Goal: Task Accomplishment & Management: Manage account settings

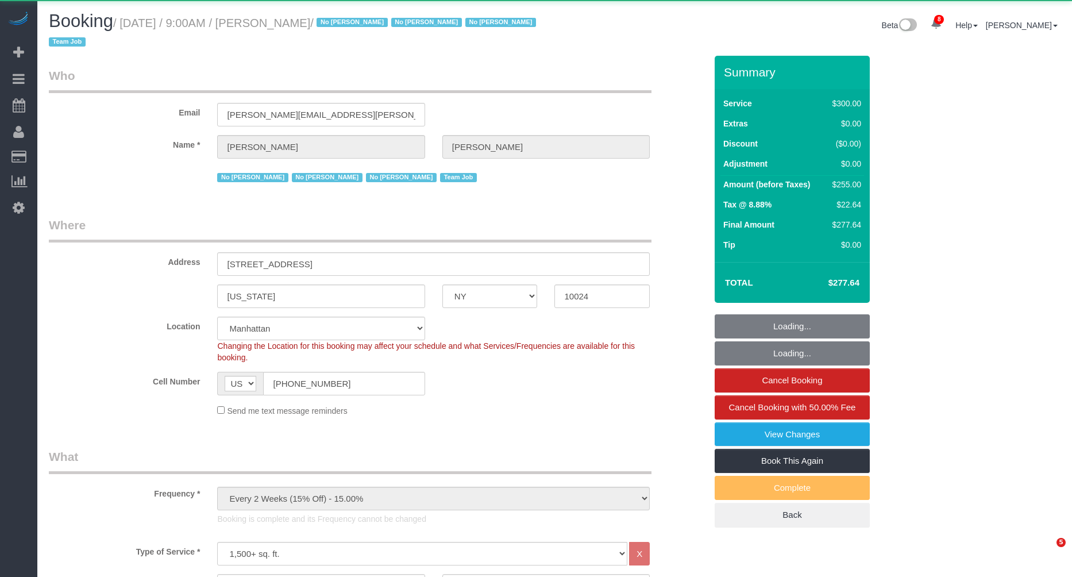
select select "NY"
select select "number:89"
select select "number:90"
select select "number:15"
select select "number:5"
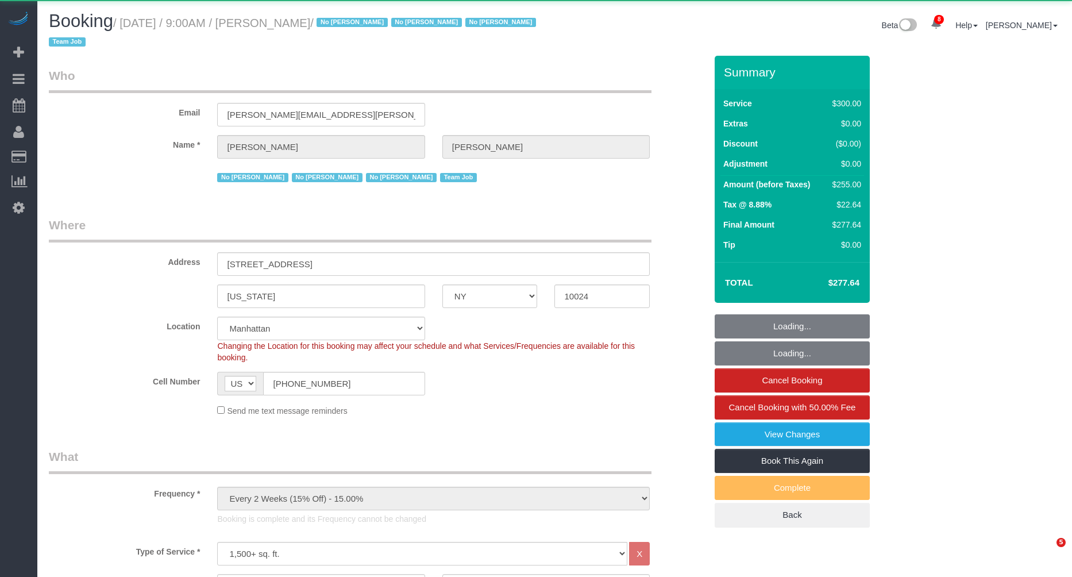
select select "number:21"
select select "object:3145"
select select "string:stripe-pm_1K1KNp4VGloSiKo7hinMQhFr"
select select "spot1"
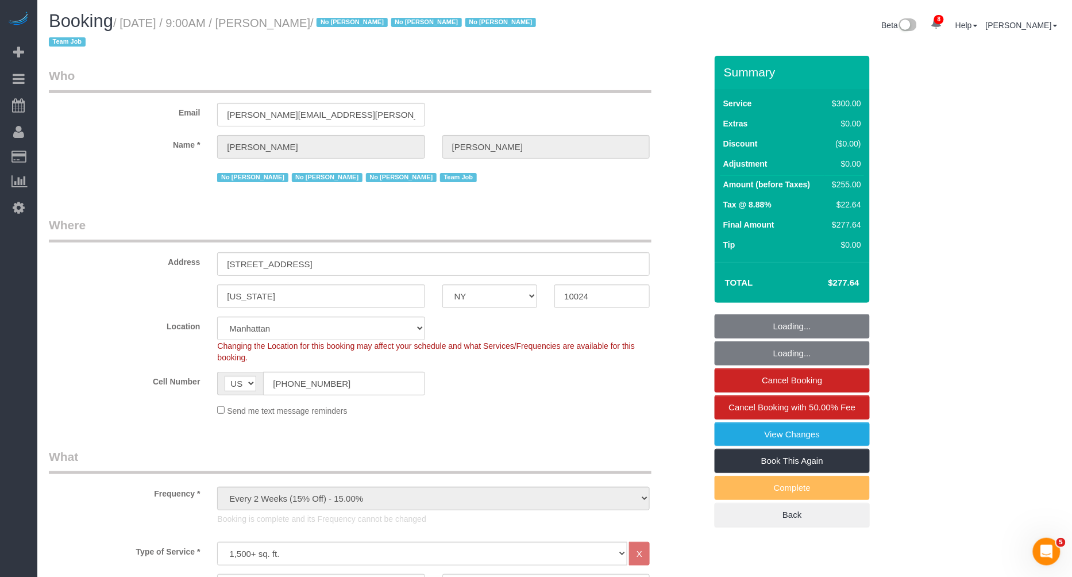
click at [349, 22] on small "/ August 25, 2025 / 9:00AM / Laura Deforest / No Ashley Maldonado No Darryl San…" at bounding box center [294, 33] width 491 height 32
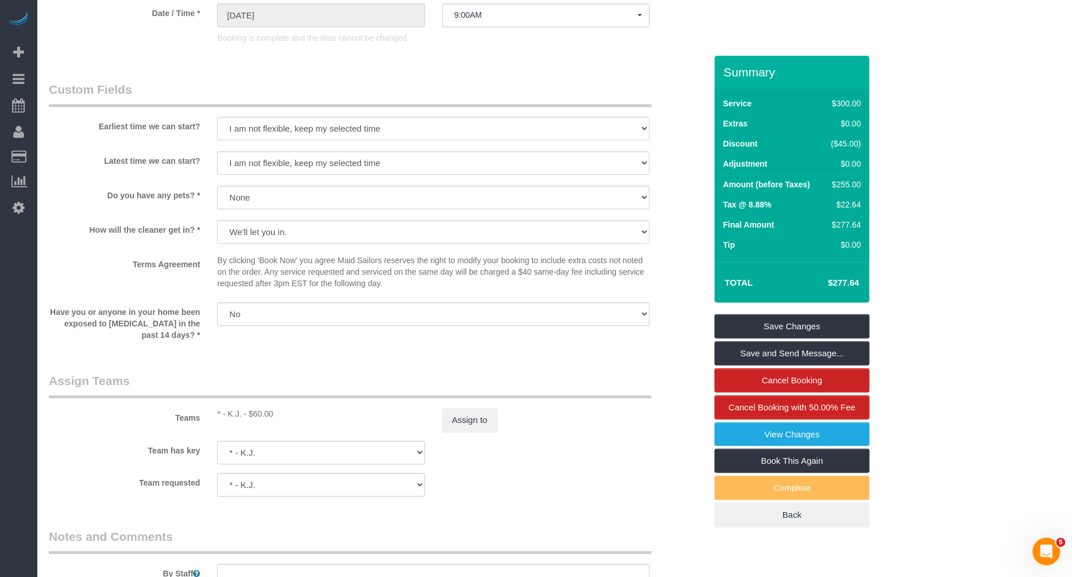
scroll to position [1044, 0]
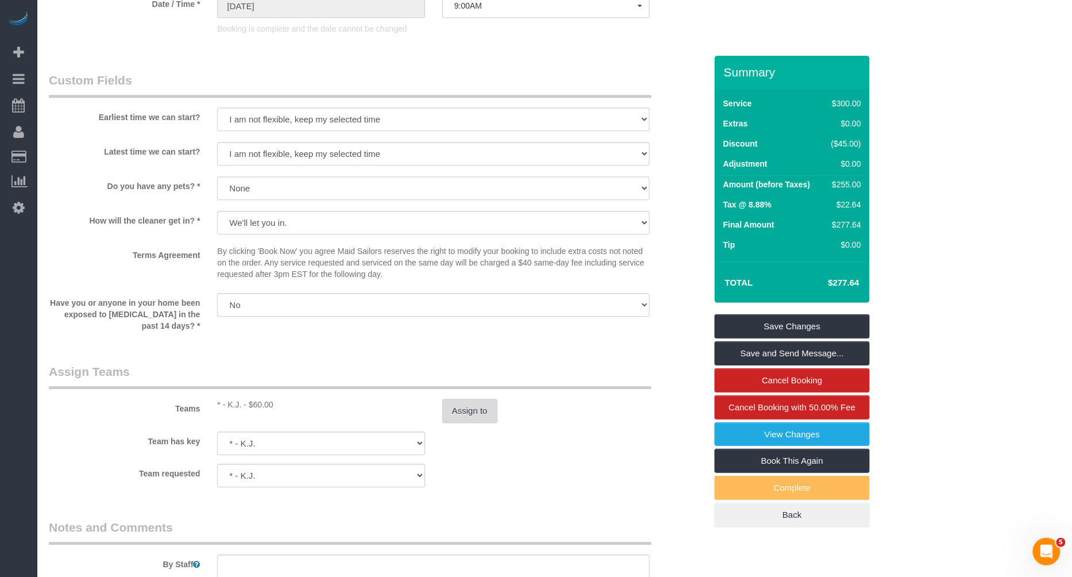
click at [461, 419] on button "Assign to" at bounding box center [469, 411] width 55 height 24
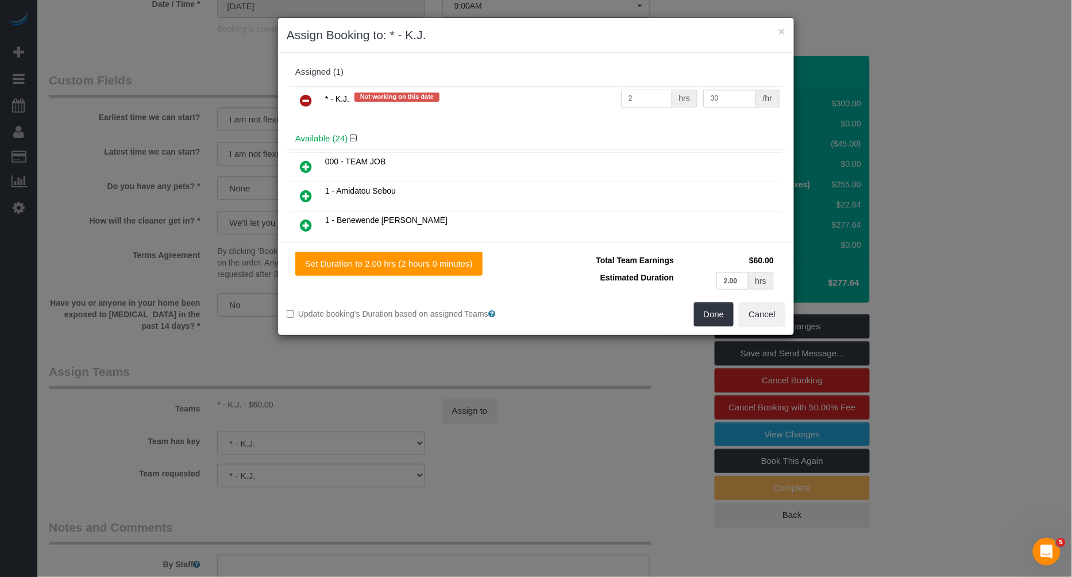
click at [644, 96] on input "2" at bounding box center [646, 99] width 51 height 18
type input "4"
click at [720, 315] on button "Done" at bounding box center [714, 314] width 40 height 24
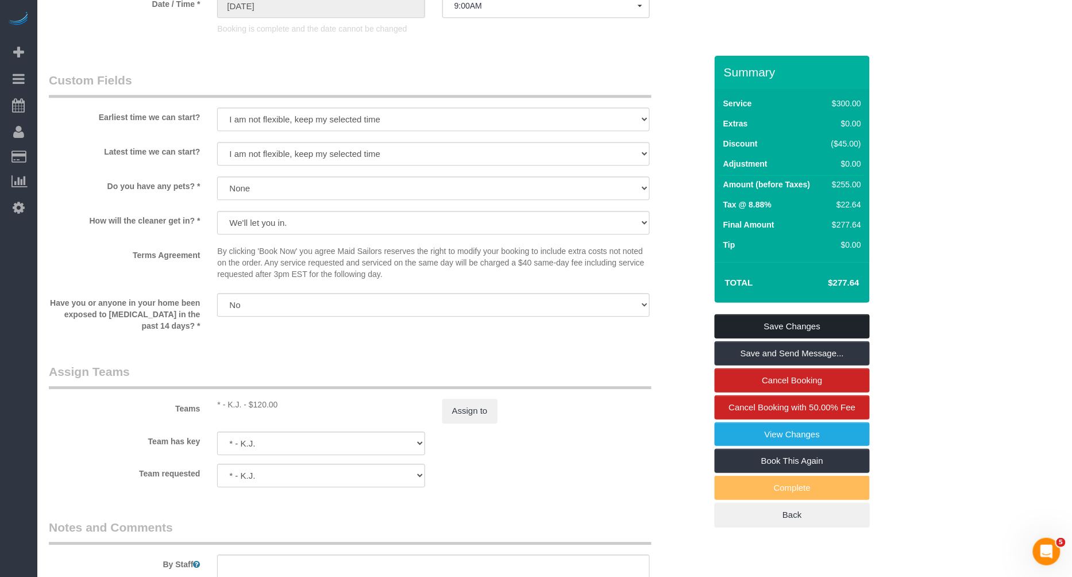
click at [764, 326] on link "Save Changes" at bounding box center [792, 326] width 155 height 24
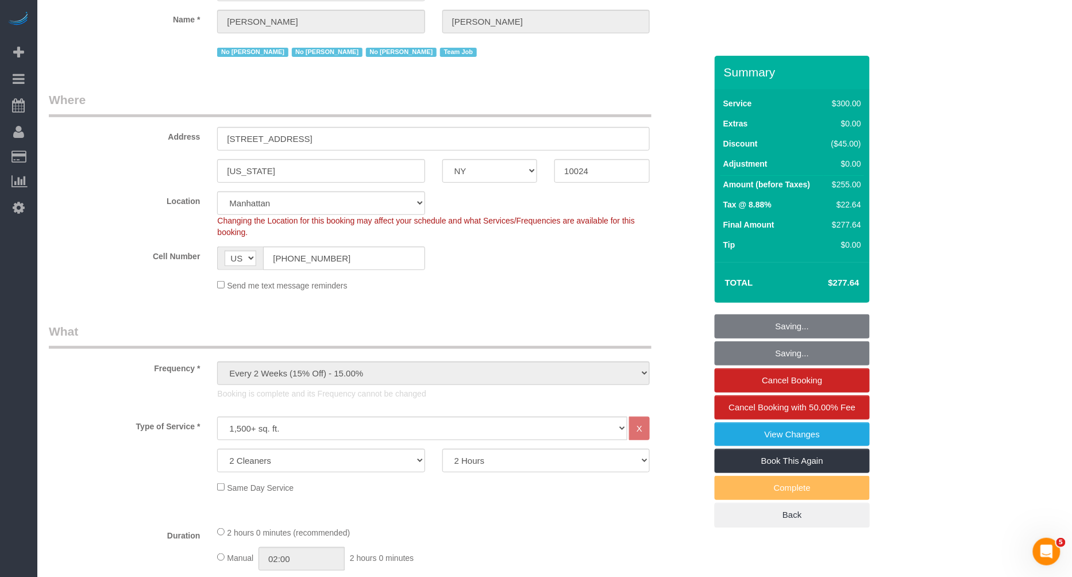
scroll to position [0, 0]
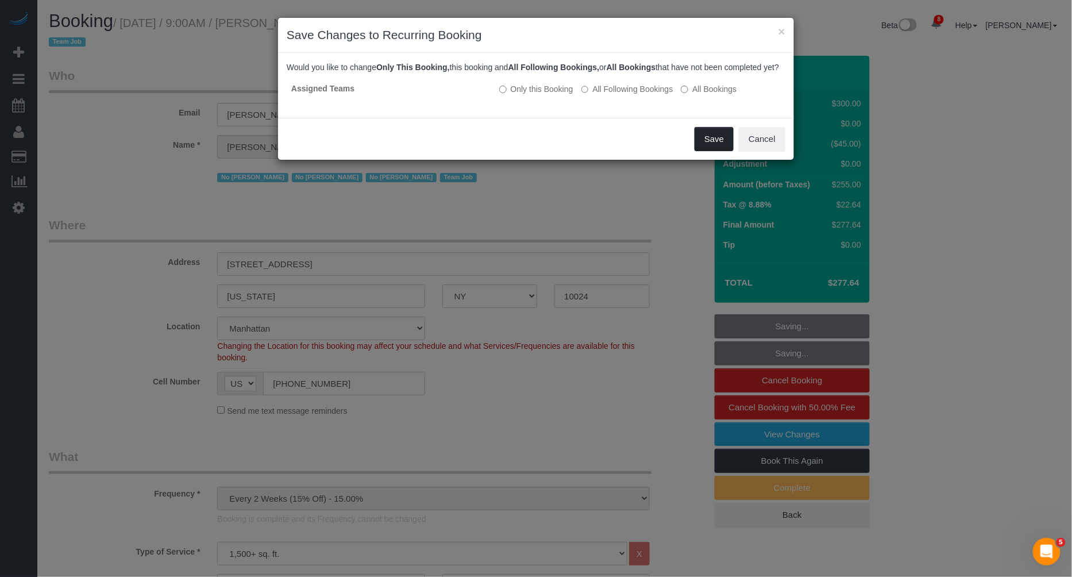
click at [701, 150] on button "Save" at bounding box center [713, 139] width 39 height 24
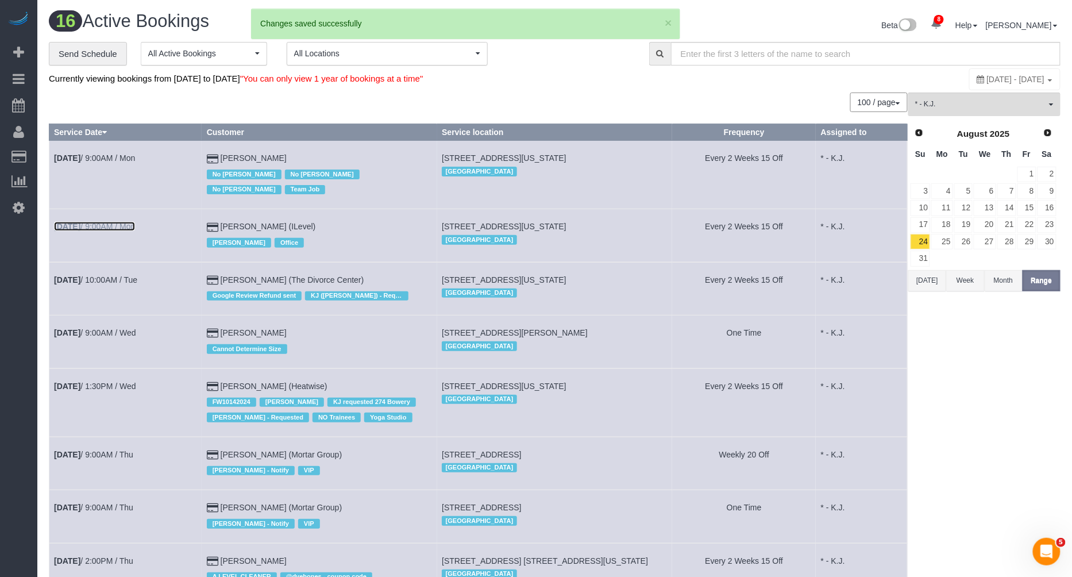
click at [118, 226] on link "Aug 25th / 9:00AM / Mon" at bounding box center [94, 226] width 81 height 9
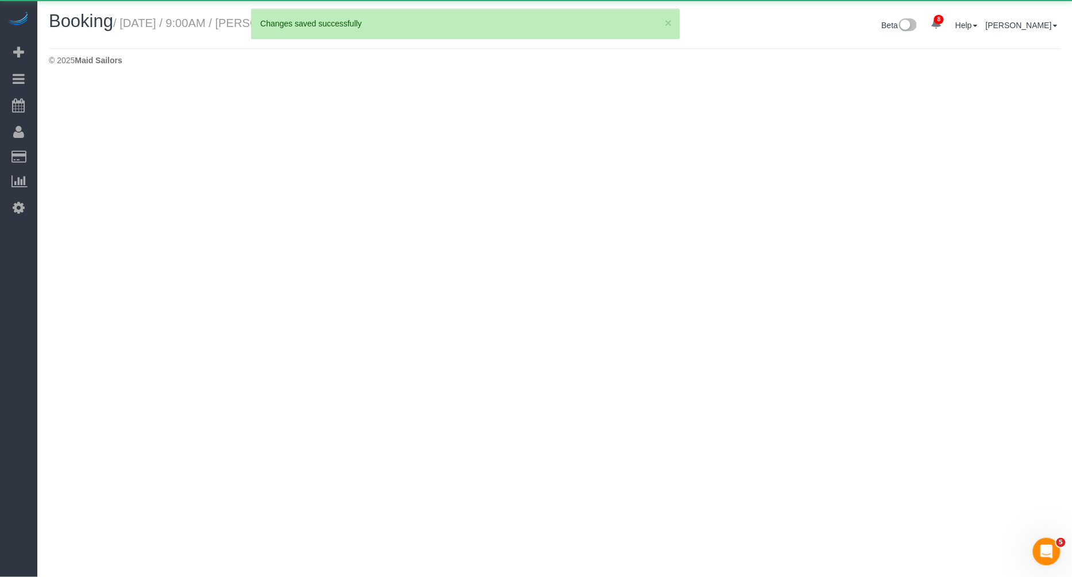
select select "NY"
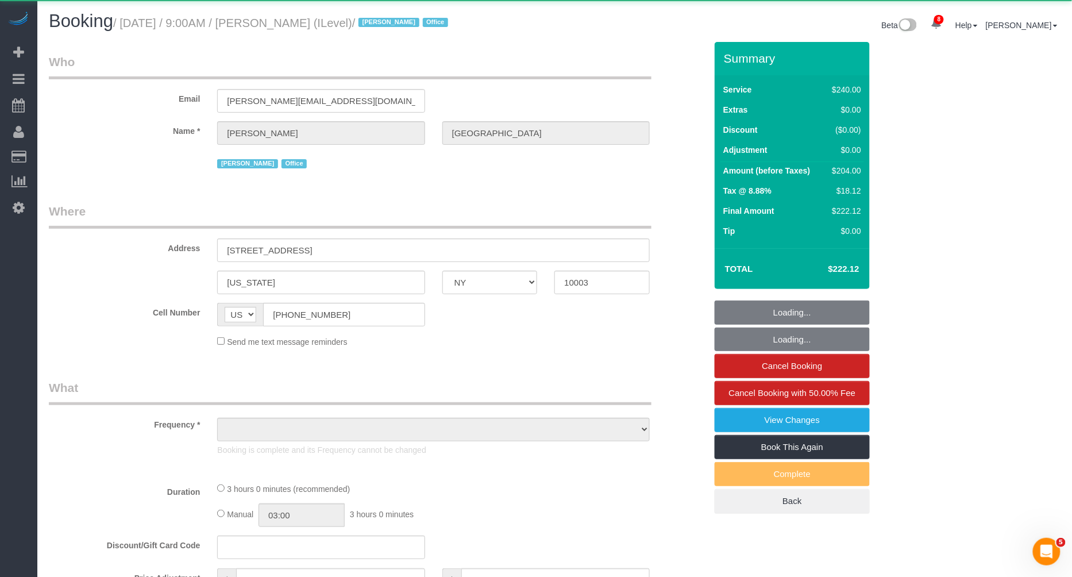
select select "object:5740"
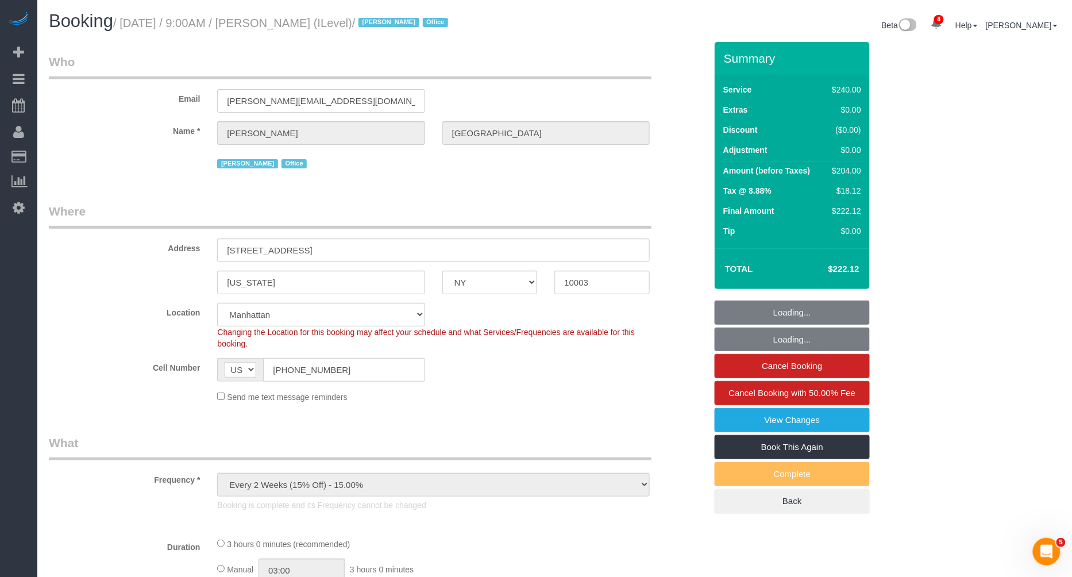
select select "180"
select select "spot6"
select select "number:57"
select select "number:73"
select select "number:15"
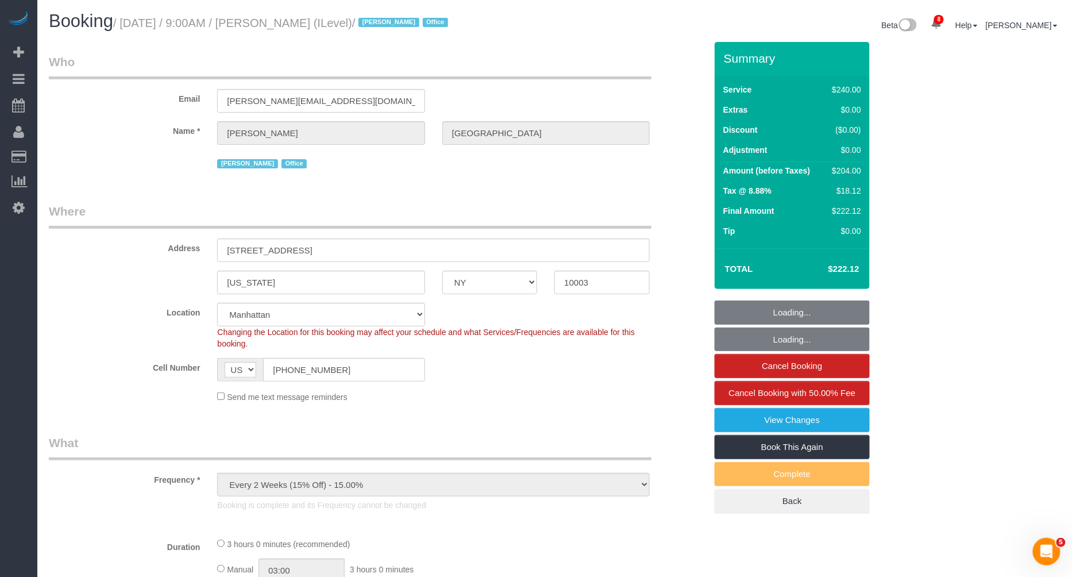
select select "number:7"
select select "object:6373"
select select "string:stripe-pm_1R9qMO4VGloSiKo7t8ZmWFhA"
click at [323, 20] on small "/ August 25, 2025 / 9:00AM / David Kassel (ILevel) / Jacky Xu Office" at bounding box center [282, 23] width 338 height 13
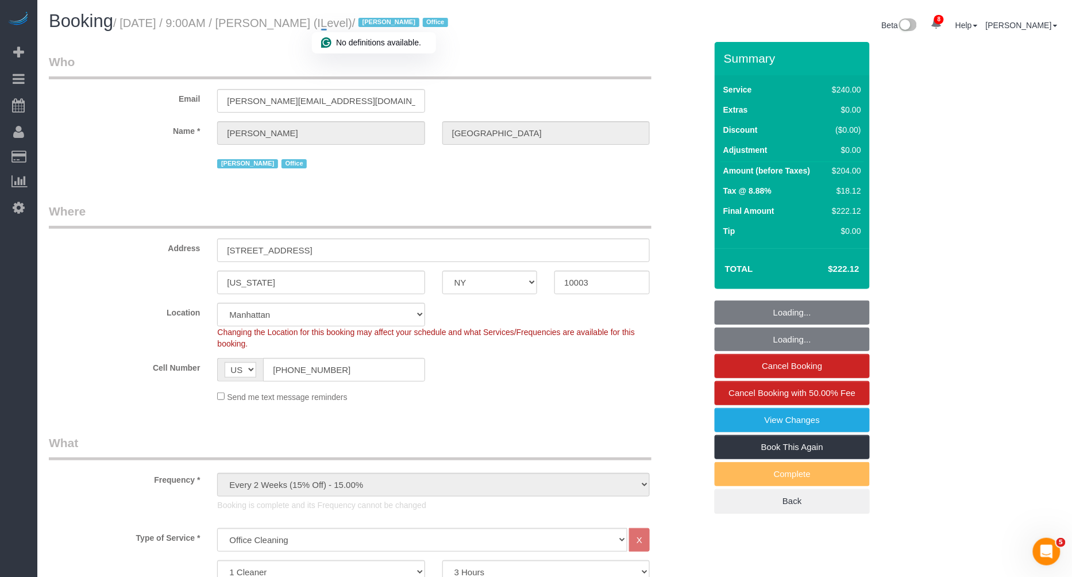
click at [322, 27] on small "/ August 25, 2025 / 9:00AM / David Kassel (ILevel) / Jacky Xu Office" at bounding box center [282, 23] width 338 height 13
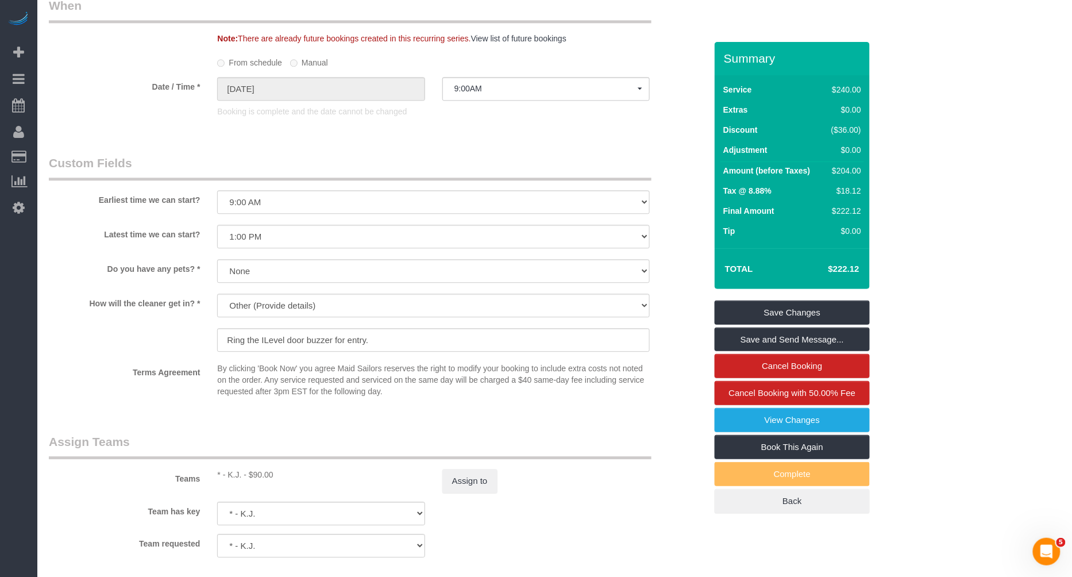
scroll to position [973, 0]
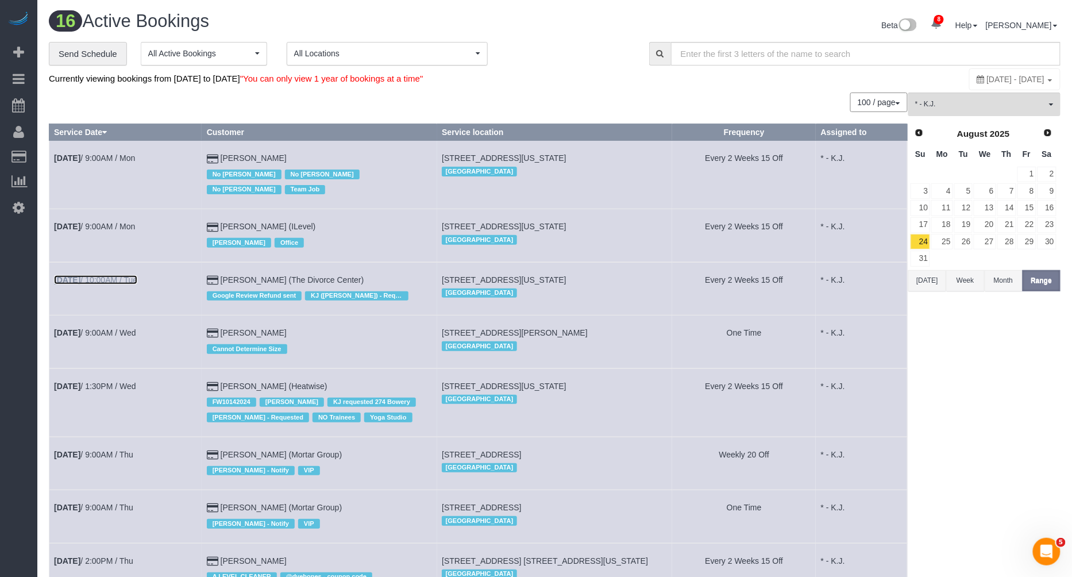
click at [119, 281] on link "Aug 26th / 10:00AM / Tue" at bounding box center [95, 279] width 83 height 9
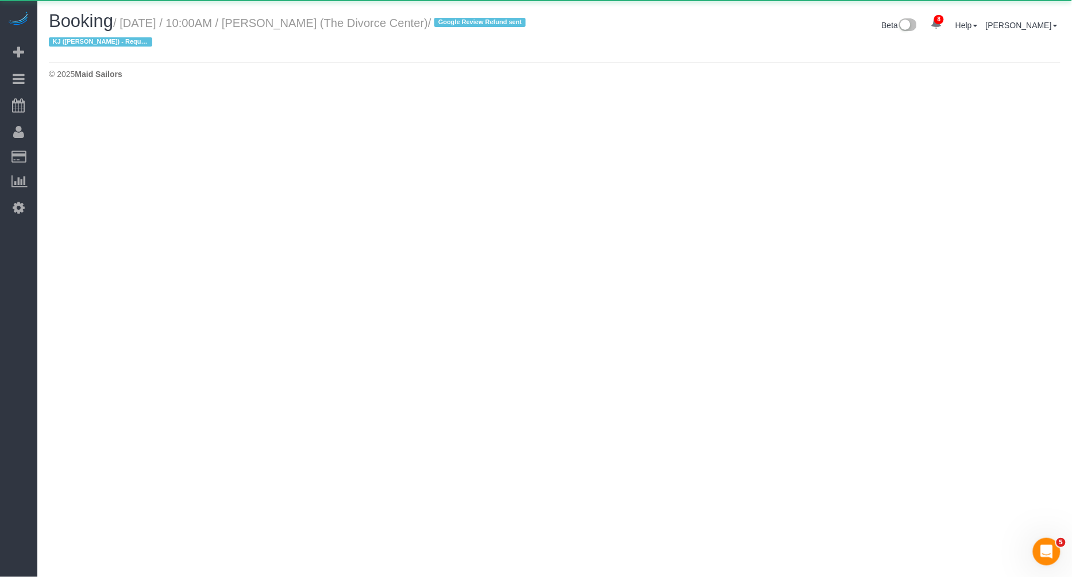
select select "NY"
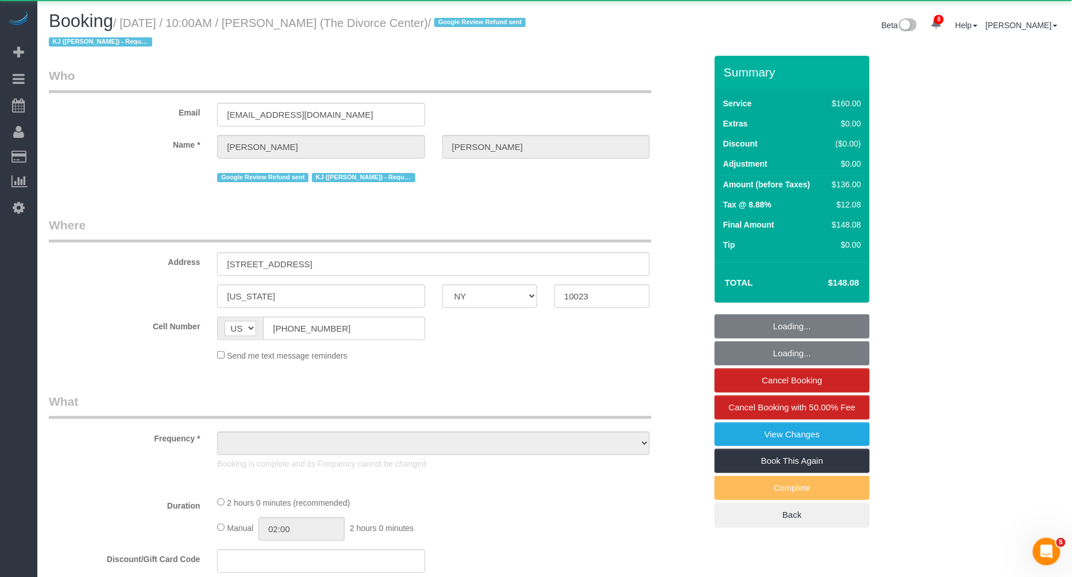
select select "object:7607"
select select "number:89"
select select "number:90"
select select "number:15"
select select "number:7"
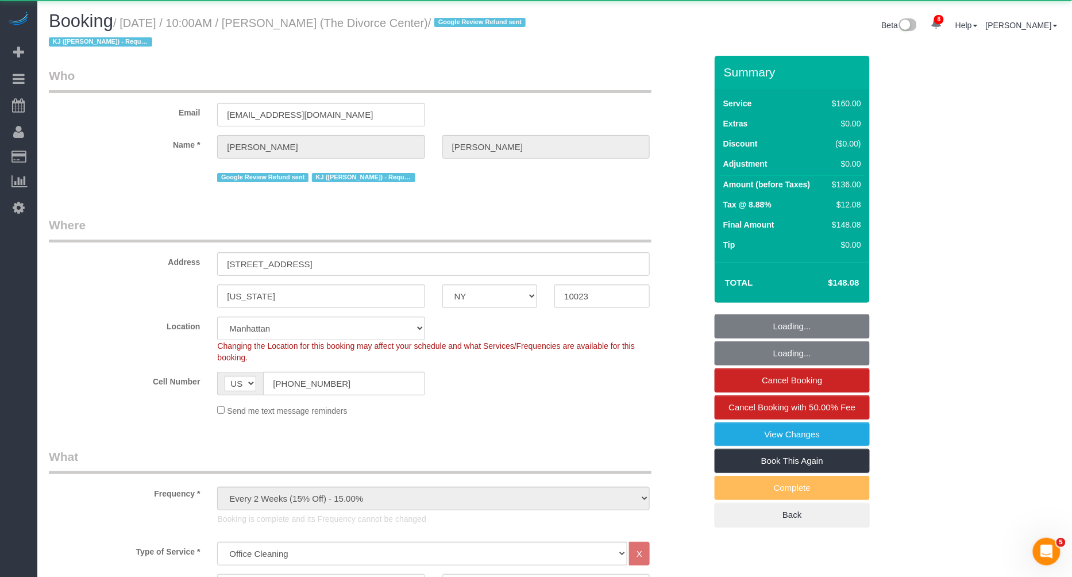
click at [318, 22] on small "/ August 26, 2025 / 10:00AM / Nancy Velez (The Divorce Center) / Google Review …" at bounding box center [289, 33] width 480 height 32
select select "object:8240"
select select "string:stripe-pm_1PWNYW4VGloSiKo7H6eOaedn"
select select "spot11"
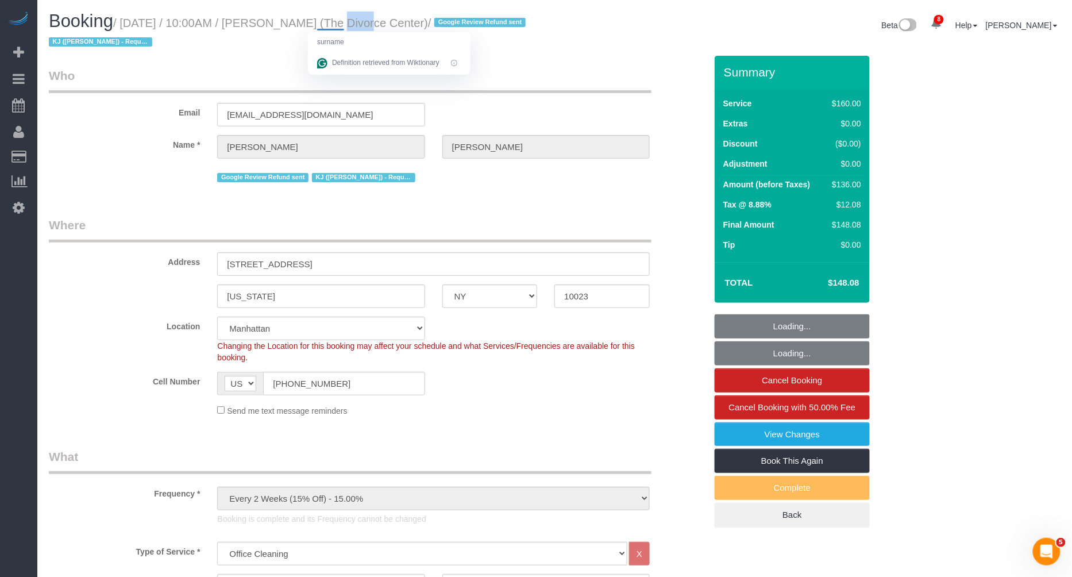
copy small "Velez"
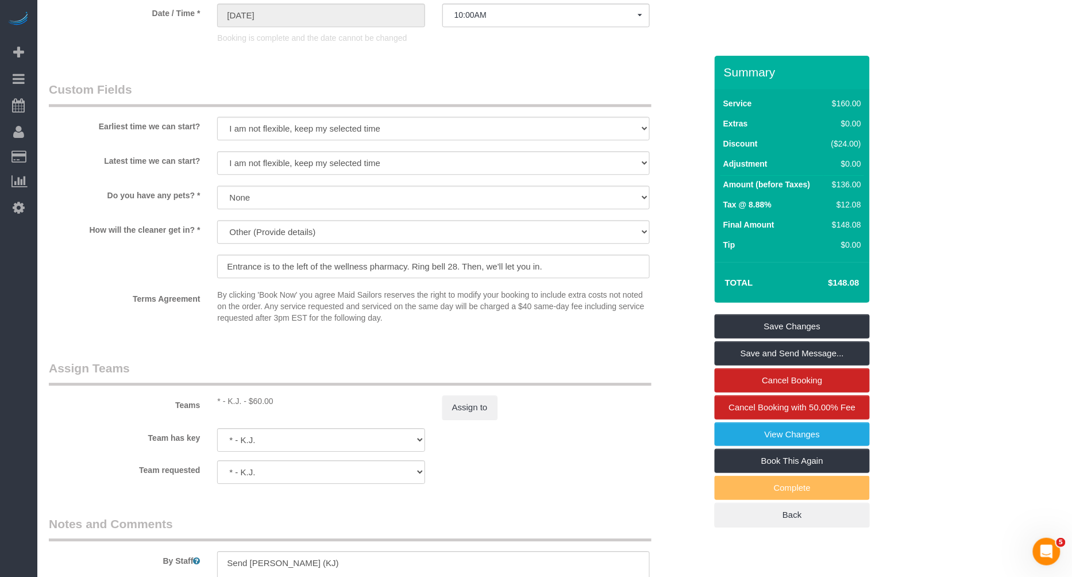
scroll to position [1060, 0]
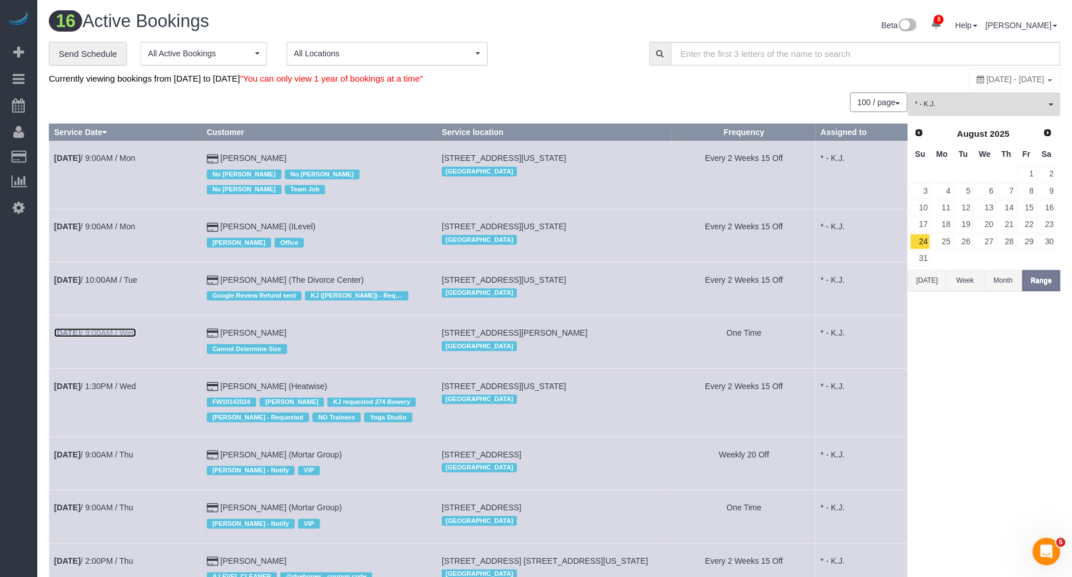
click at [119, 329] on link "Aug 27th / 9:00AM / Wed" at bounding box center [95, 332] width 82 height 9
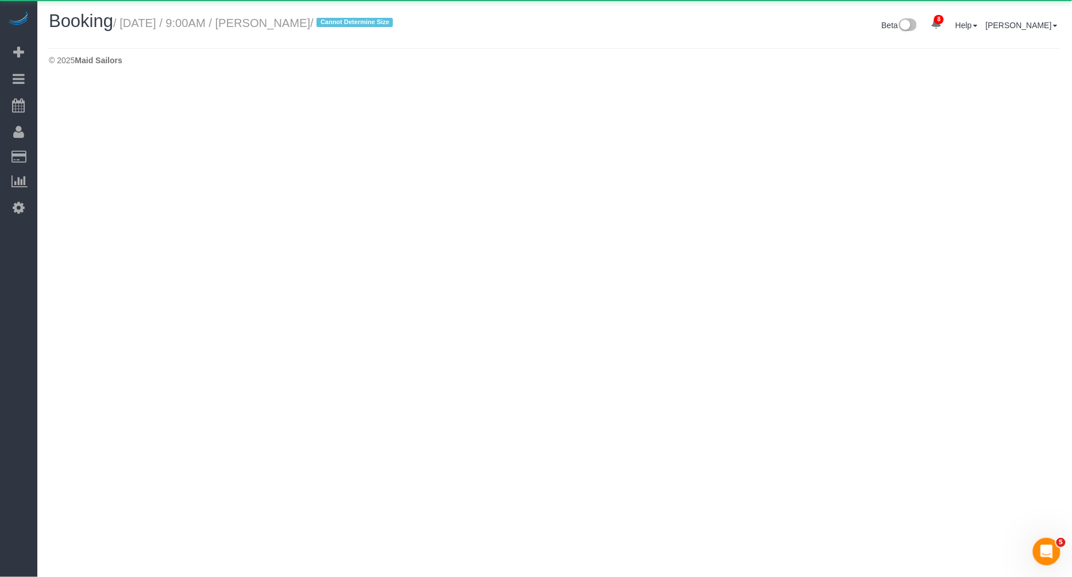
select select "NY"
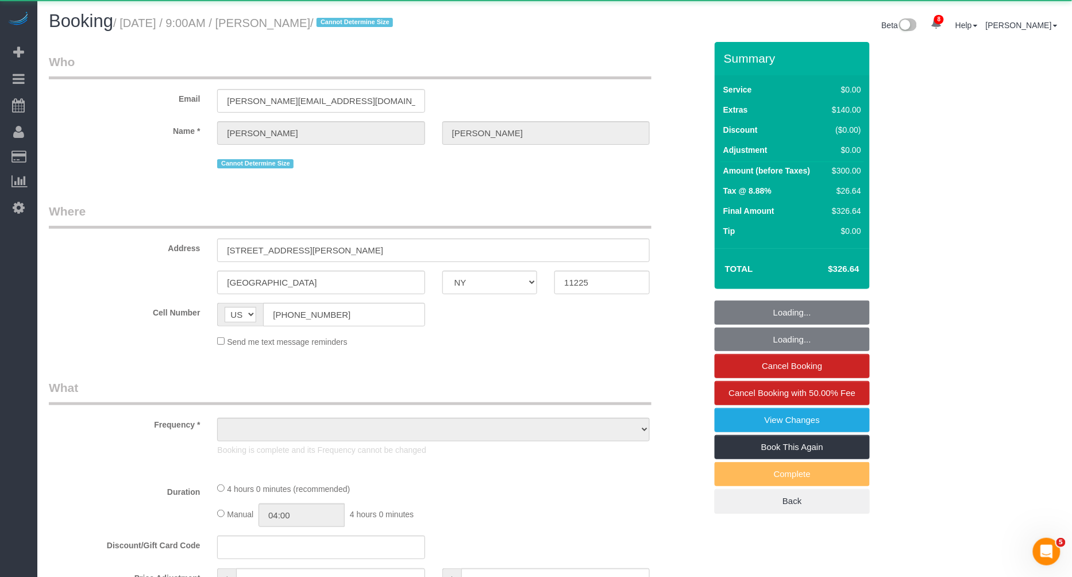
select select "object:9465"
select select "1"
select select "number:89"
select select "number:90"
select select "number:15"
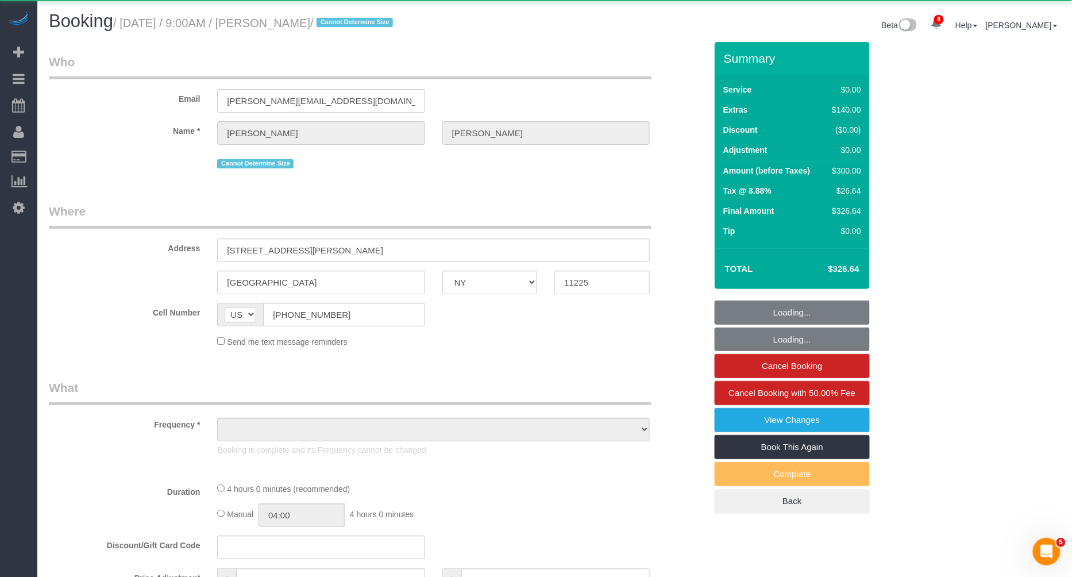
select select "number:5"
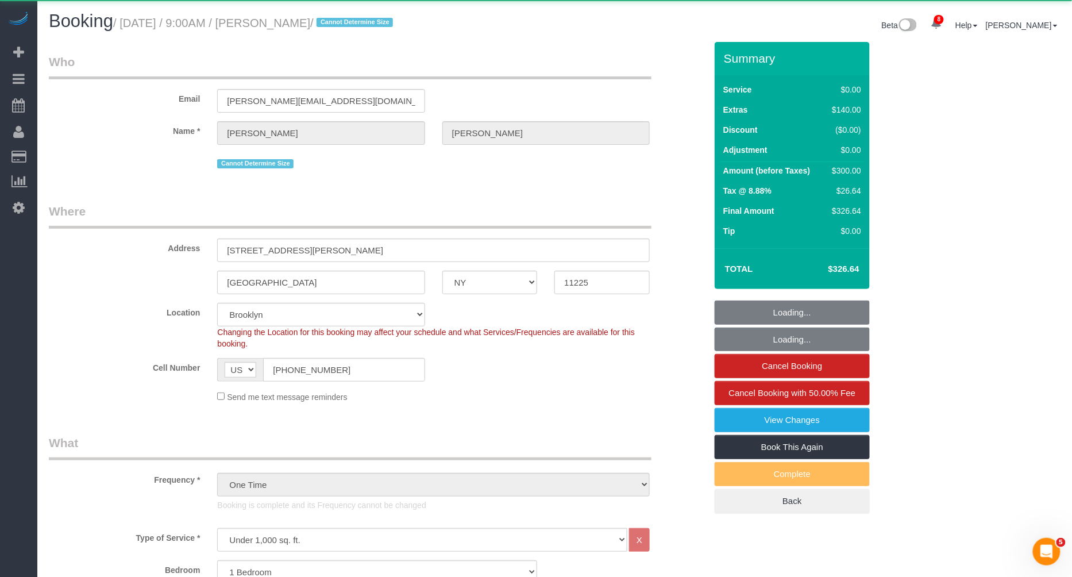
select select "object:10099"
select select
select select "string:stripe-pm_1S0Pya4VGloSiKo7jMSVnvsk"
select select "1"
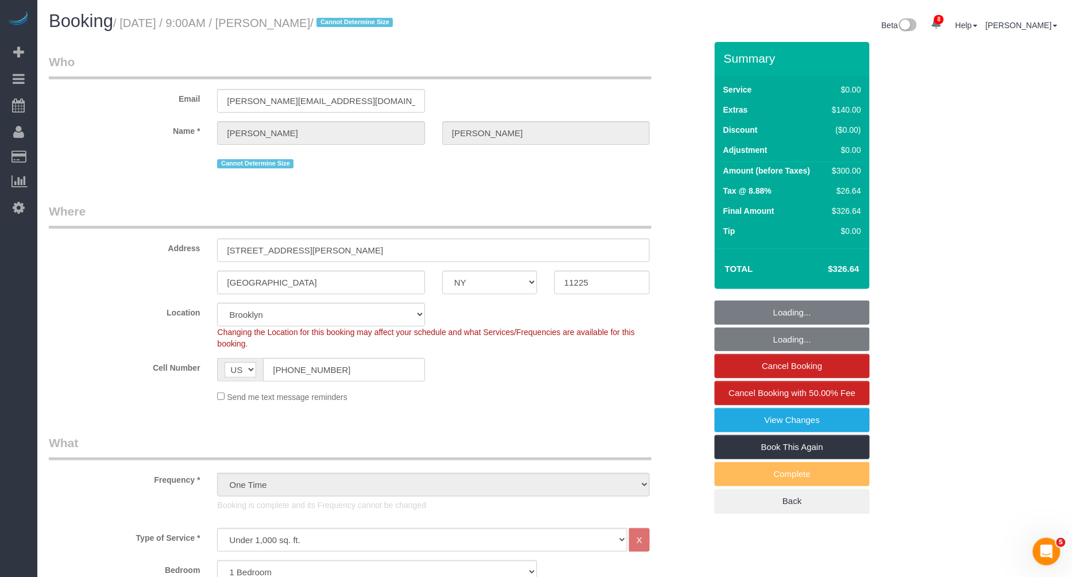
select select "spot21"
drag, startPoint x: 276, startPoint y: 20, endPoint x: 342, endPoint y: 18, distance: 66.7
click at [342, 18] on small "/ August 27, 2025 / 9:00AM / Daniel Torres / Cannot Determine Size" at bounding box center [254, 23] width 283 height 13
copy small "Daniel Torres"
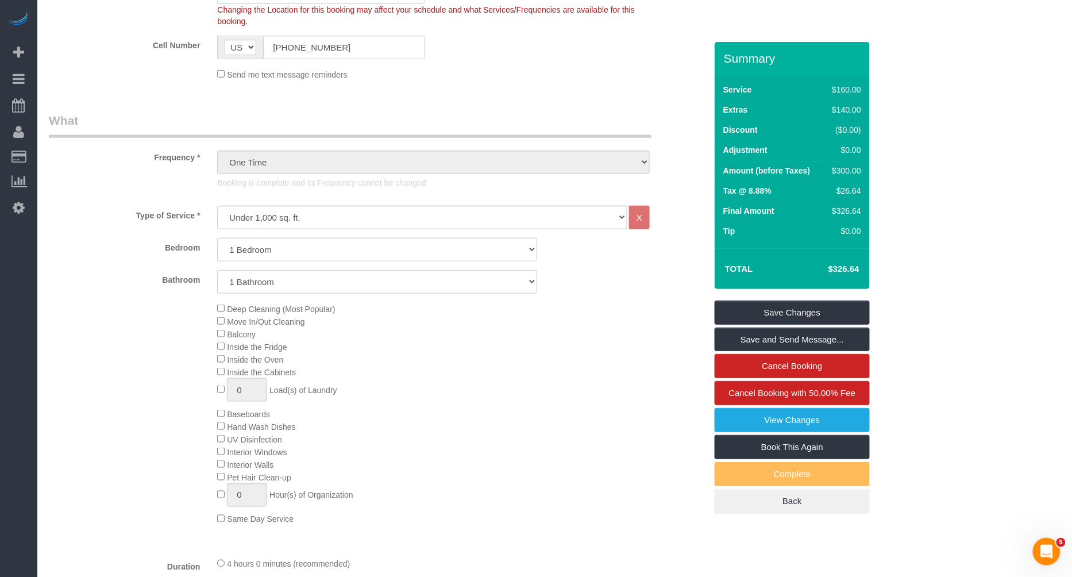
scroll to position [323, 0]
click at [766, 414] on link "View Changes" at bounding box center [792, 420] width 155 height 24
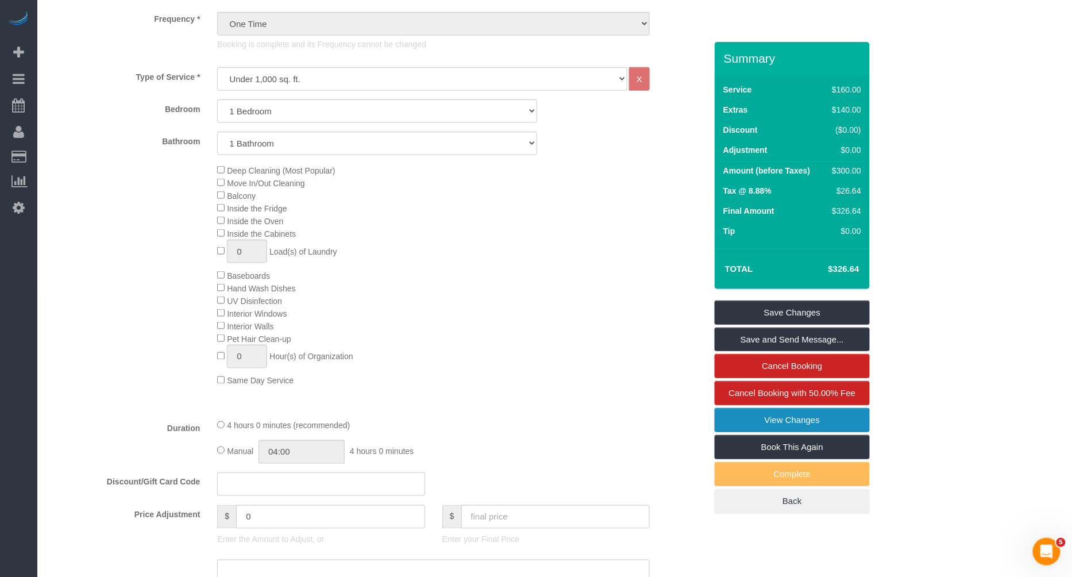
scroll to position [462, 0]
select select "spot26"
select select "spot31"
select select "spot36"
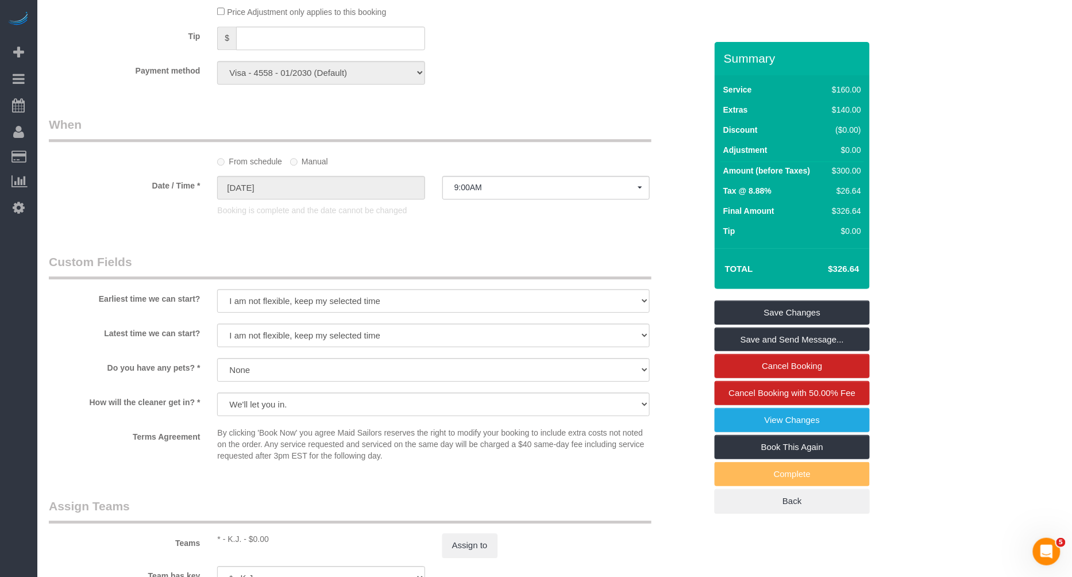
scroll to position [1076, 0]
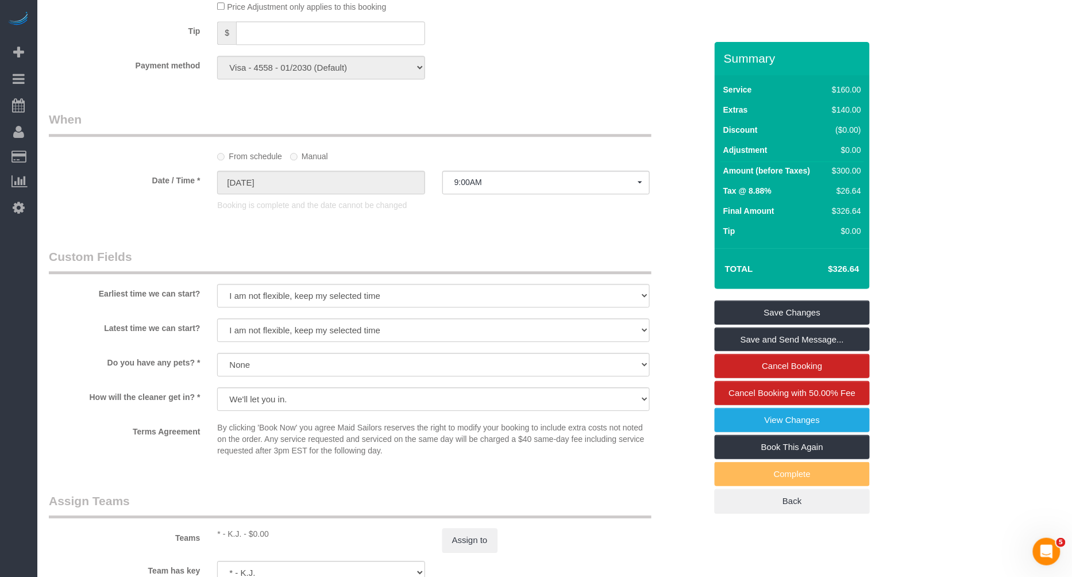
click at [477, 526] on div "Teams * - K.J. - $0.00 Assign to" at bounding box center [377, 522] width 674 height 60
click at [481, 537] on button "Assign to" at bounding box center [469, 540] width 55 height 24
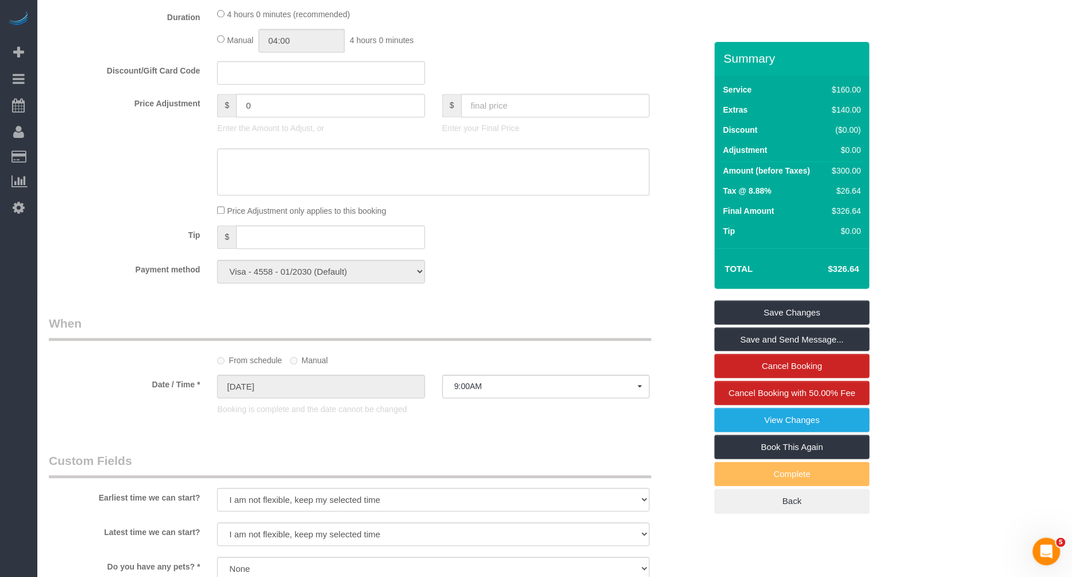
scroll to position [1327, 0]
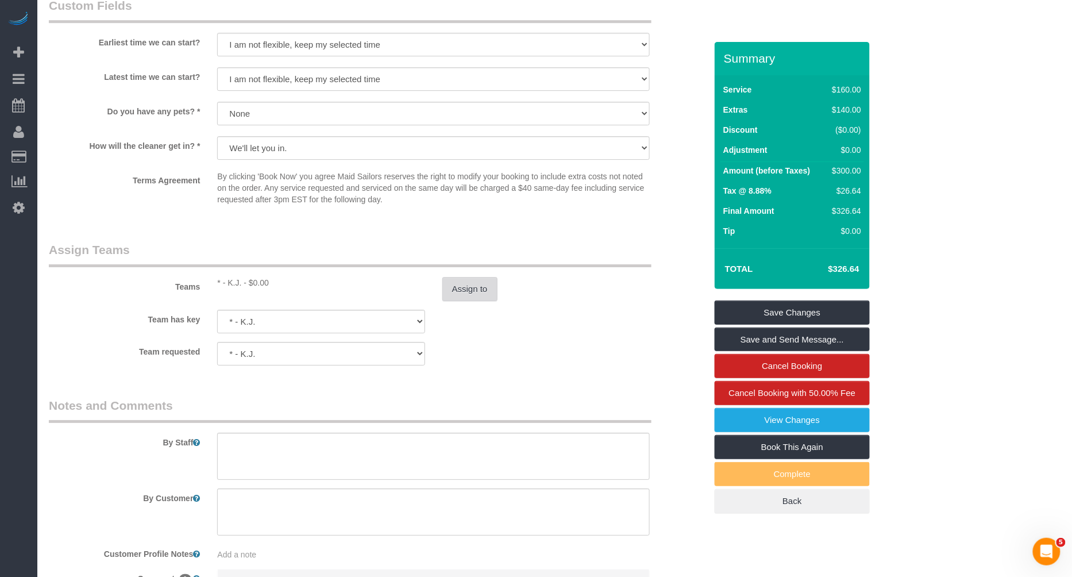
click at [472, 281] on button "Assign to" at bounding box center [469, 289] width 55 height 24
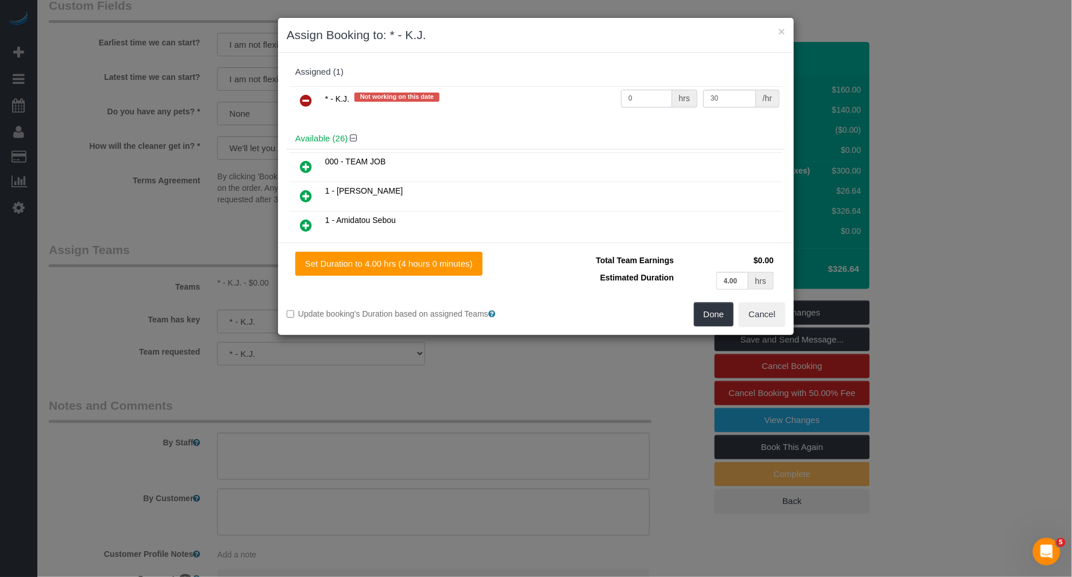
click at [657, 94] on input "0" at bounding box center [646, 99] width 51 height 18
type input "5"
click at [711, 306] on button "Done" at bounding box center [714, 314] width 40 height 24
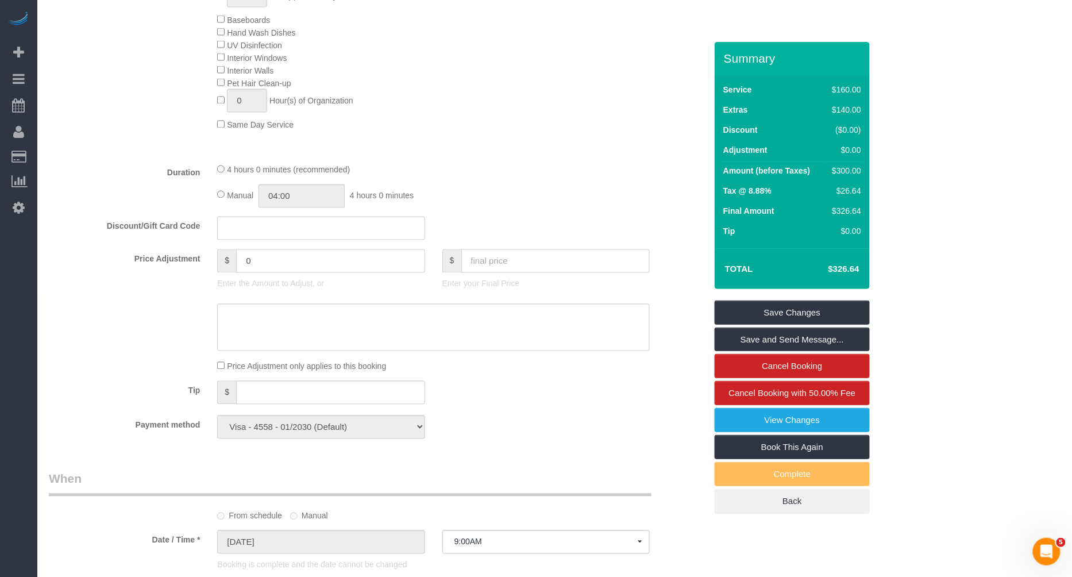
scroll to position [701, 0]
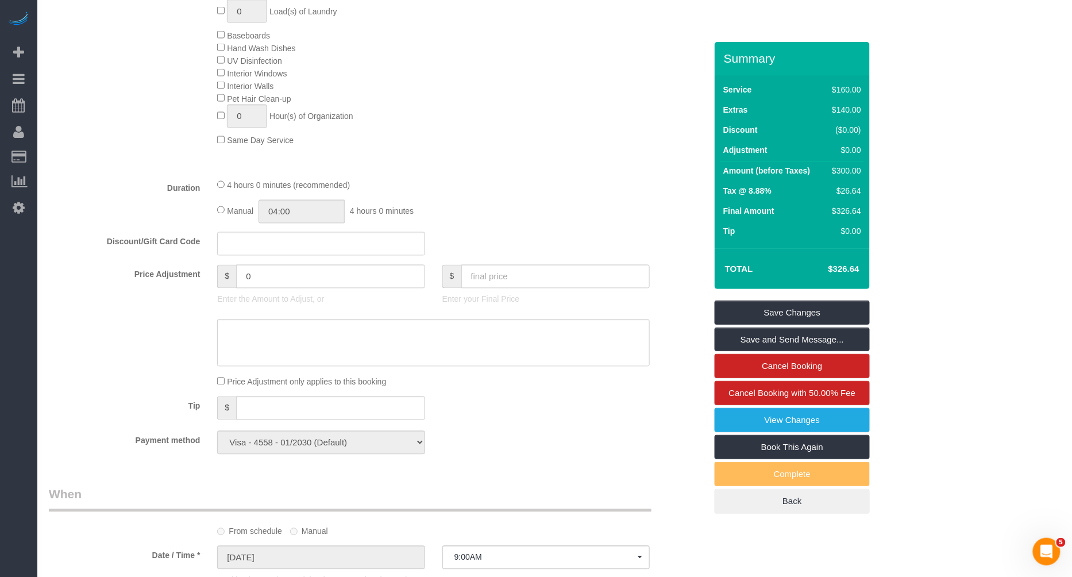
click at [231, 210] on span "Manual" at bounding box center [240, 210] width 26 height 9
click at [279, 217] on input "04:00" at bounding box center [301, 212] width 86 height 24
type input "05:00"
click at [301, 272] on li "05:00" at bounding box center [289, 276] width 51 height 15
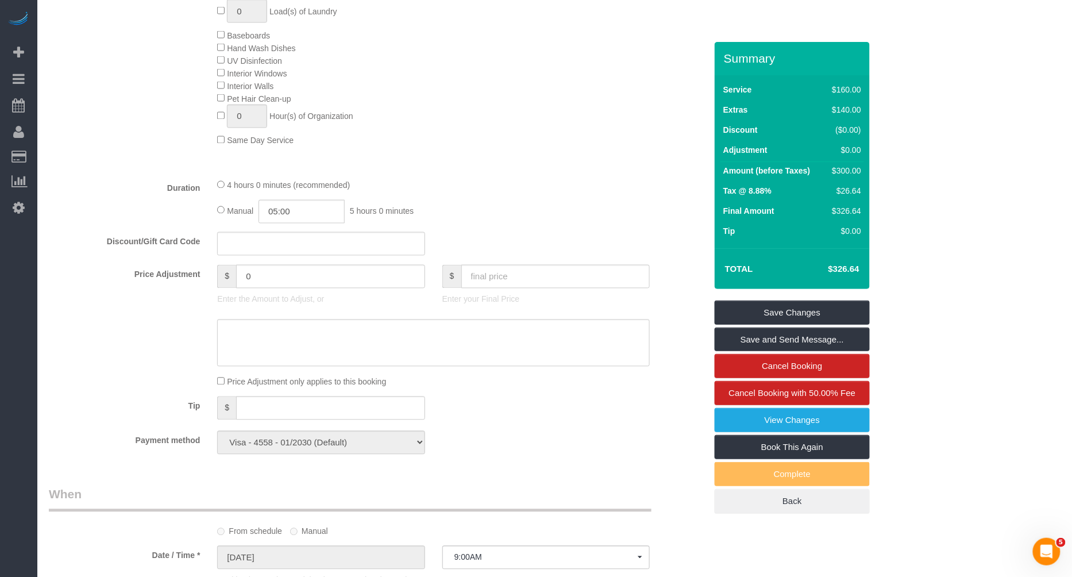
select select "spot41"
click at [817, 313] on link "Save Changes" at bounding box center [792, 312] width 155 height 24
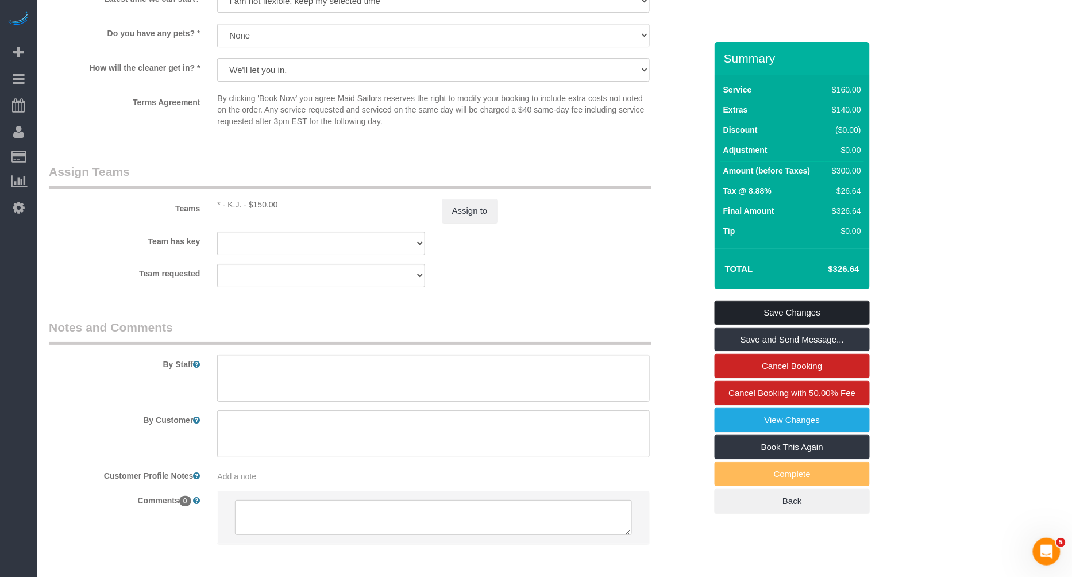
scroll to position [1451, 0]
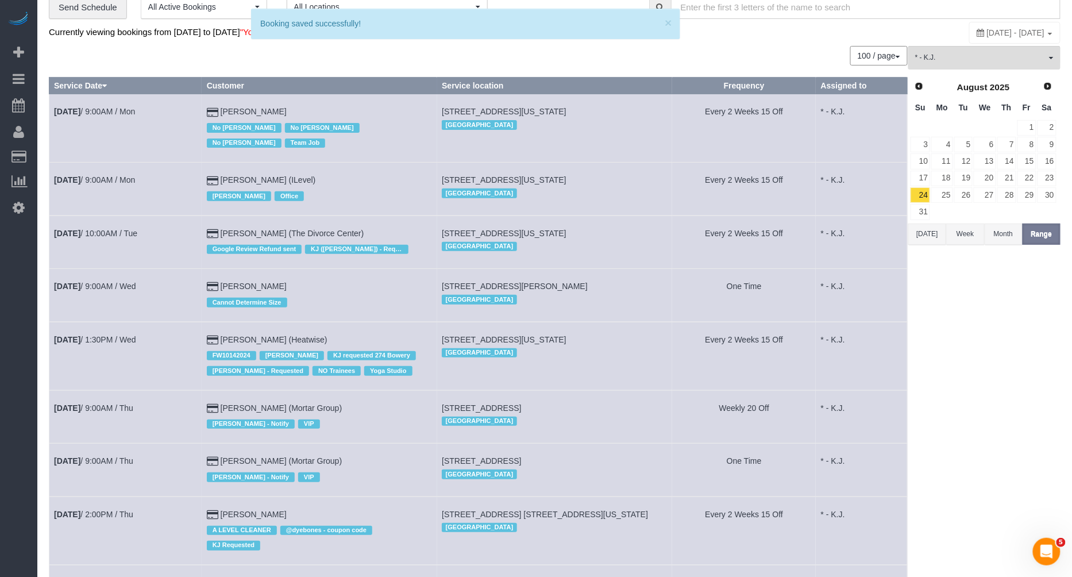
scroll to position [61, 0]
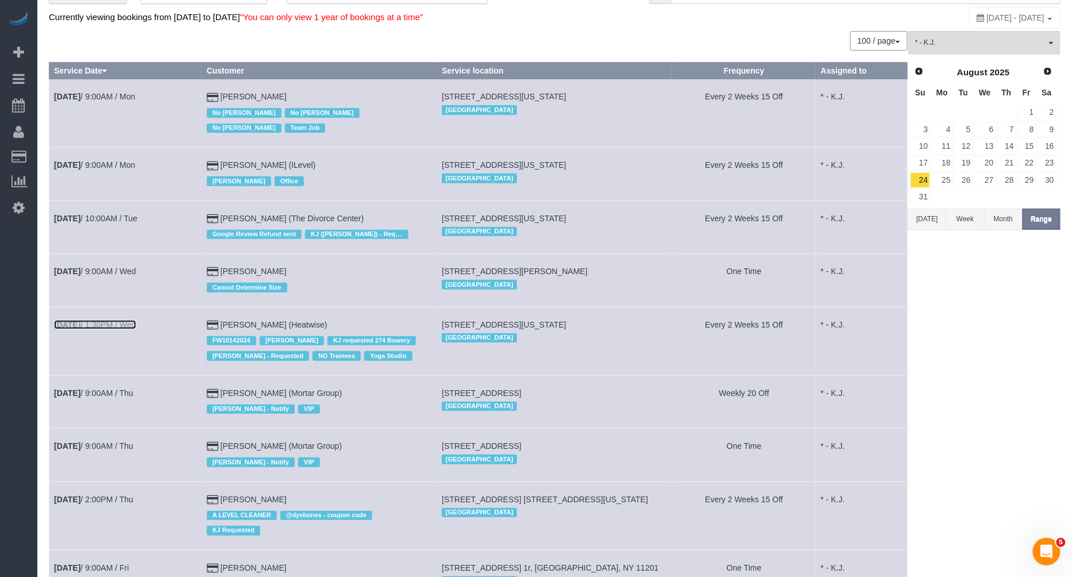
click at [118, 322] on link "Aug 27th / 1:30PM / Wed" at bounding box center [95, 324] width 82 height 9
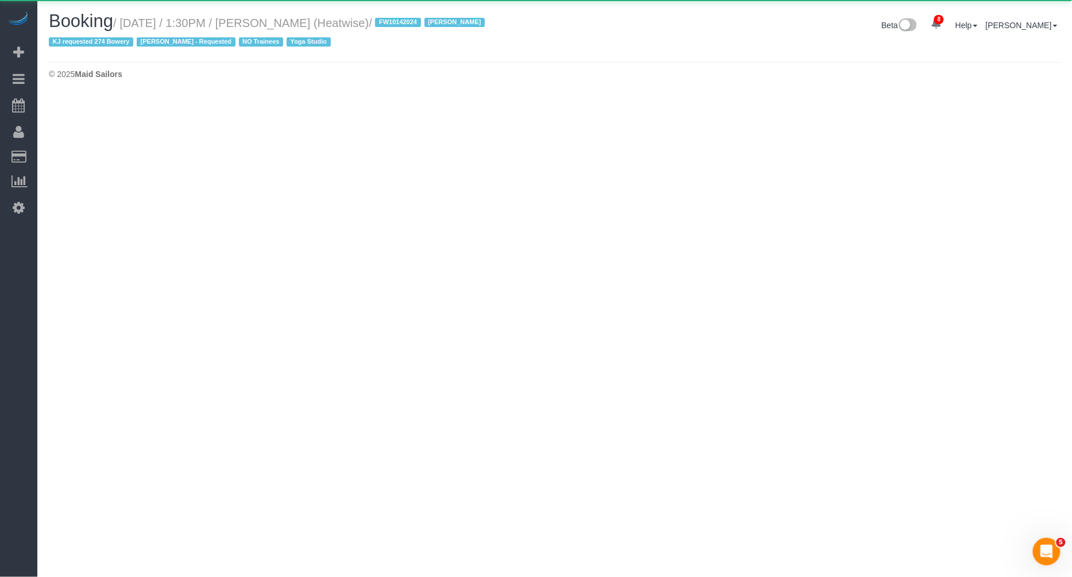
select select "NY"
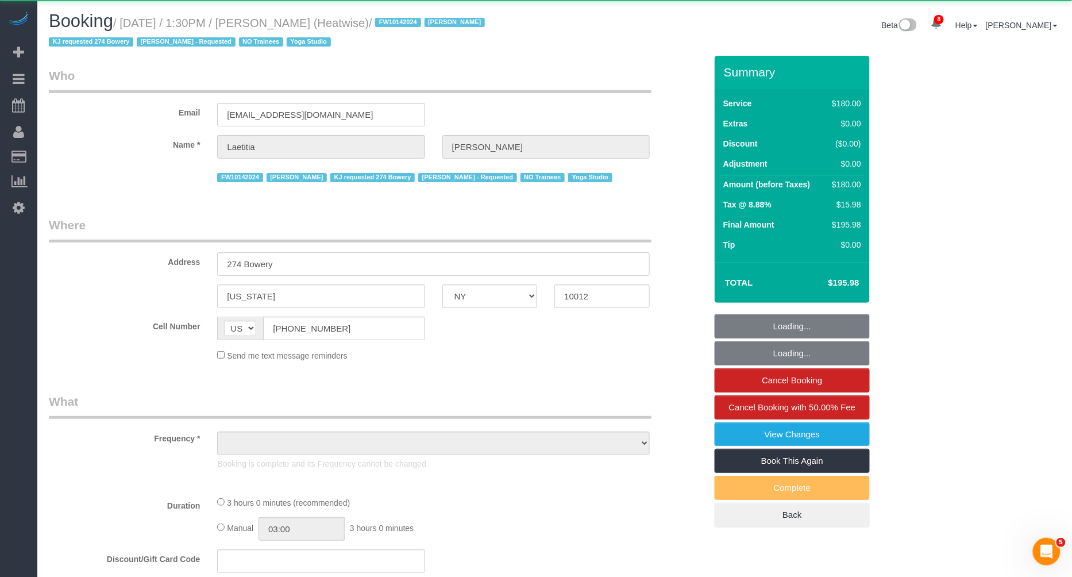
select select "object:15519"
select select "180"
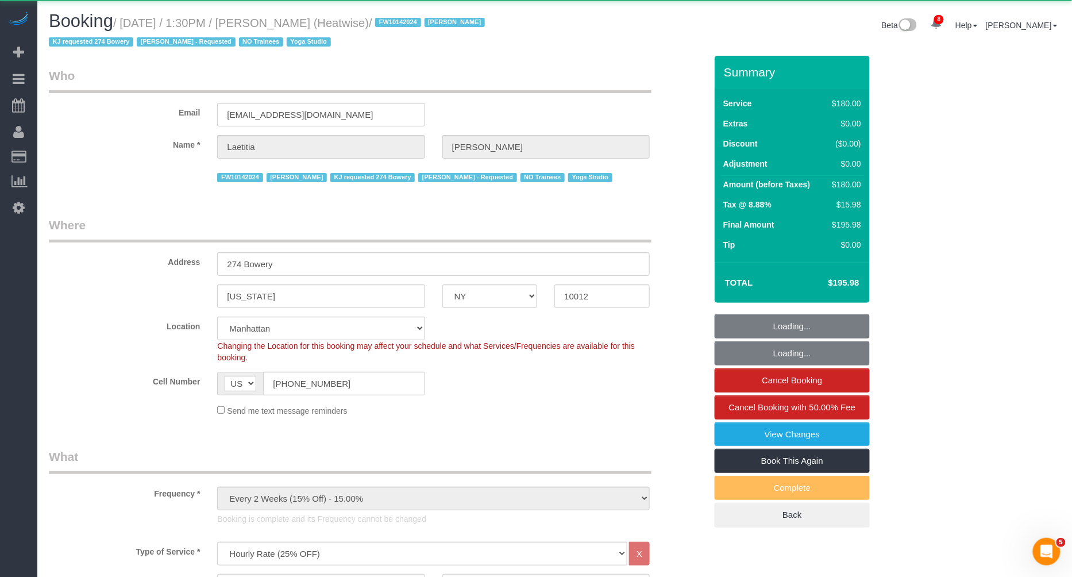
select select "object:15815"
select select "number:89"
select select "number:90"
select select "number:15"
select select "number:7"
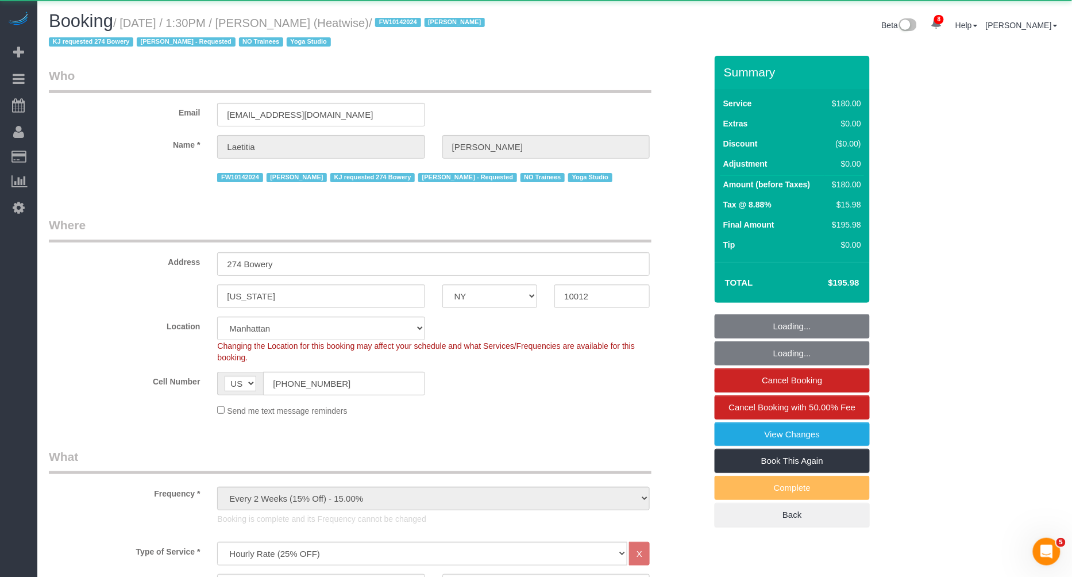
select select "string:stripe-pm_1RaIPN4VGloSiKo7a9kdhFlp"
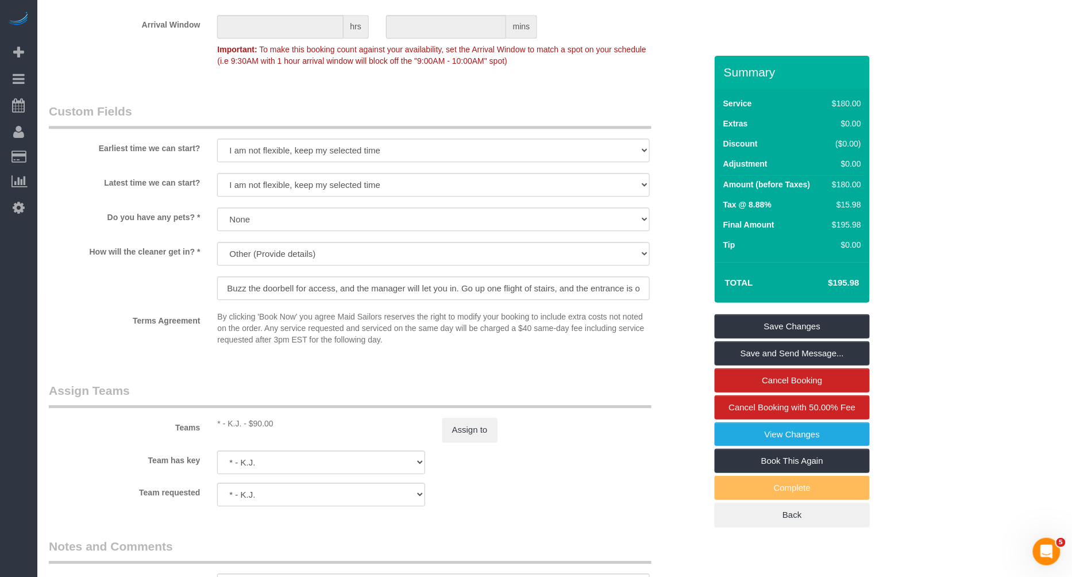
scroll to position [1064, 0]
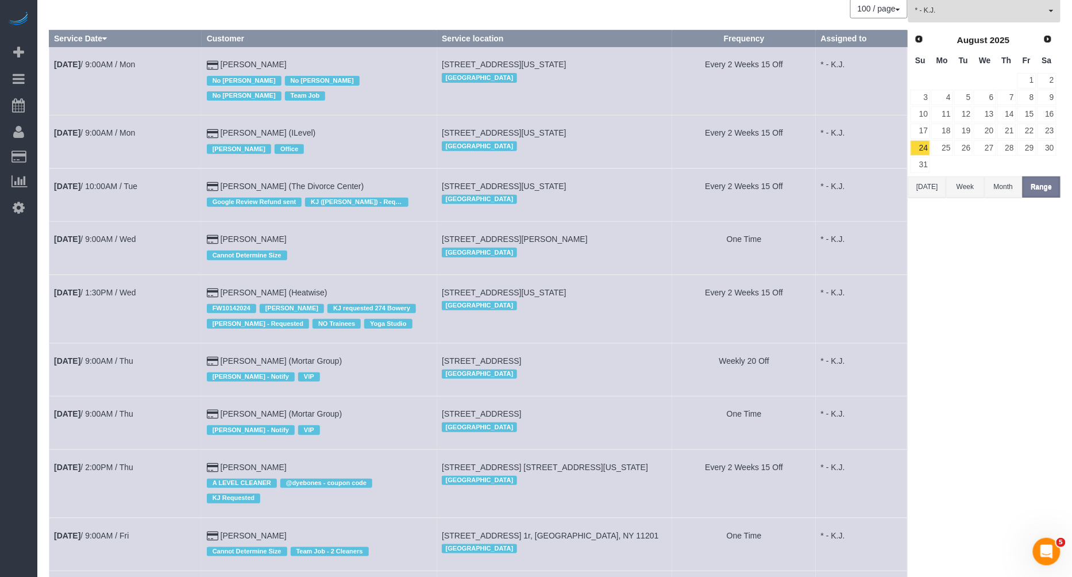
scroll to position [96, 0]
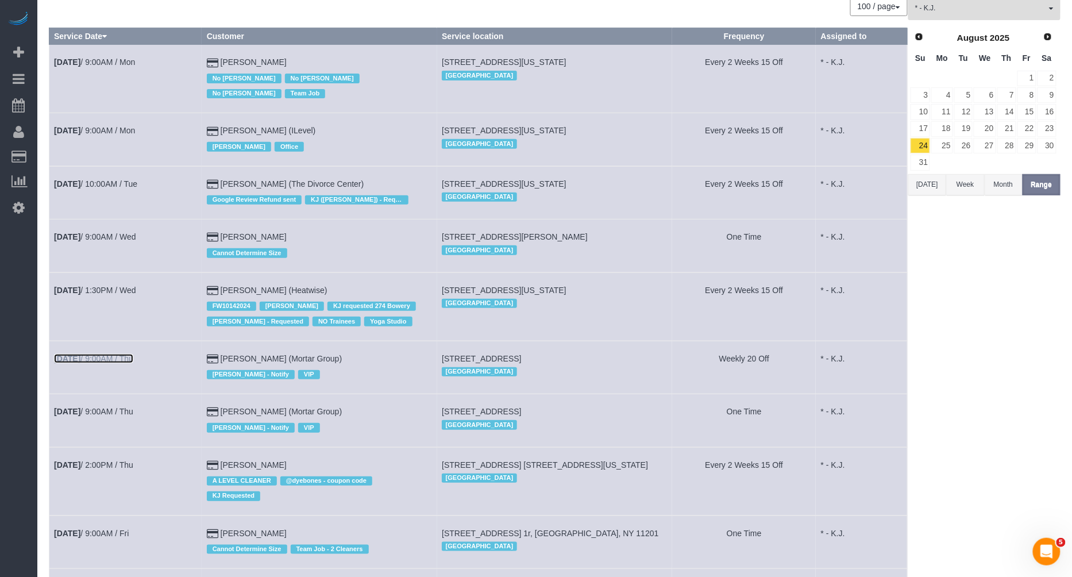
click at [127, 354] on link "Aug 28th / 9:00AM / Thu" at bounding box center [93, 358] width 79 height 9
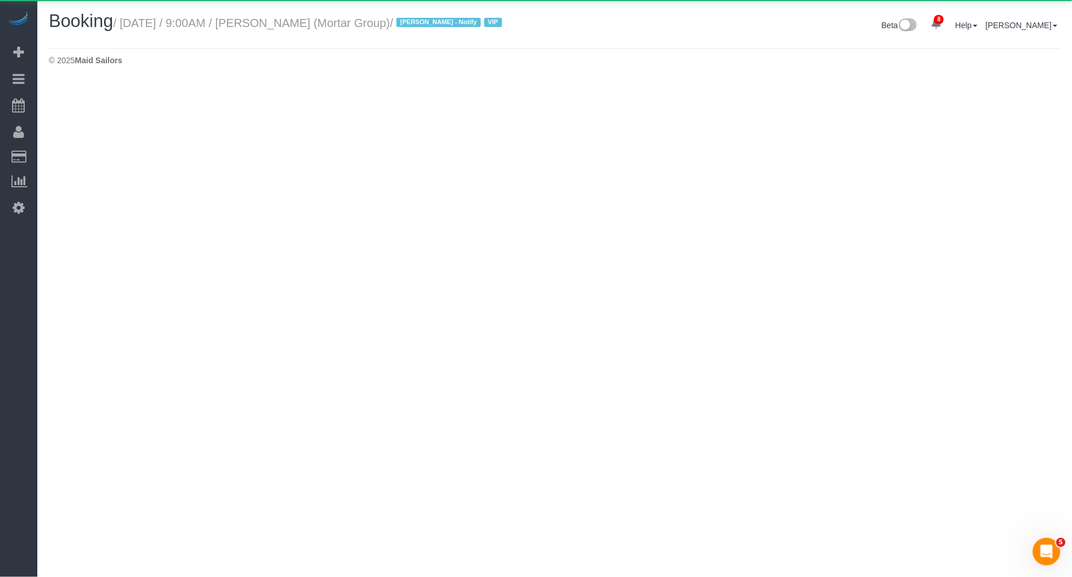
select select "NY"
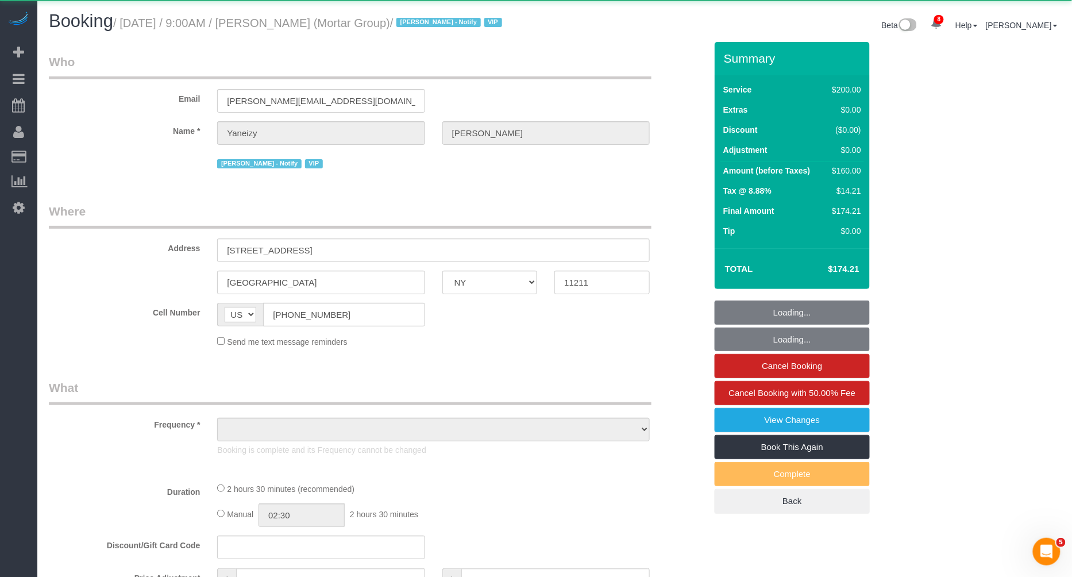
select select "object:18069"
select select "150"
select select "number:56"
select select "number:79"
select select "number:15"
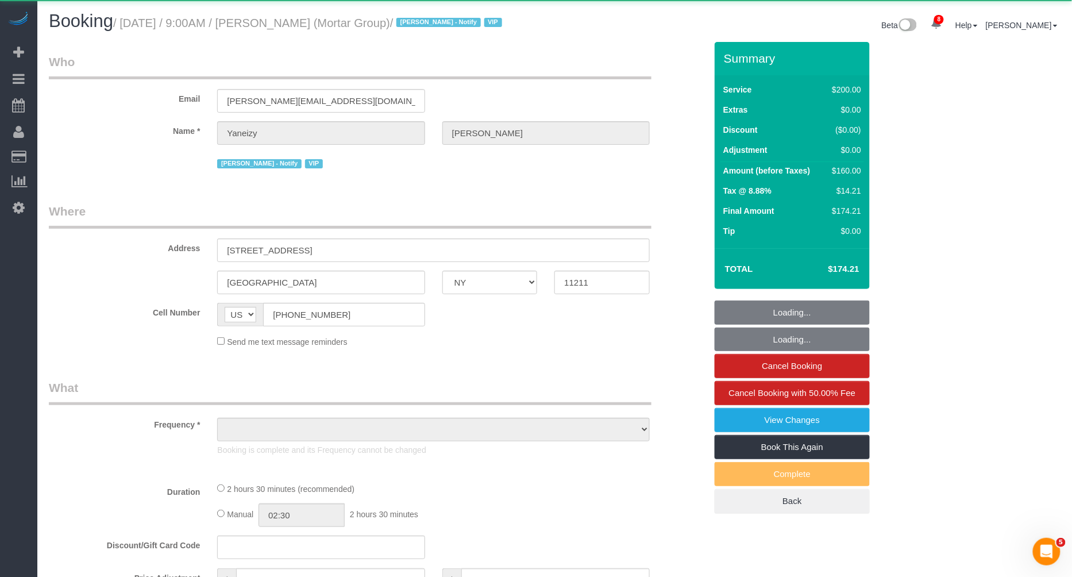
select select "number:7"
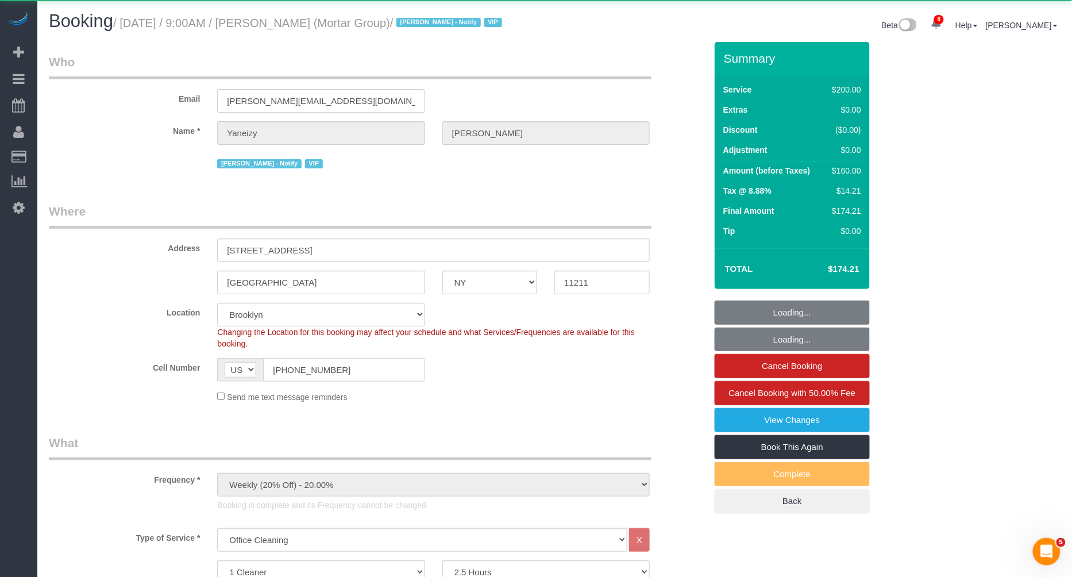
select select "string:stripe-pm_1RNxVG4VGloSiKo7QUT6i4DB"
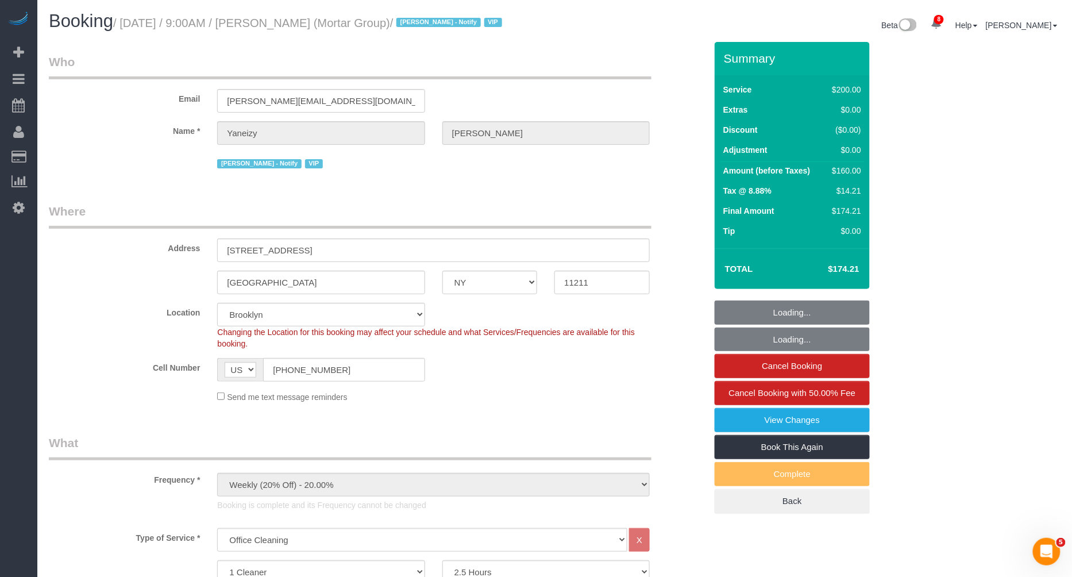
select select "spot56"
click at [331, 22] on small "/ August 28, 2025 / 9:00AM / Yaneizy Castillo (Mortar Group) / Jacky Xu - Notif…" at bounding box center [309, 23] width 392 height 13
copy small "Castillo"
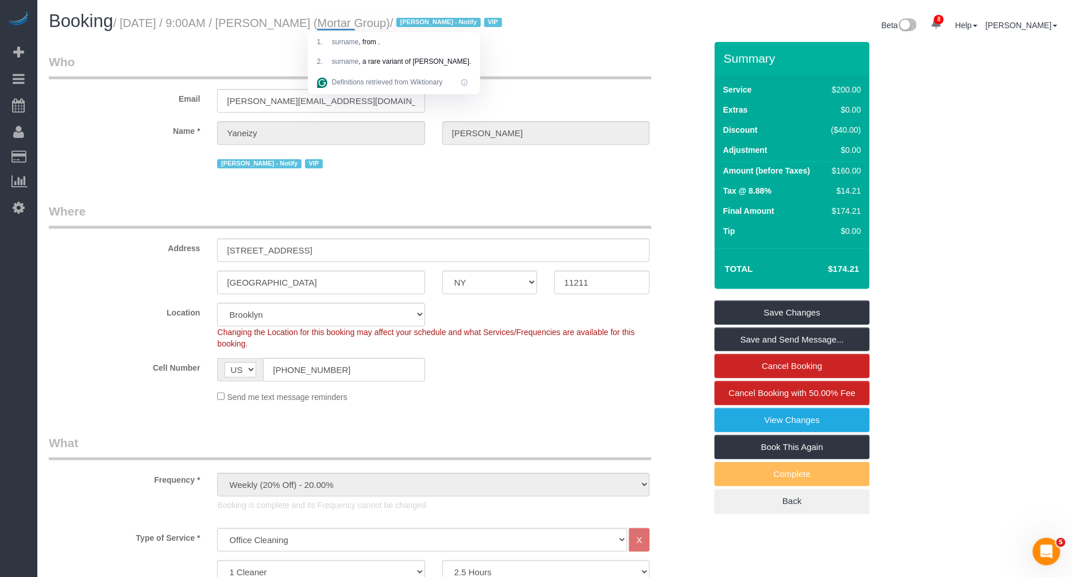
click at [302, 28] on small "/ August 28, 2025 / 9:00AM / Yaneizy Castillo (Mortar Group) / Jacky Xu - Notif…" at bounding box center [309, 23] width 392 height 13
copy small "Yaneizy"
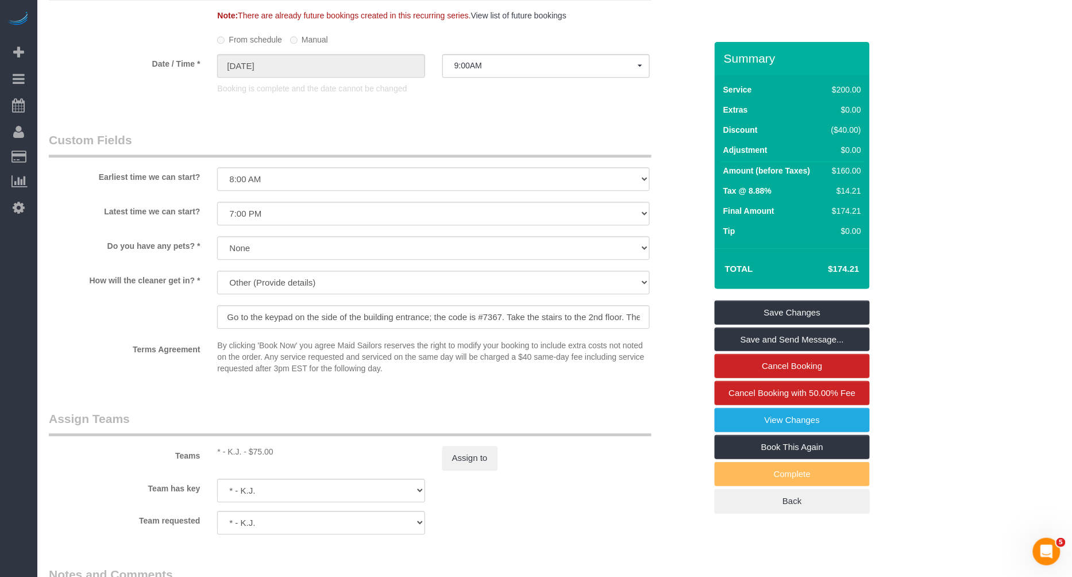
scroll to position [1004, 0]
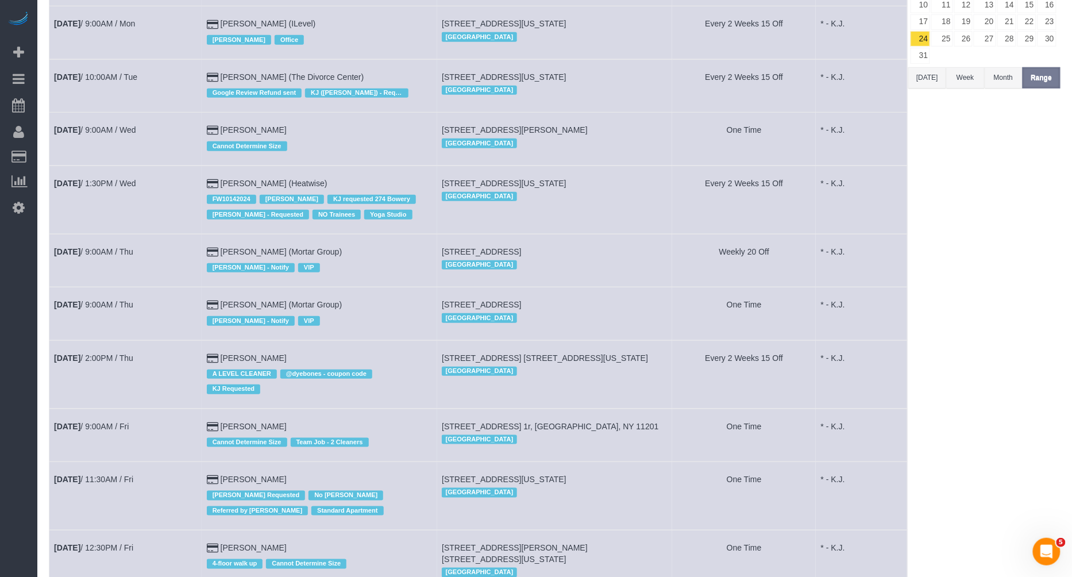
scroll to position [203, 0]
click at [107, 311] on td "Aug 28th / 9:00AM / Thu" at bounding box center [125, 313] width 153 height 53
click at [113, 299] on link "Aug 28th / 9:00AM / Thu" at bounding box center [93, 303] width 79 height 9
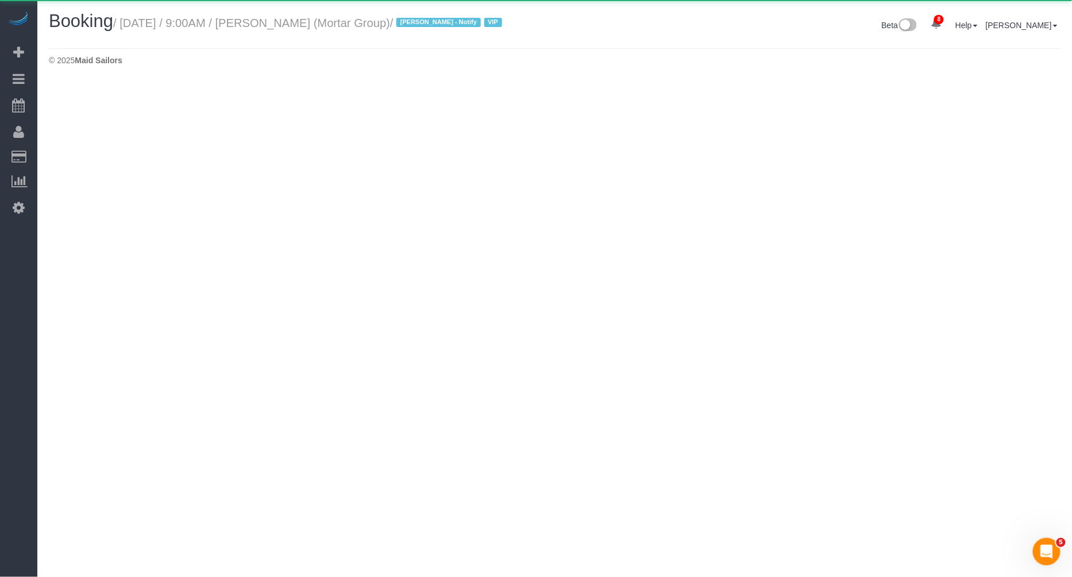
select select "NY"
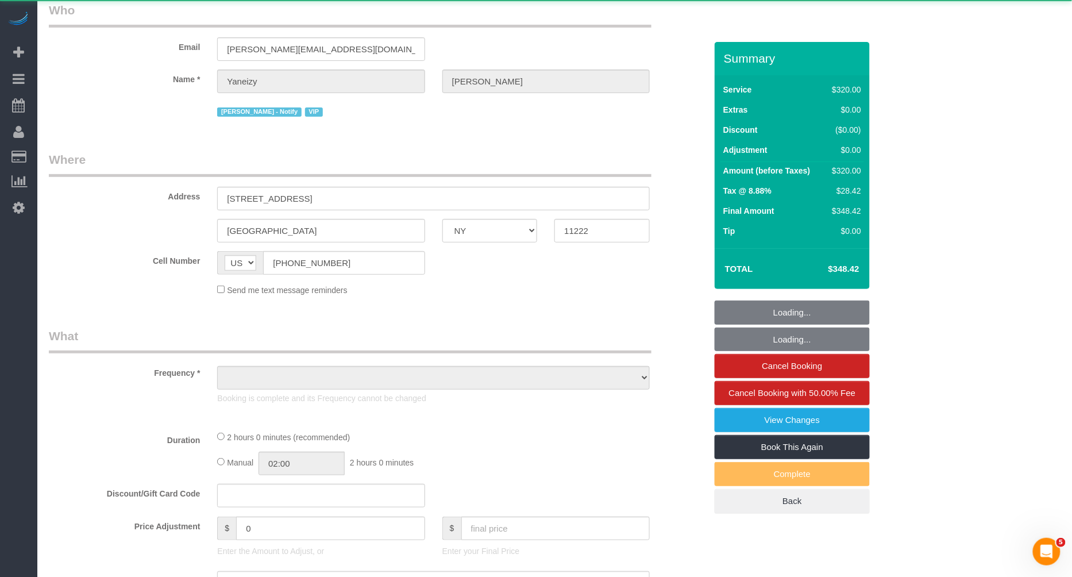
select select "spot61"
select select "number:89"
select select "number:90"
select select "number:15"
select select "number:7"
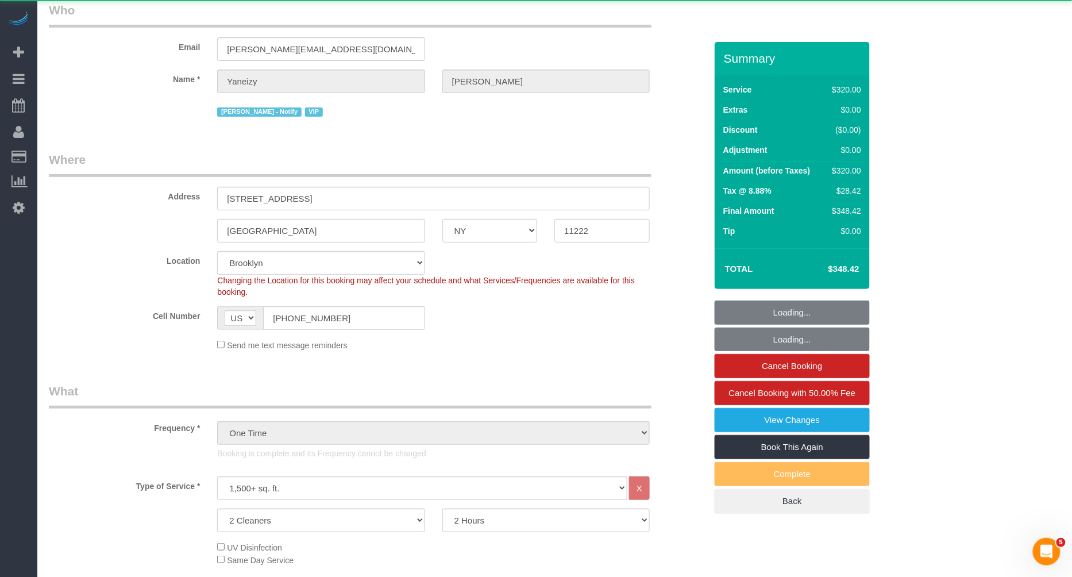
select select "object:19897"
select select "spot66"
select select "string:stripe-pm_1S0pHZ4VGloSiKo7bXItwSkM"
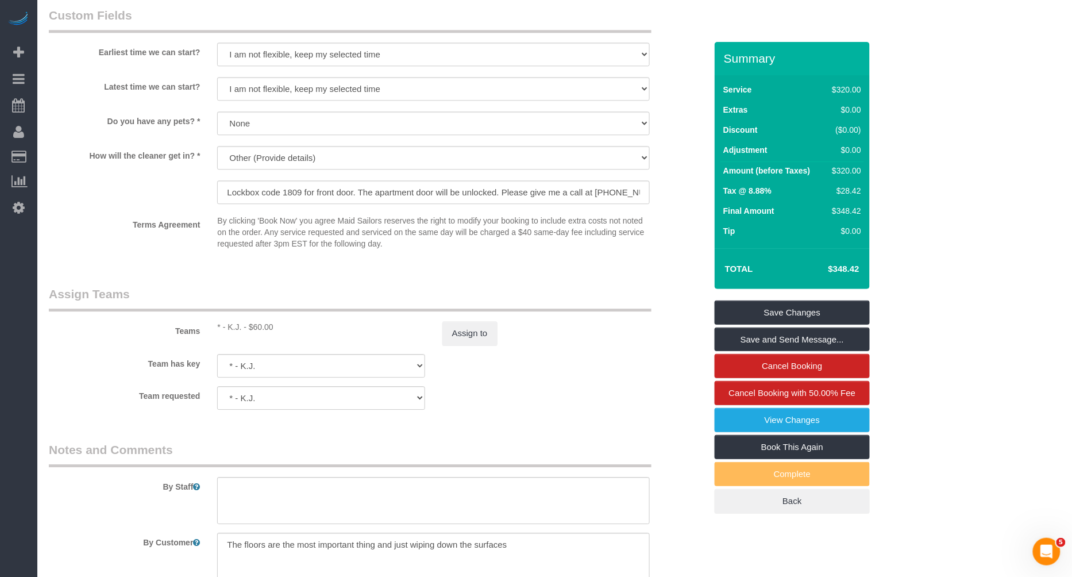
scroll to position [1153, 0]
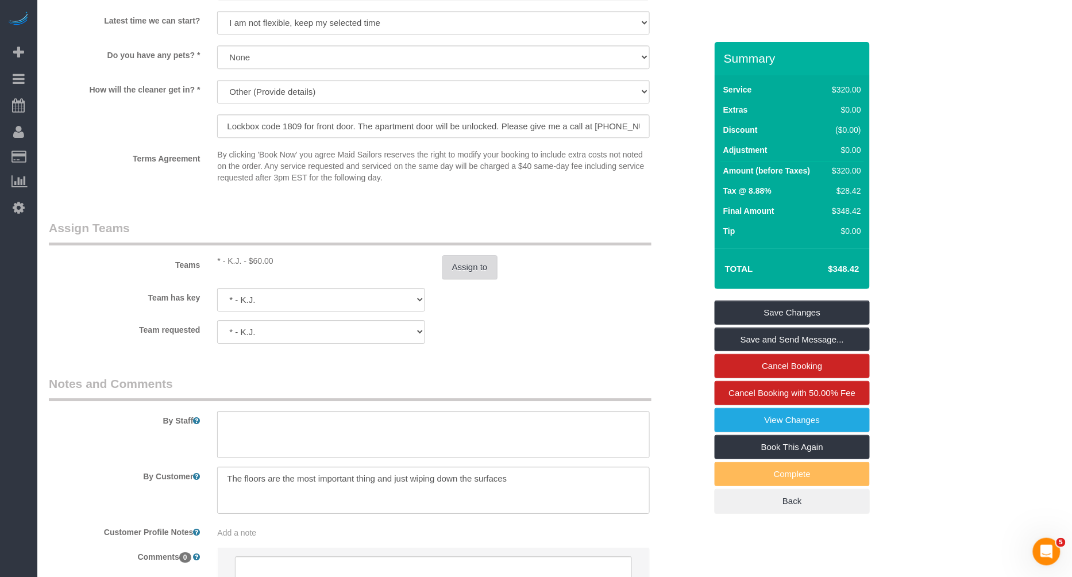
click at [469, 265] on button "Assign to" at bounding box center [469, 267] width 55 height 24
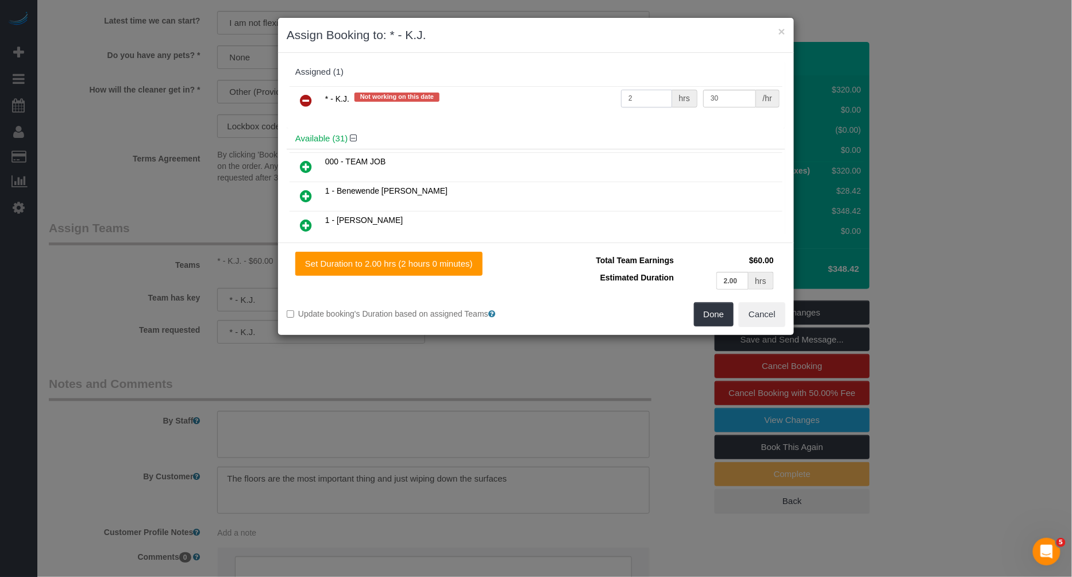
click at [662, 97] on input "2" at bounding box center [646, 99] width 51 height 18
type input "4"
click at [722, 311] on button "Done" at bounding box center [714, 314] width 40 height 24
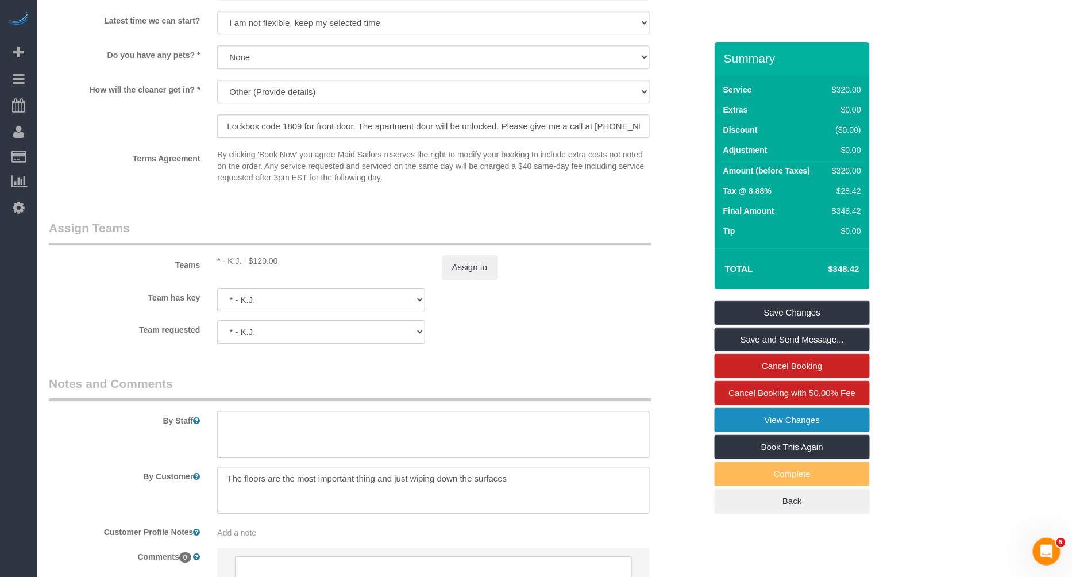
click at [775, 413] on link "View Changes" at bounding box center [792, 420] width 155 height 24
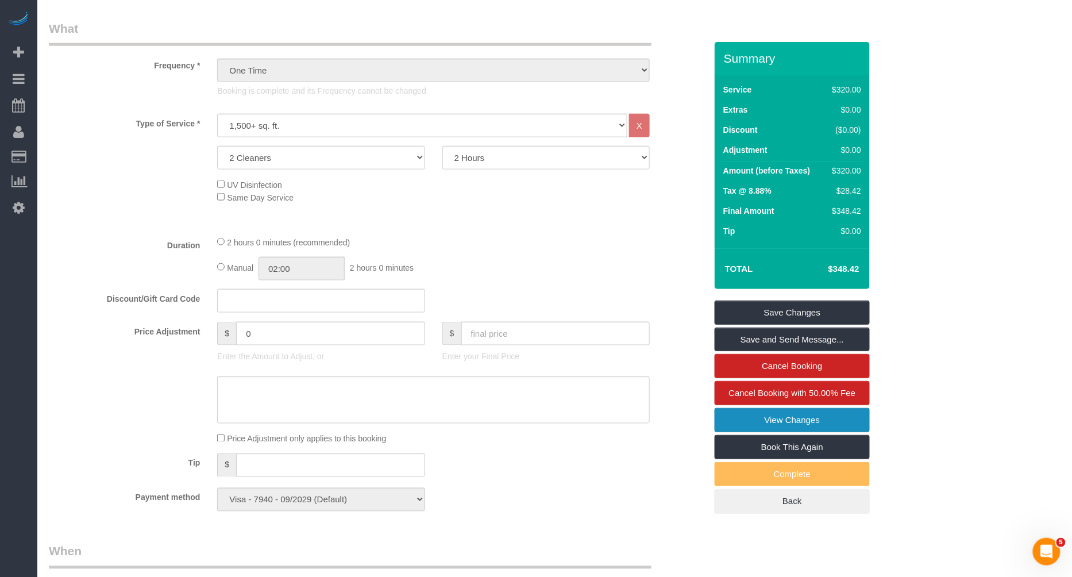
scroll to position [0, 0]
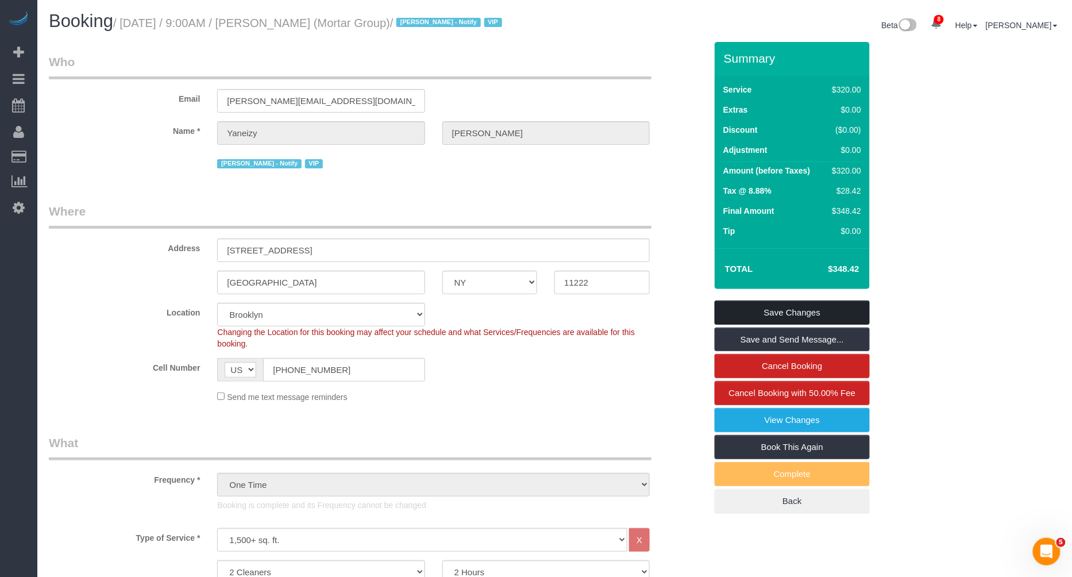
click at [786, 305] on link "Save Changes" at bounding box center [792, 312] width 155 height 24
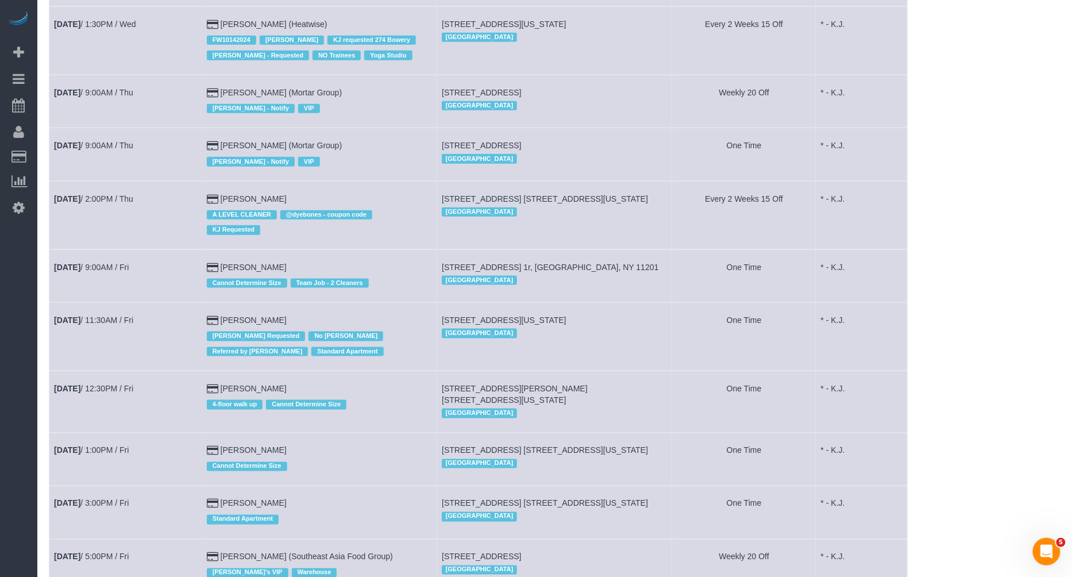
scroll to position [369, 0]
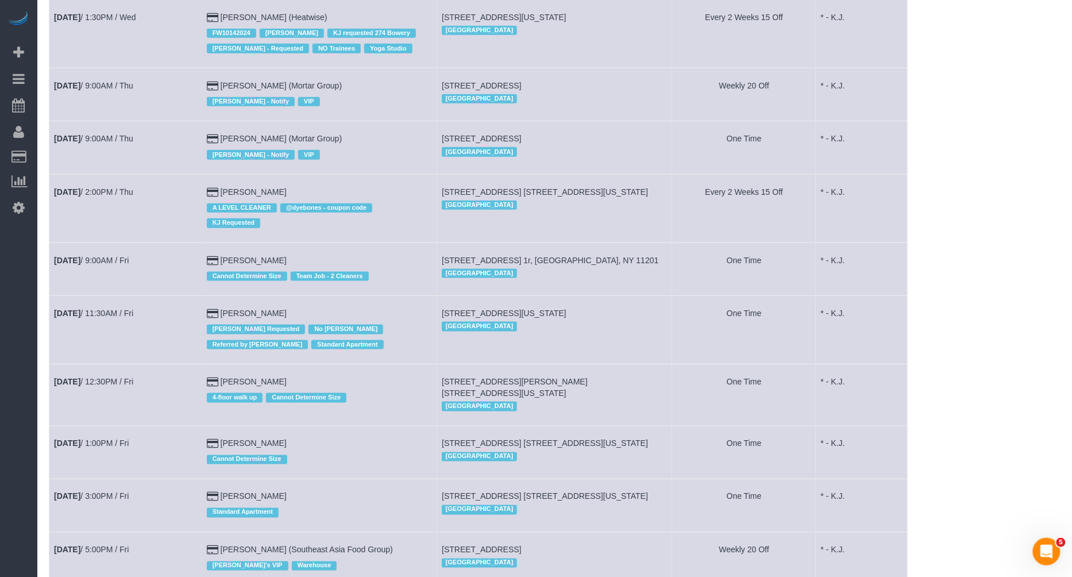
click at [147, 192] on td "Aug 28th / 2:00PM / Thu" at bounding box center [125, 208] width 153 height 68
click at [129, 187] on link "Aug 28th / 2:00PM / Thu" at bounding box center [93, 191] width 79 height 9
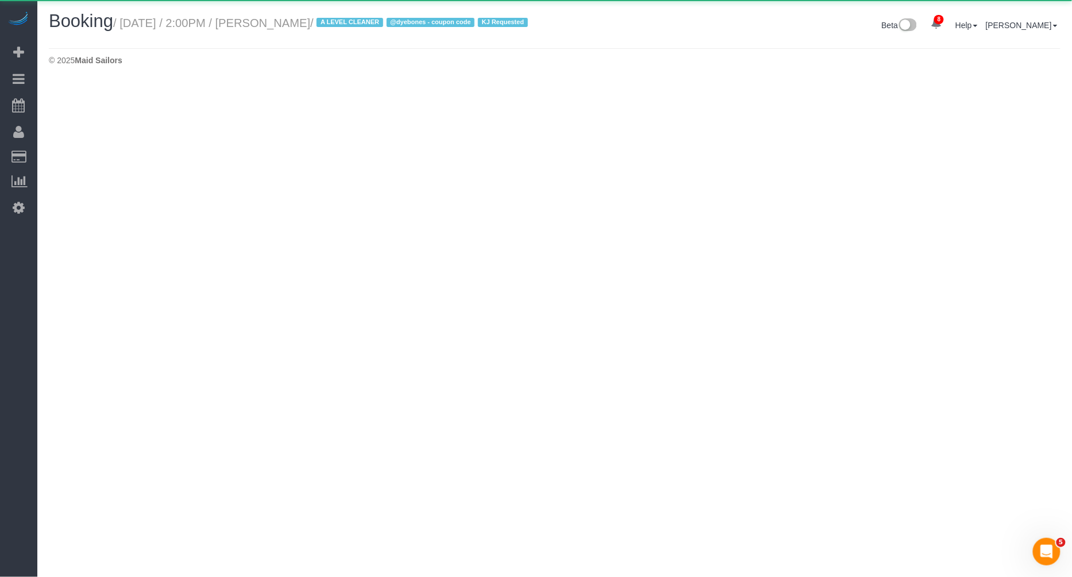
select select "NY"
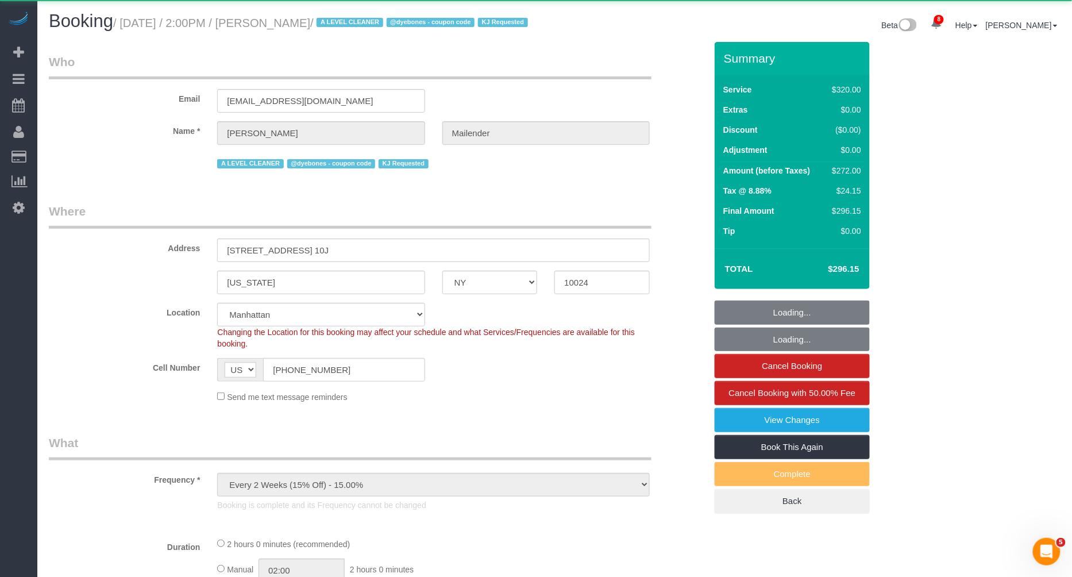
select select "object:22549"
click at [325, 28] on small "/ August 28, 2025 / 2:00PM / Kevin Mailender / A LEVEL CLEANER @dyebones - coup…" at bounding box center [322, 23] width 418 height 13
select select "spot71"
select select "number:62"
select select "number:75"
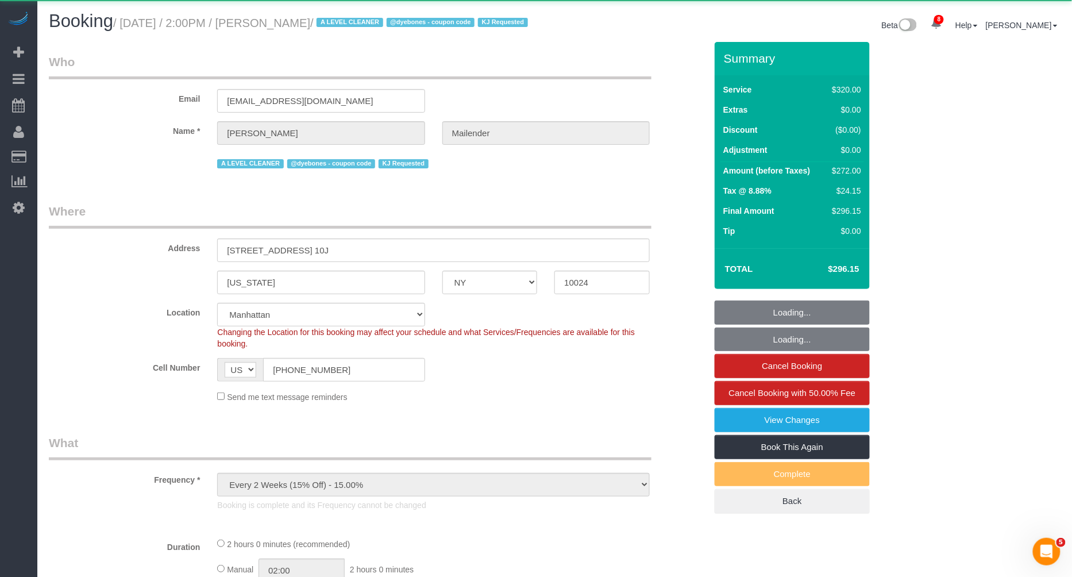
select select "number:15"
select select "number:5"
select select "object:23189"
select select "string:stripe-pm_1Qworo4VGloSiKo7jIQzHrmg"
click at [325, 28] on small "/ August 28, 2025 / 2:00PM / Kevin Mailender / A LEVEL CLEANER @dyebones - coup…" at bounding box center [322, 23] width 418 height 13
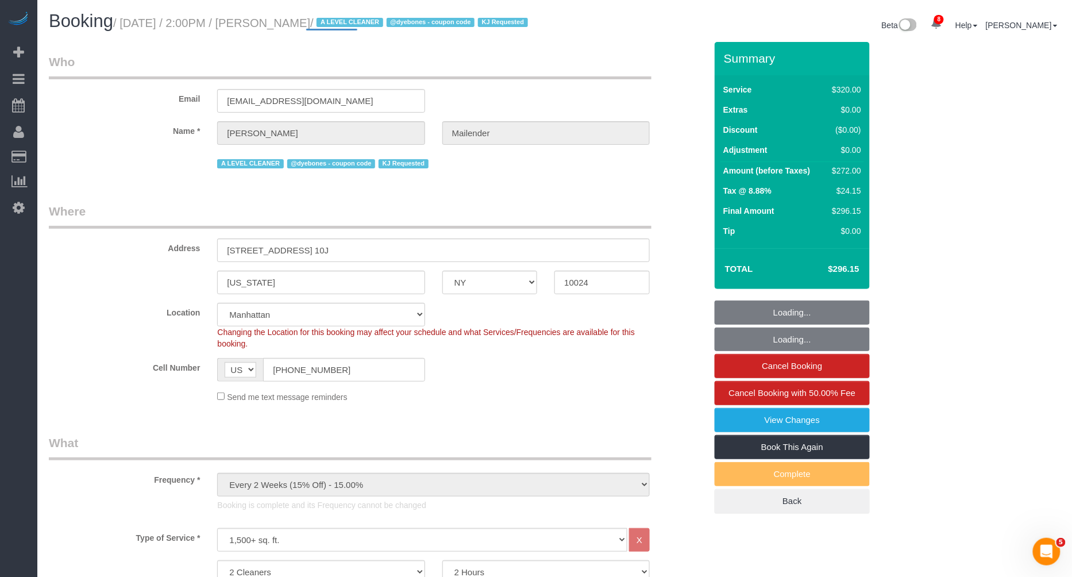
copy small "Mailender"
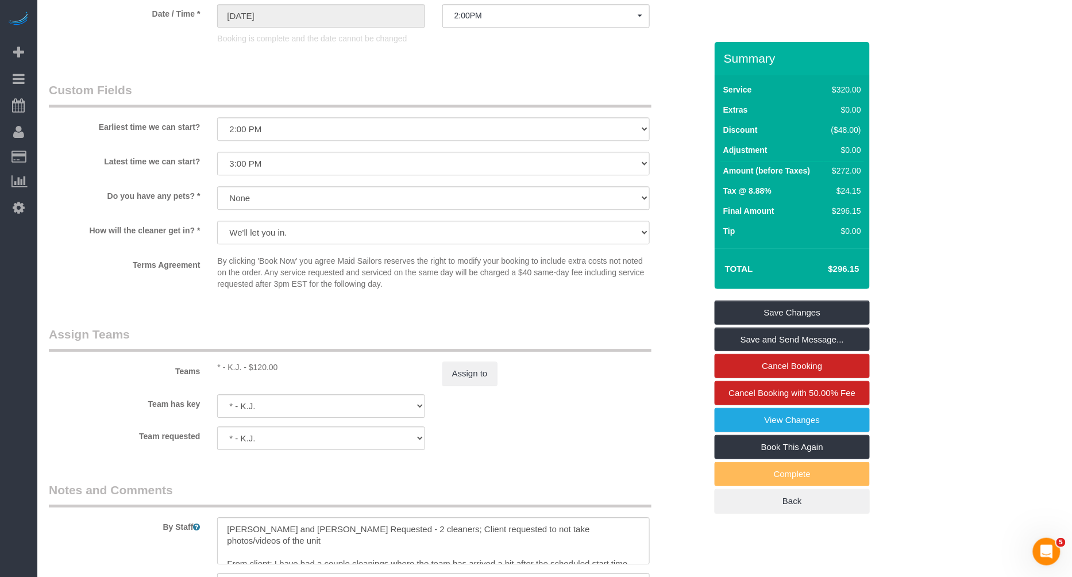
scroll to position [1034, 0]
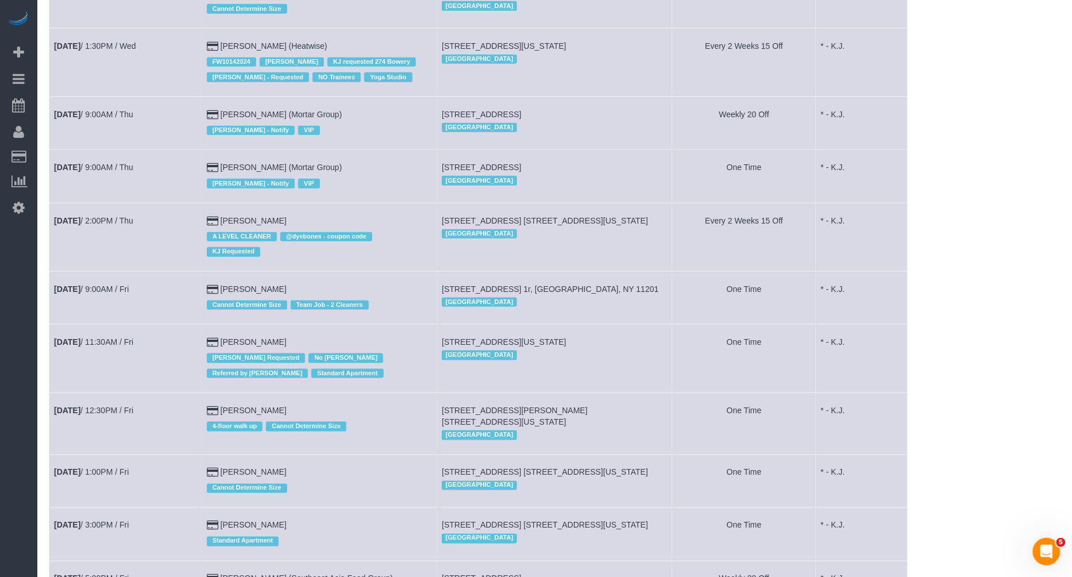
scroll to position [343, 0]
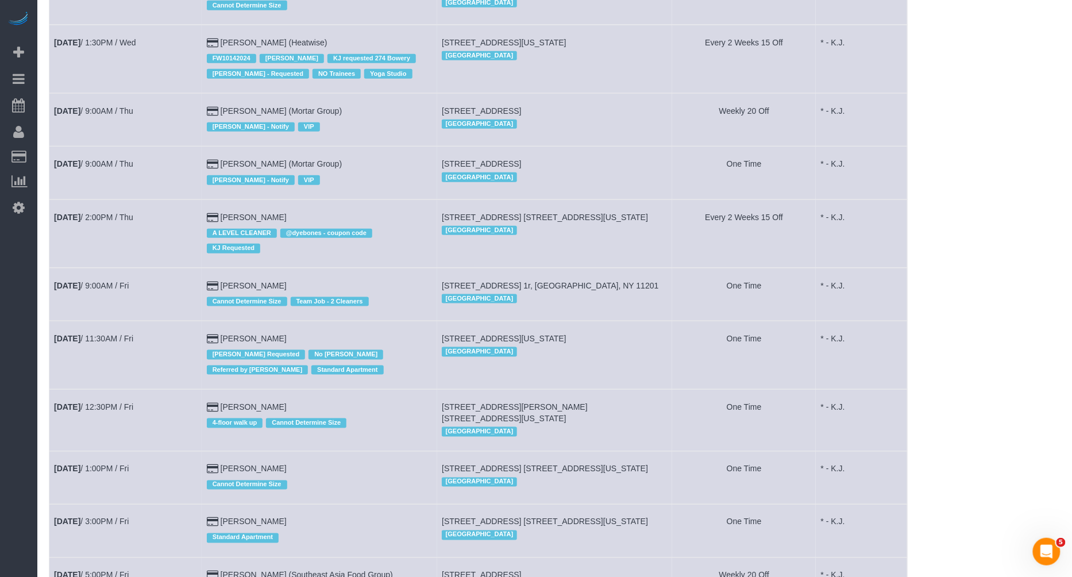
click at [93, 288] on td "Aug 29th / 9:00AM / Fri" at bounding box center [125, 294] width 153 height 53
click at [103, 281] on link "Aug 29th / 9:00AM / Fri" at bounding box center [91, 285] width 75 height 9
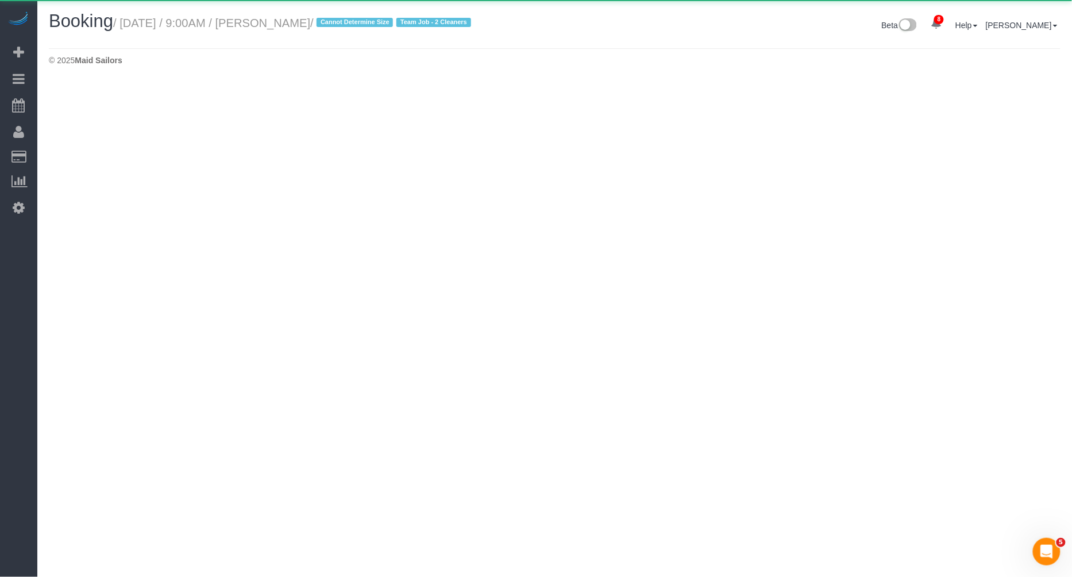
select select "NY"
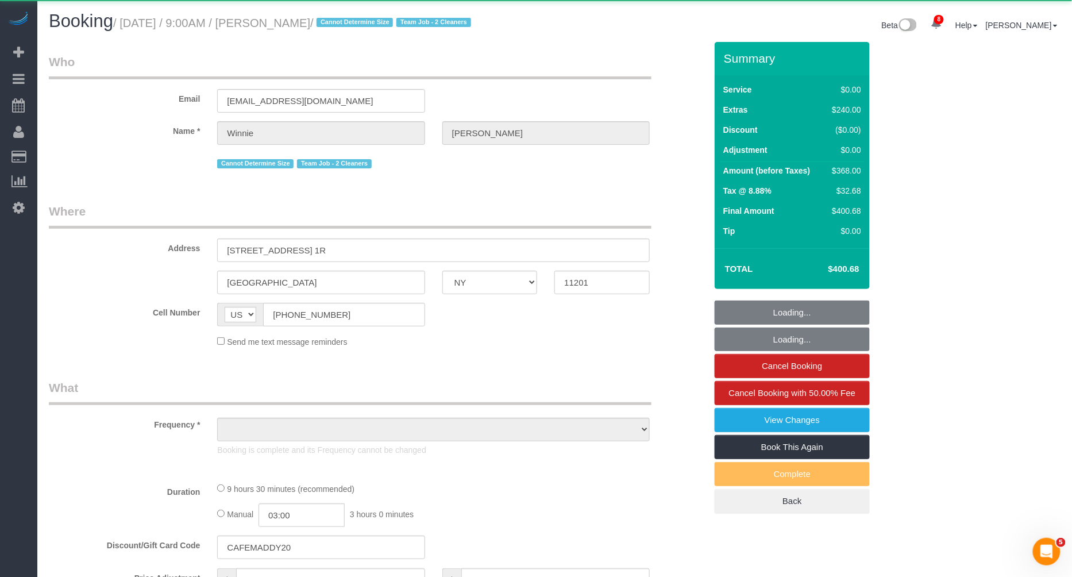
click at [296, 17] on small "/ August 29, 2025 / 9:00AM / Winnie Moy / Cannot Determine Size Team Job - 2 Cl…" at bounding box center [293, 23] width 361 height 13
select select "object:24420"
select select "number:89"
select select "number:74"
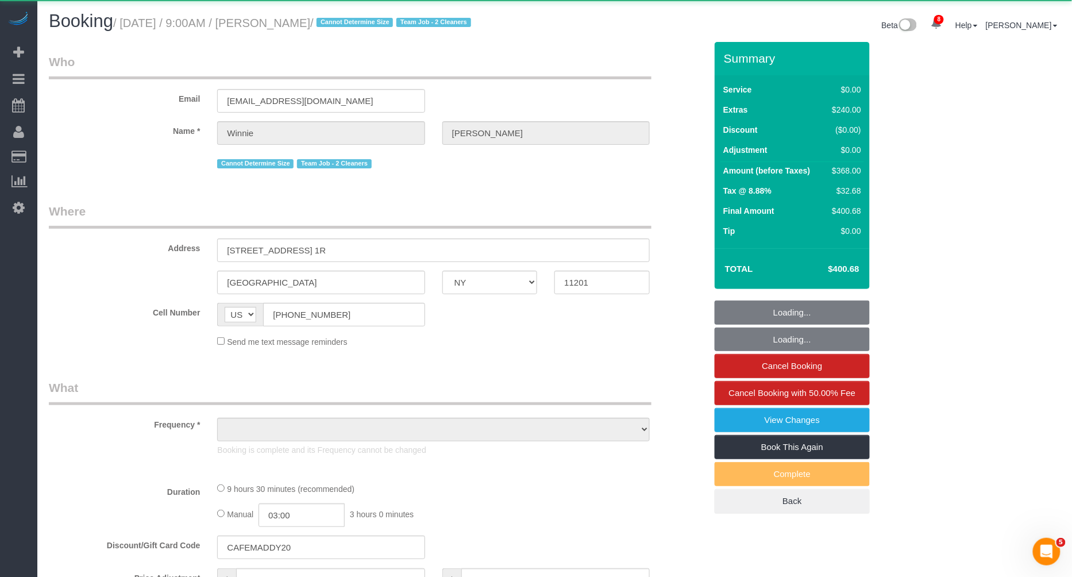
select select "number:15"
select select "number:5"
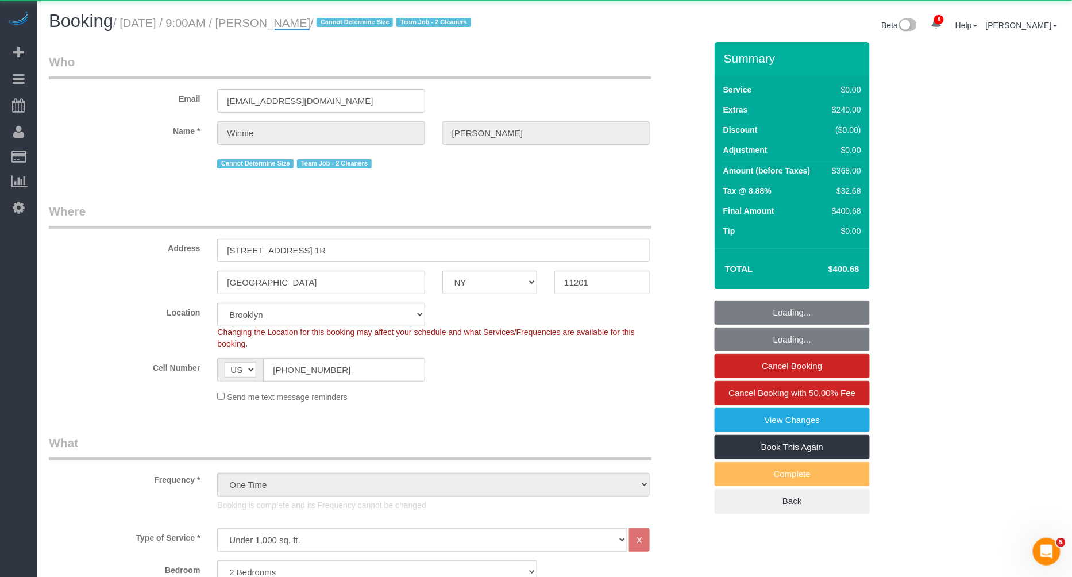
select select "2"
select select "object:25088"
select select "spot76"
select select "string:stripe-pm_1RuI8U4VGloSiKo7aRlM8gv6"
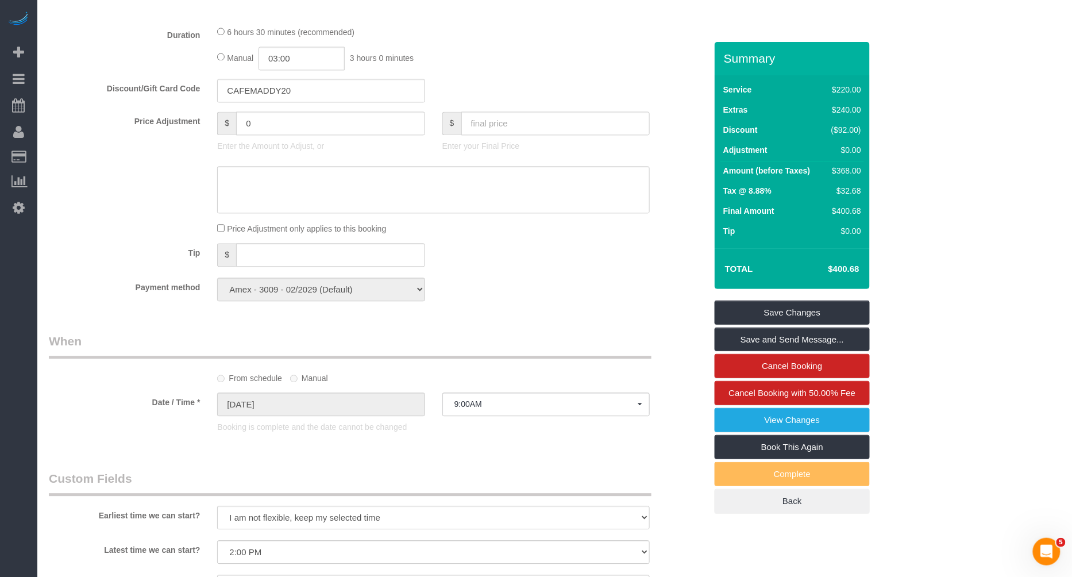
scroll to position [847, 0]
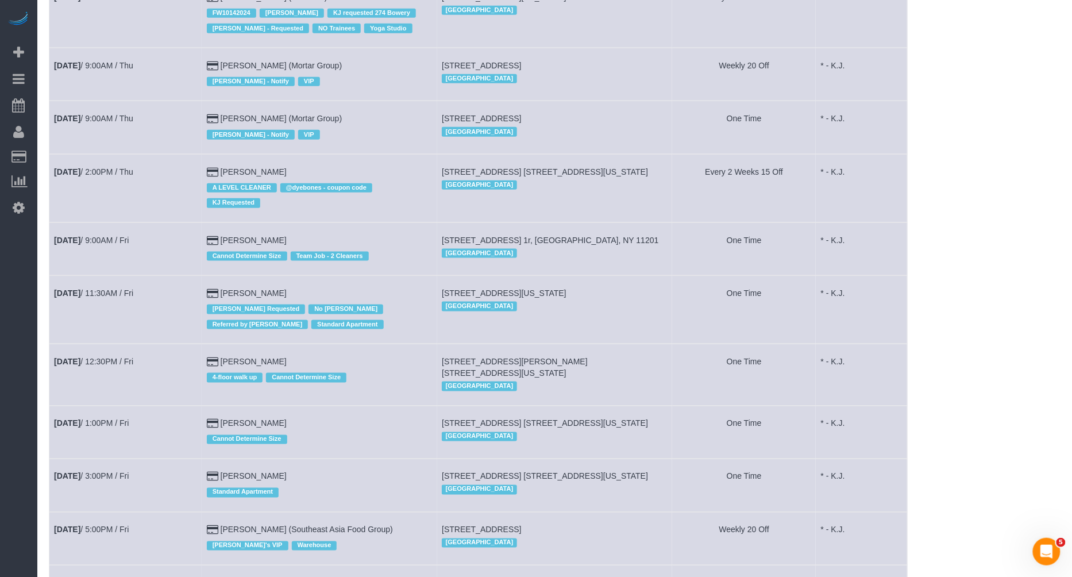
scroll to position [391, 0]
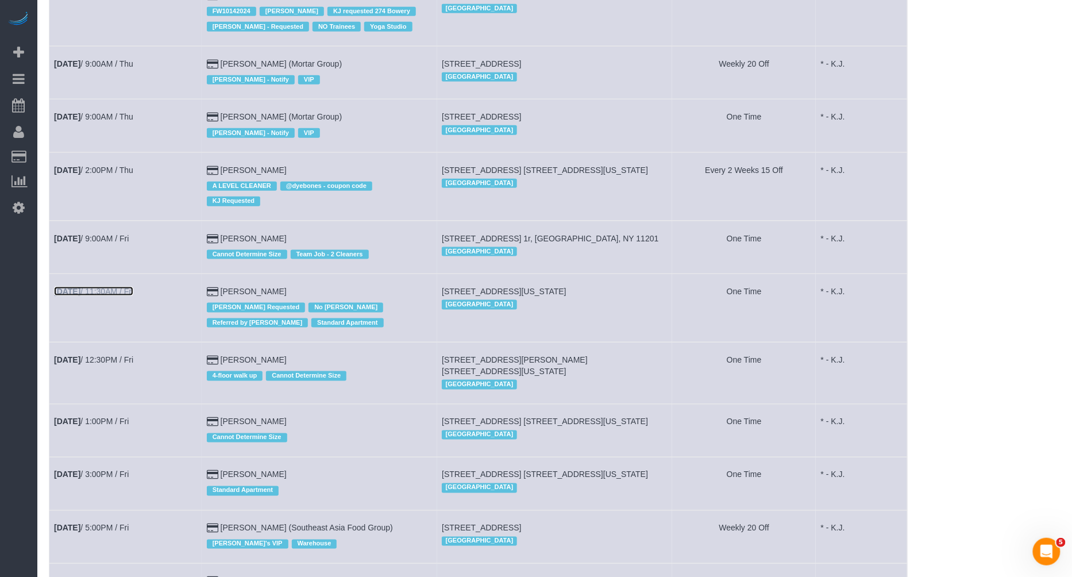
click at [115, 282] on td "Aug 29th / 11:30AM / Fri" at bounding box center [125, 308] width 153 height 68
click at [121, 287] on link "Aug 29th / 11:30AM / Fri" at bounding box center [93, 291] width 79 height 9
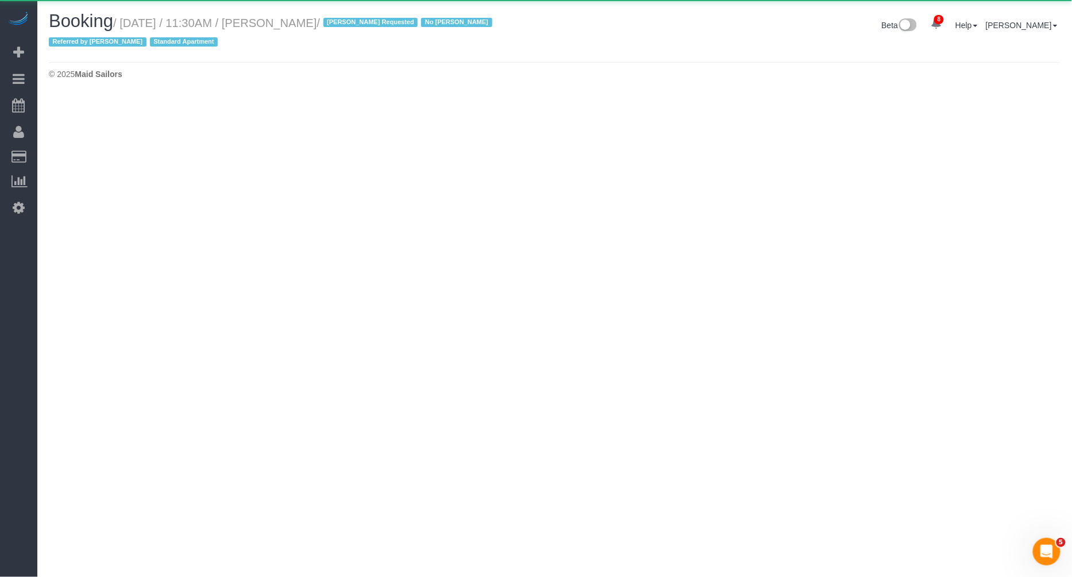
select select "NY"
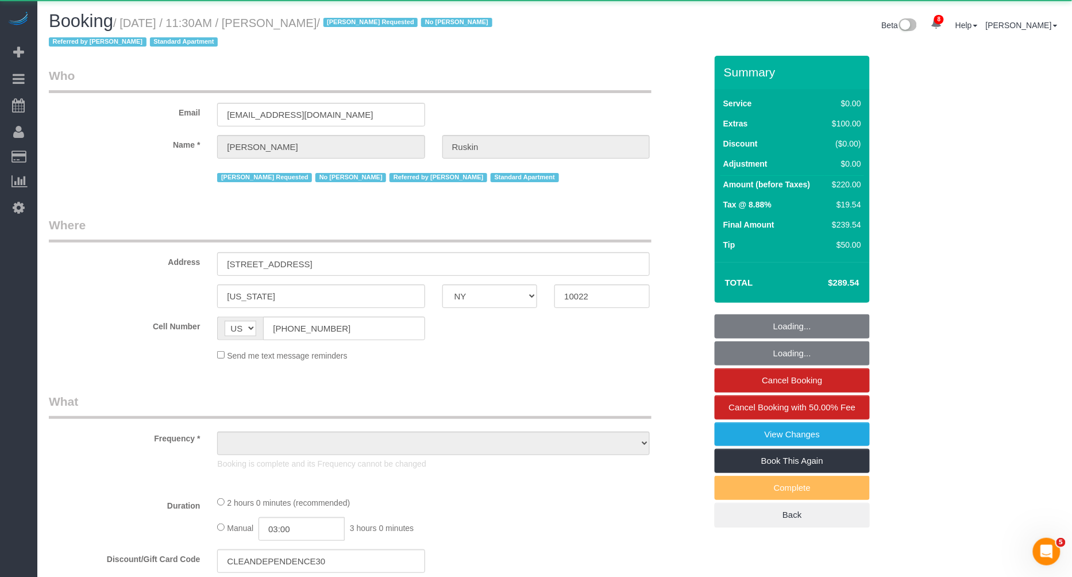
click at [339, 28] on small "/ August 29, 2025 / 11:30AM / Kendall Ruskin / Anette Lopez Requested No Emily …" at bounding box center [272, 33] width 447 height 32
select select "number:89"
select select "number:90"
select select "number:15"
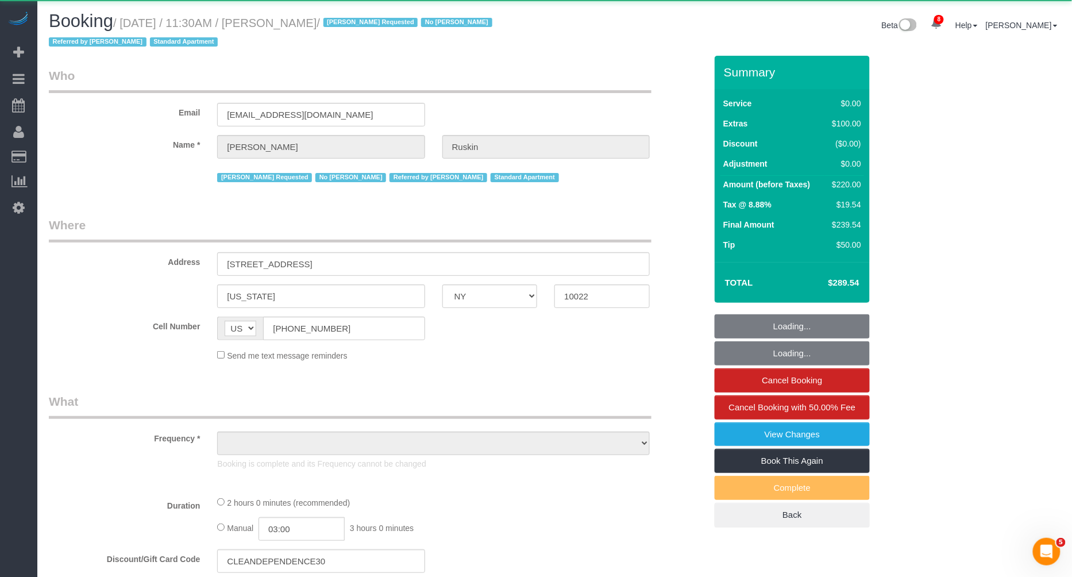
select select "number:6"
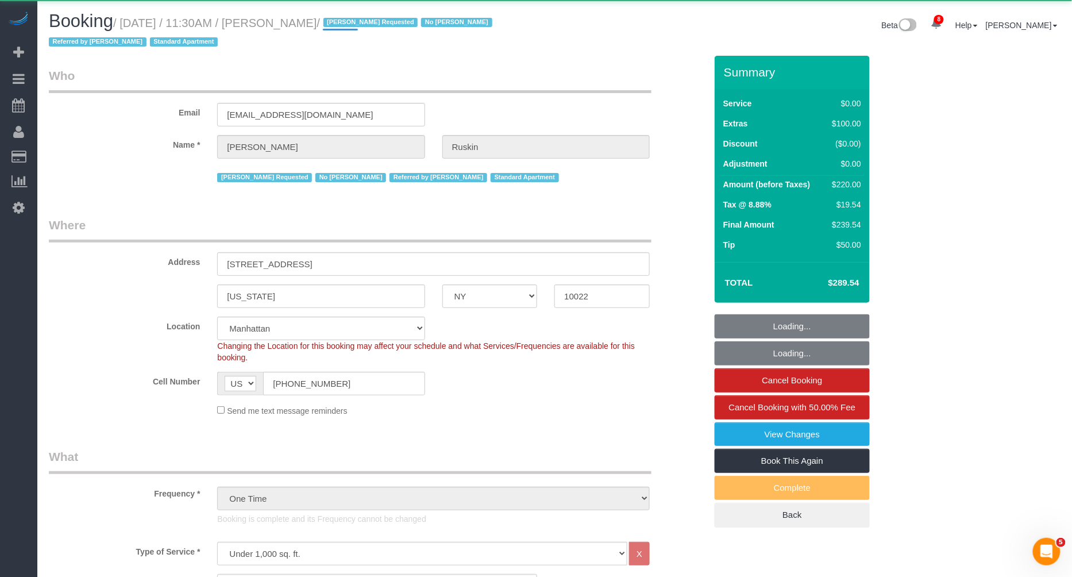
select select "object:26965"
select select "string:stripe-pm_1Nj3jl4VGloSiKo7sptDBsMJ"
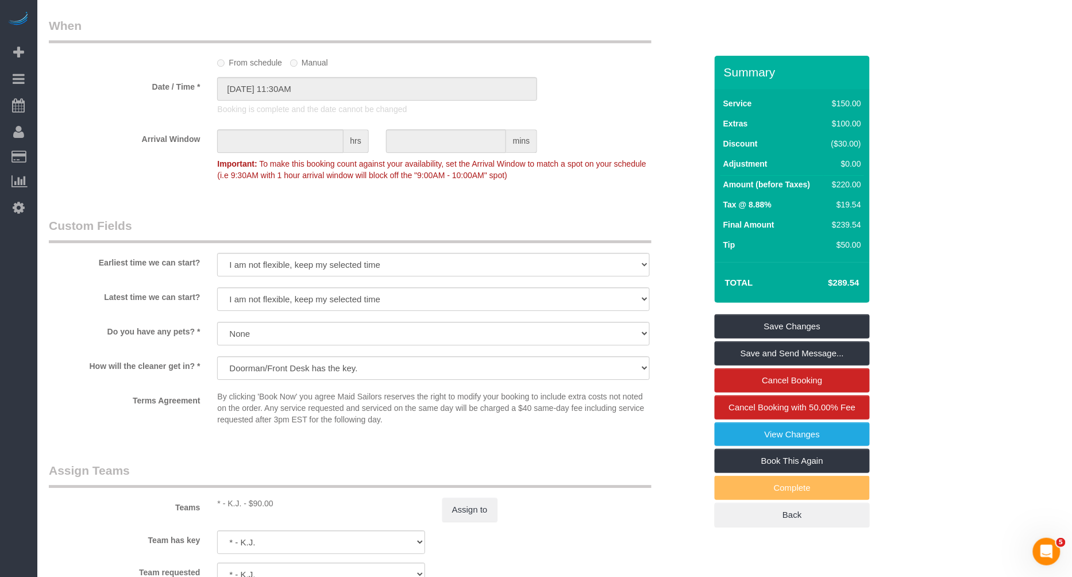
scroll to position [1193, 0]
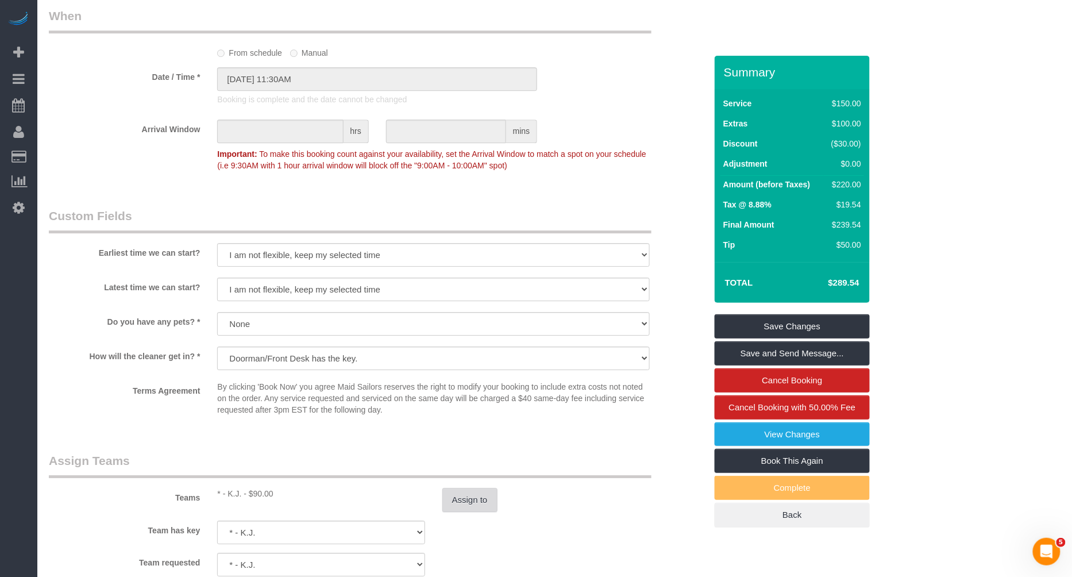
click at [458, 492] on button "Assign to" at bounding box center [469, 500] width 55 height 24
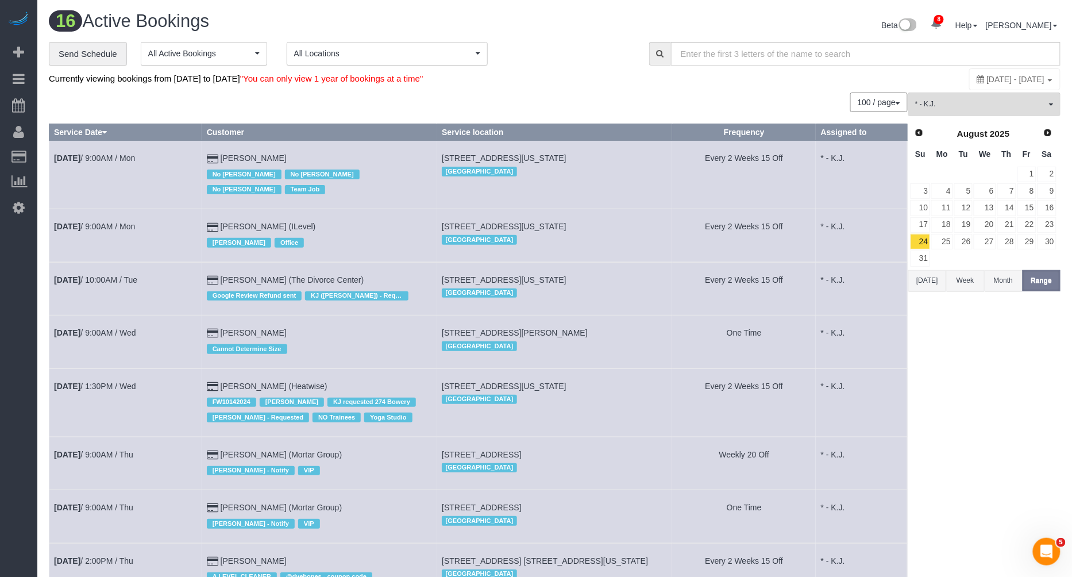
scroll to position [582, 0]
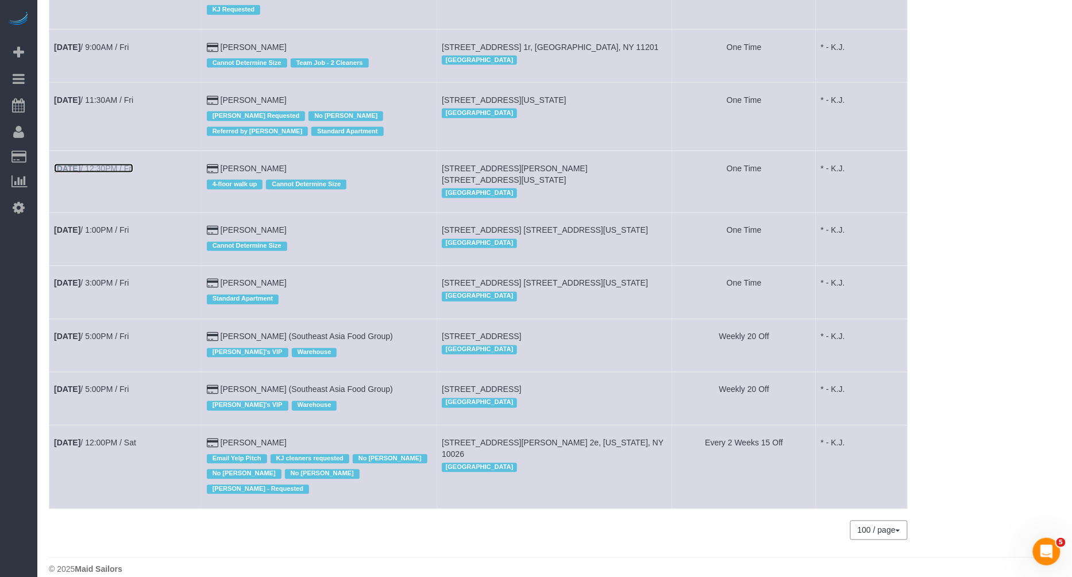
click at [117, 167] on link "Aug 29th / 12:30PM / Fri" at bounding box center [93, 168] width 79 height 9
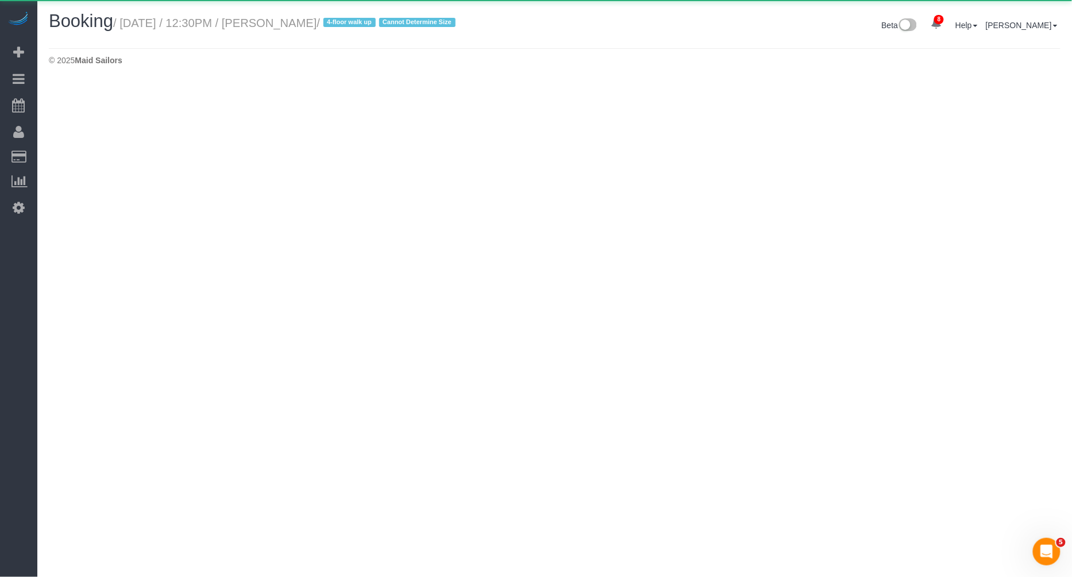
select select "NY"
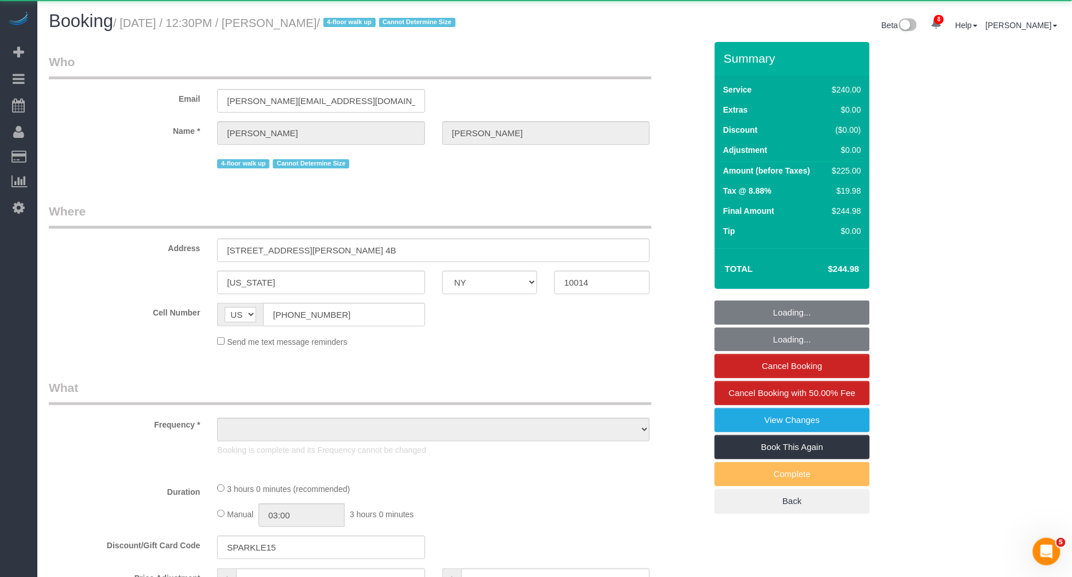
select select "object:29481"
select select "180"
select select "number:89"
select select "number:90"
select select "number:15"
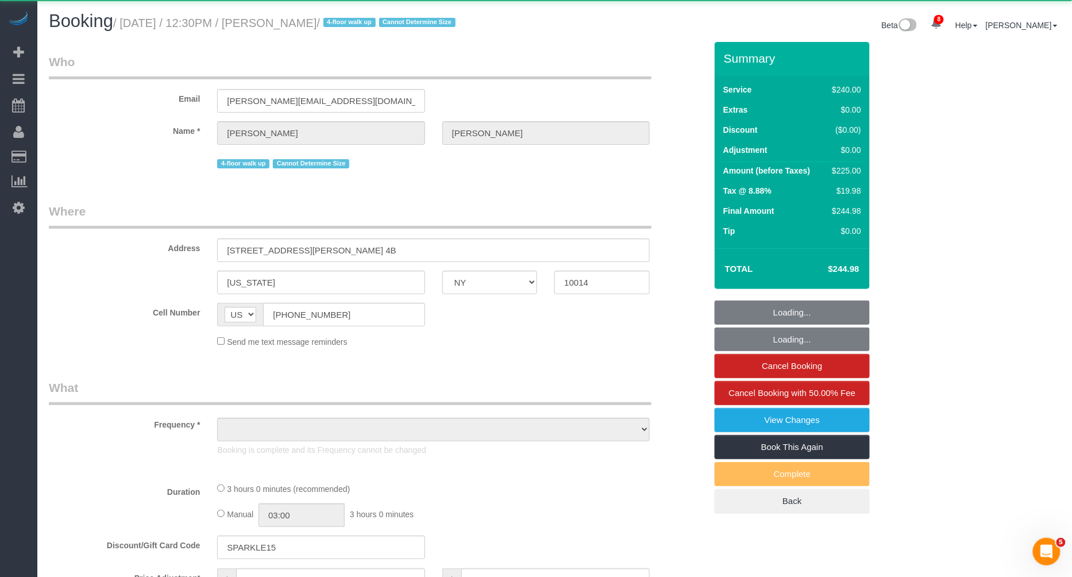
select select "number:5"
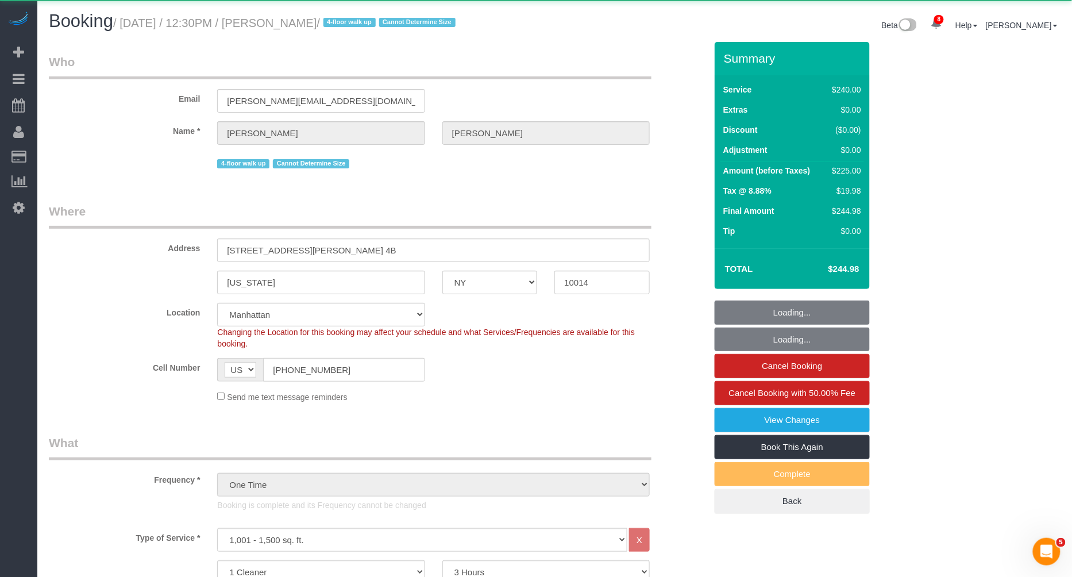
select select "object:30120"
select select "string:stripe-pm_1S06iu4VGloSiKo7aXpOO58t"
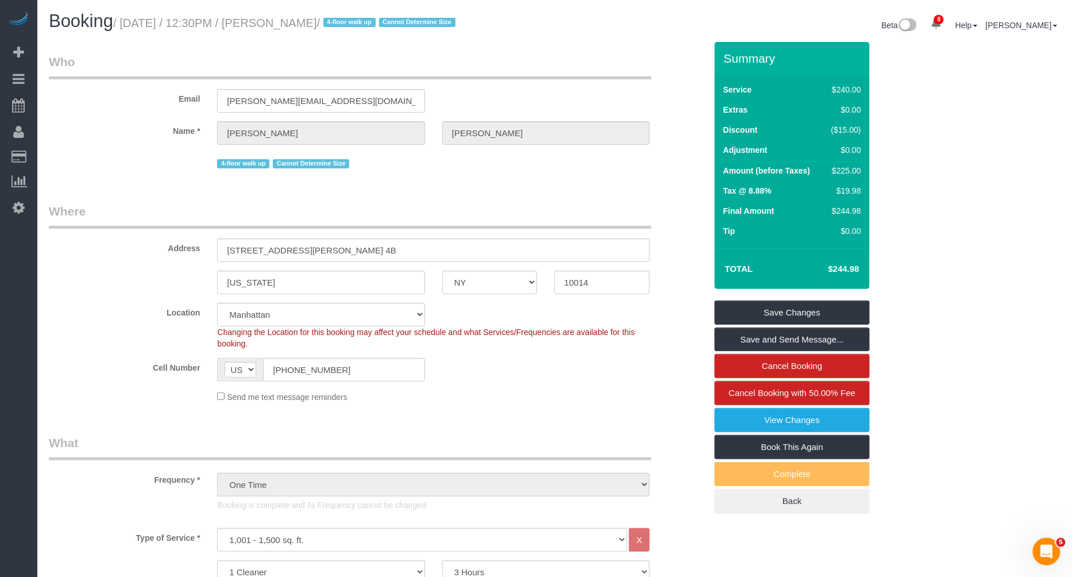
click at [302, 21] on small "/ August 29, 2025 / 12:30PM / Melissa Marra / 4-floor walk up Cannot Determine …" at bounding box center [285, 23] width 345 height 13
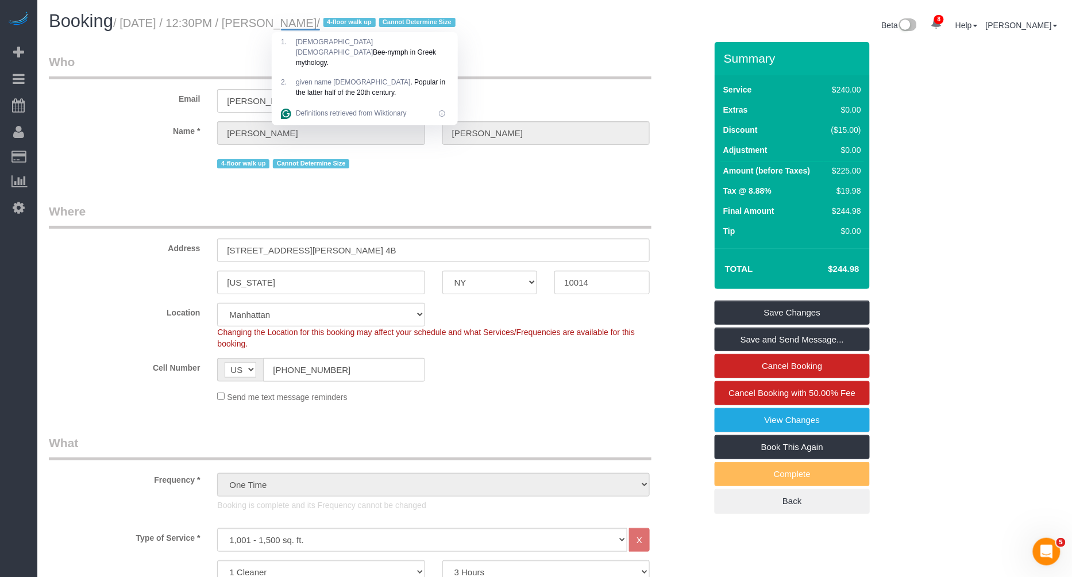
click at [350, 24] on small "/ August 29, 2025 / 12:30PM / Melissa Marra / 4-floor walk up Cannot Determine …" at bounding box center [285, 23] width 345 height 13
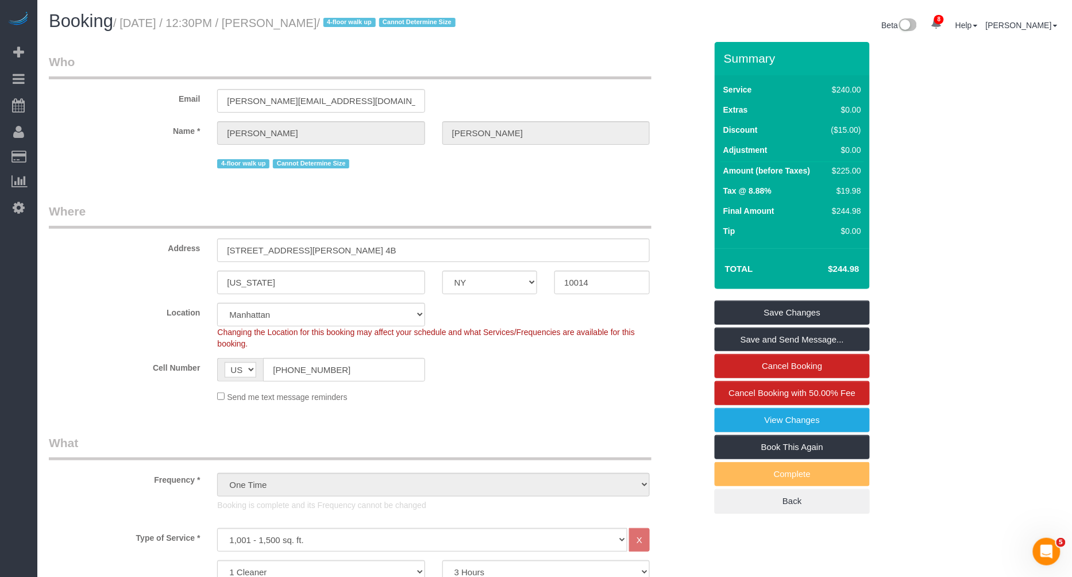
click at [350, 24] on small "/ August 29, 2025 / 12:30PM / Melissa Marra / 4-floor walk up Cannot Determine …" at bounding box center [285, 23] width 345 height 13
copy small "Marra"
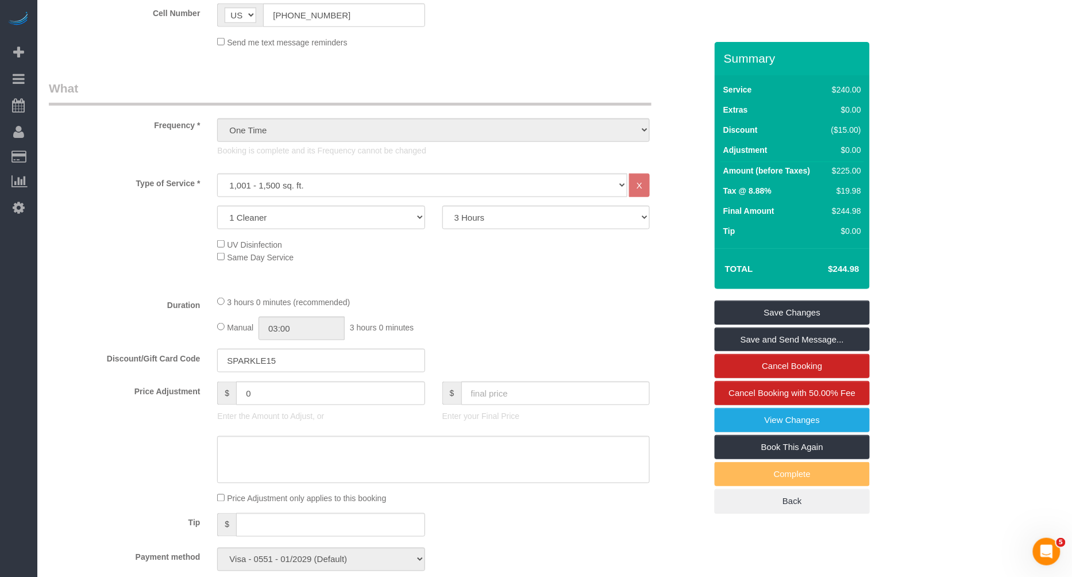
scroll to position [1291, 0]
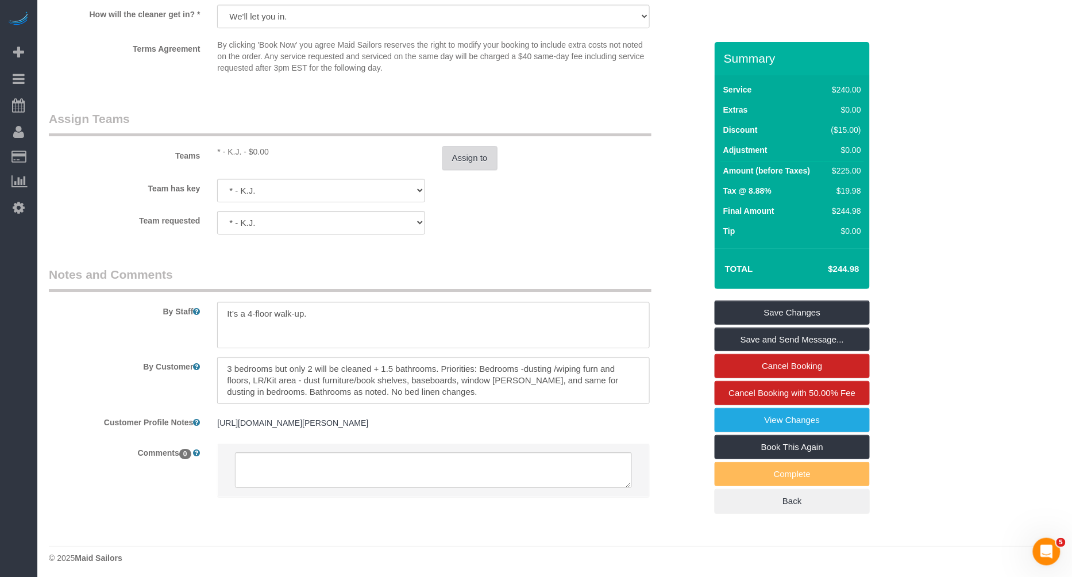
click at [472, 151] on button "Assign to" at bounding box center [469, 158] width 55 height 24
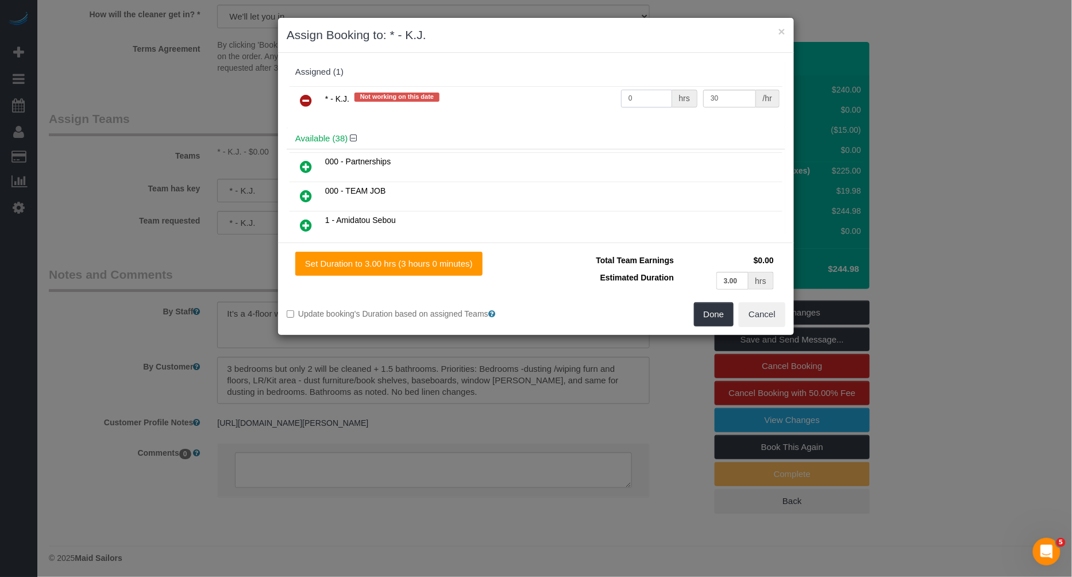
click at [658, 95] on input "0" at bounding box center [646, 99] width 51 height 18
type input "3"
click at [721, 304] on button "Done" at bounding box center [714, 314] width 40 height 24
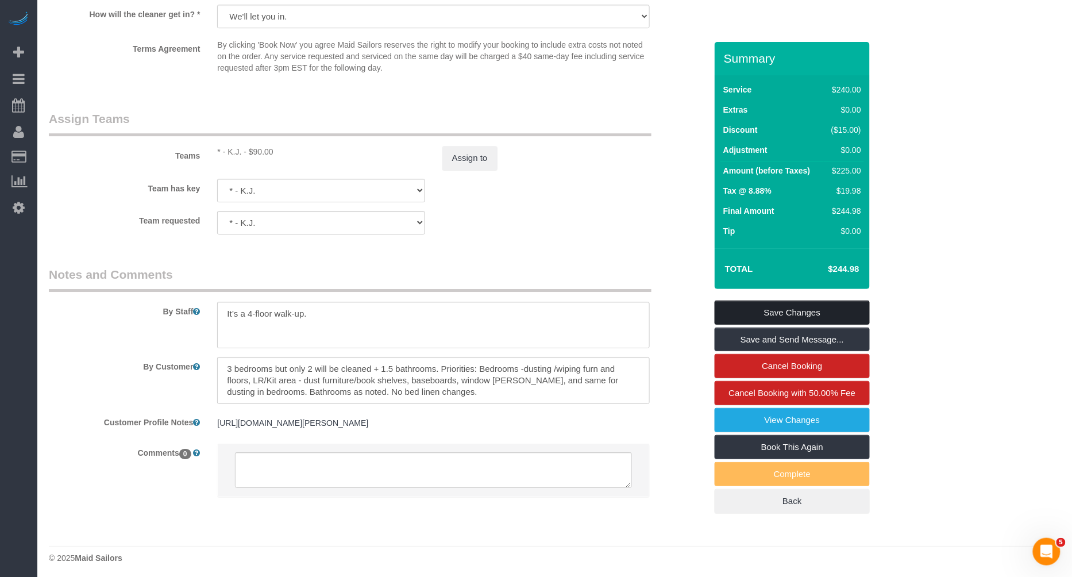
click at [769, 305] on link "Save Changes" at bounding box center [792, 312] width 155 height 24
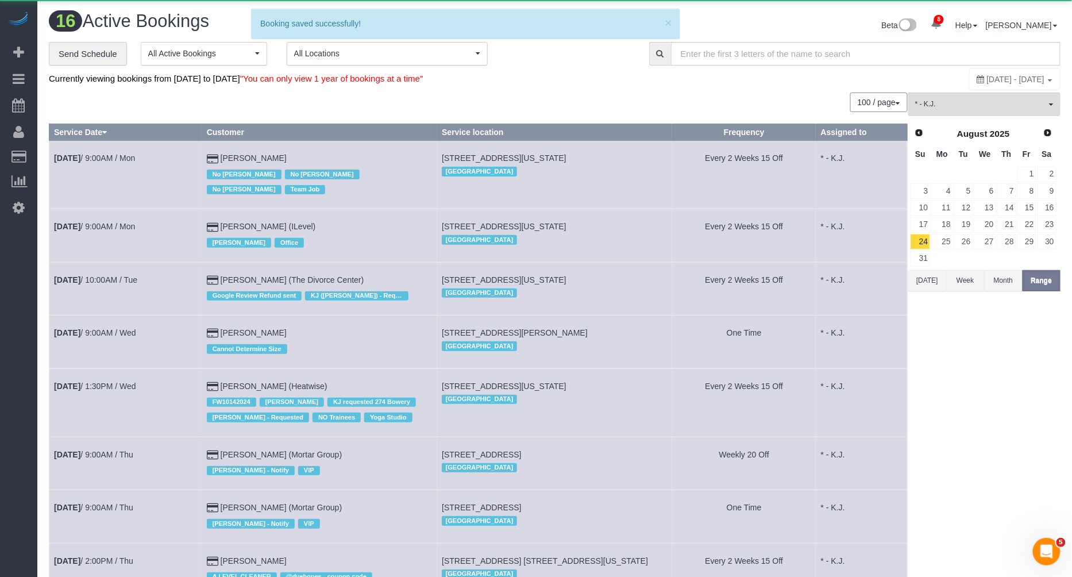
scroll to position [582, 0]
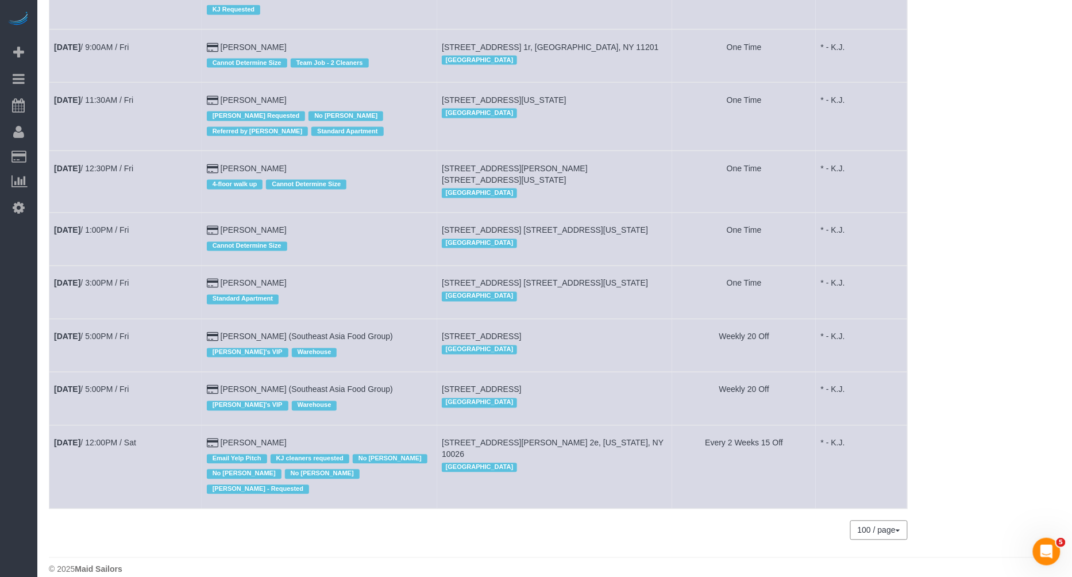
click at [102, 222] on td "Aug 29th / 1:00PM / Fri" at bounding box center [125, 239] width 153 height 53
click at [109, 226] on link "Aug 29th / 1:00PM / Fri" at bounding box center [91, 230] width 75 height 9
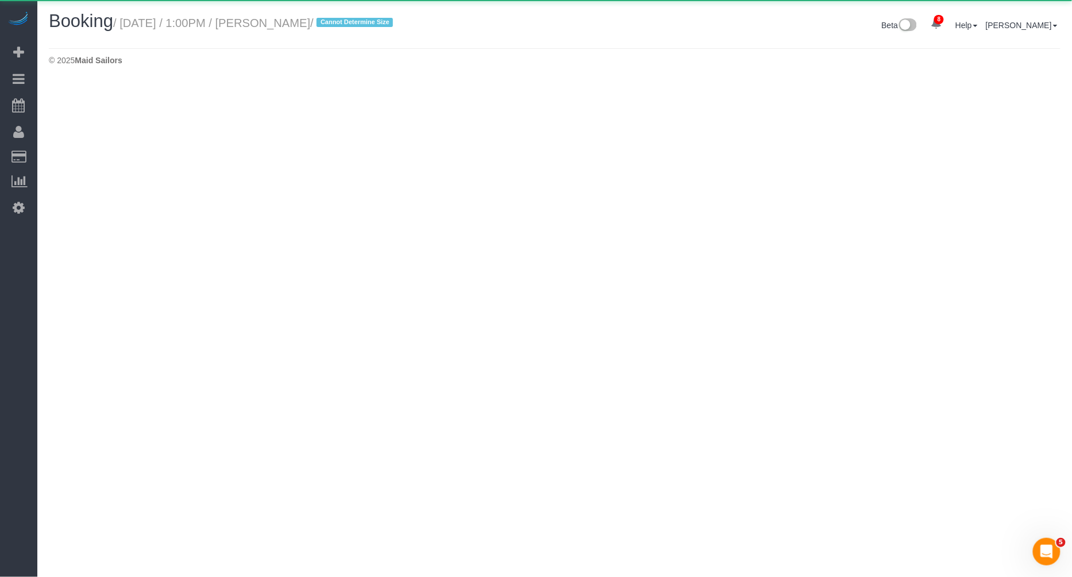
select select "NY"
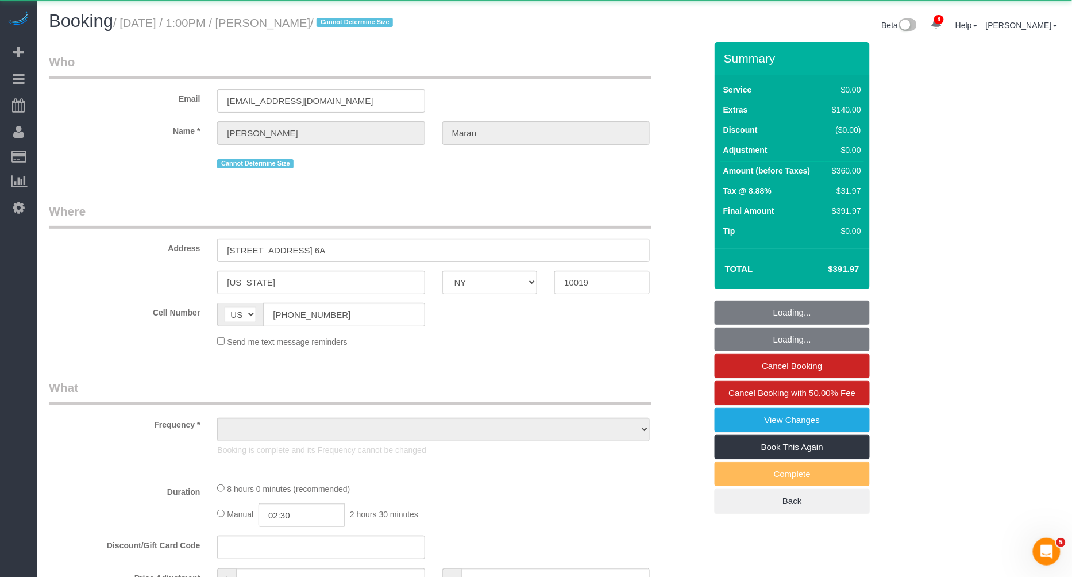
select select "object:32613"
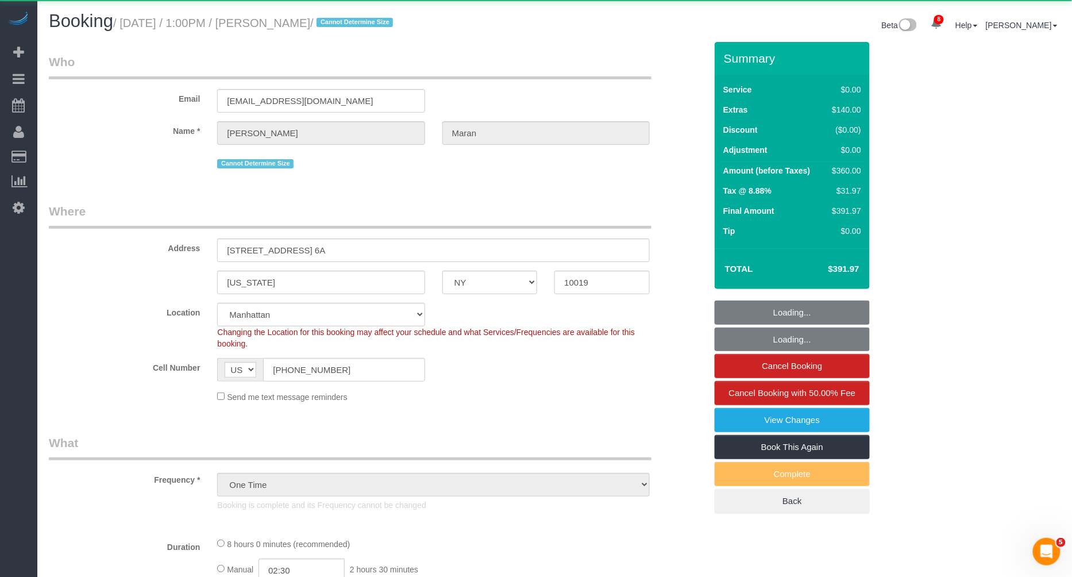
click at [278, 36] on div "Booking / August 29, 2025 / 1:00PM / Edward Maran / Cannot Determine Size" at bounding box center [297, 23] width 515 height 25
select select "number:58"
select select "number:75"
select select "number:15"
select select "number:6"
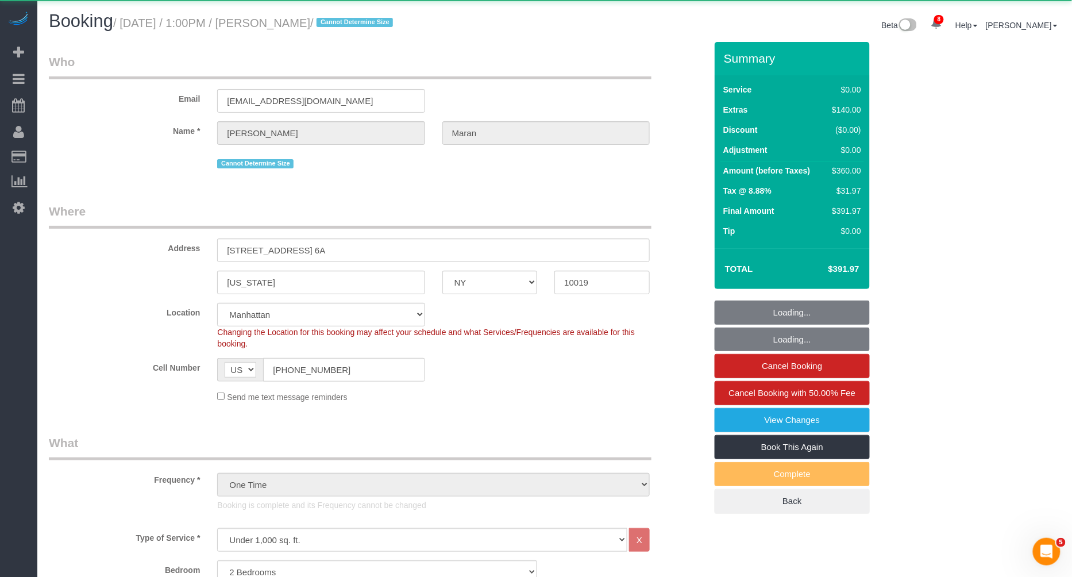
select select "2"
select select "object:33267"
select select "string:stripe-pm_1S0PQv4VGloSiKo7vxEnfix8"
select select "spot106"
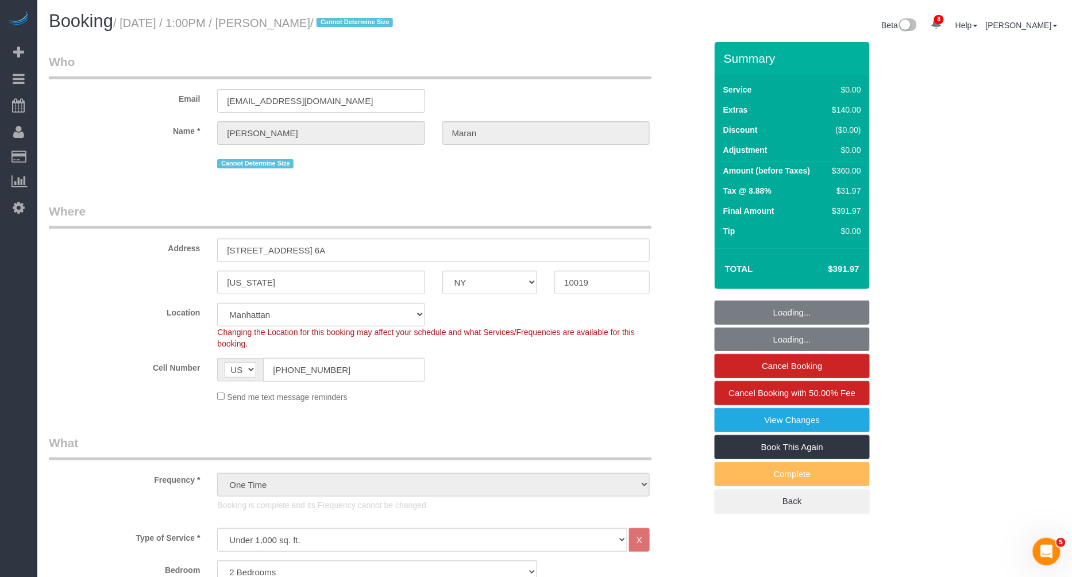
click at [343, 23] on small "/ August 29, 2025 / 1:00PM / Edward Maran / Cannot Determine Size" at bounding box center [254, 23] width 283 height 13
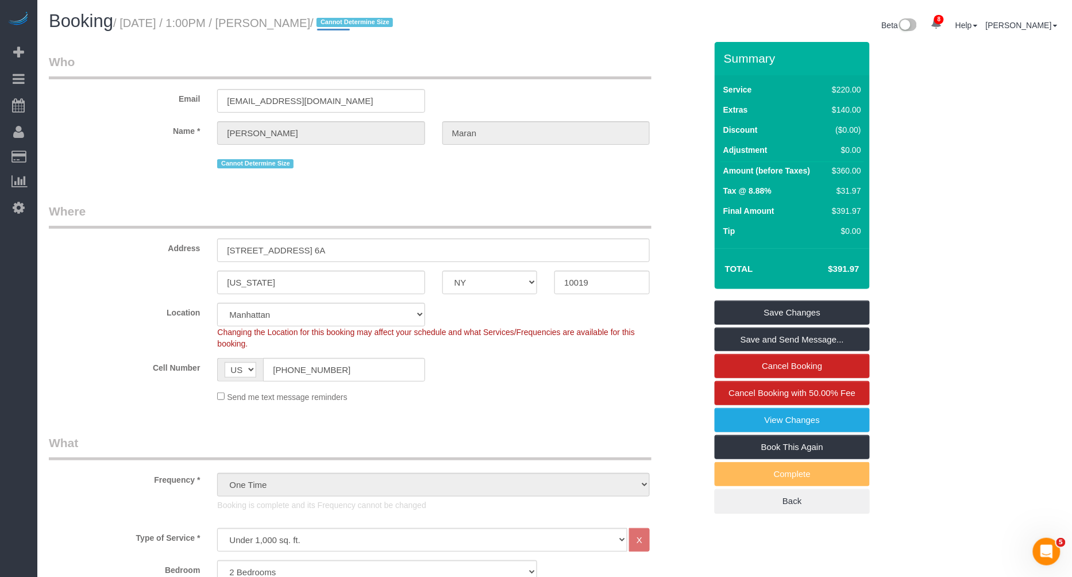
copy small "Maran"
click at [280, 26] on small "/ August 29, 2025 / 1:00PM / Edward Maran / Cannot Determine Size" at bounding box center [254, 23] width 283 height 13
click at [347, 21] on small "/ August 29, 2025 / 1:00PM / Edward Maran / Cannot Determine Size" at bounding box center [254, 23] width 283 height 13
copy small "Edward Maran"
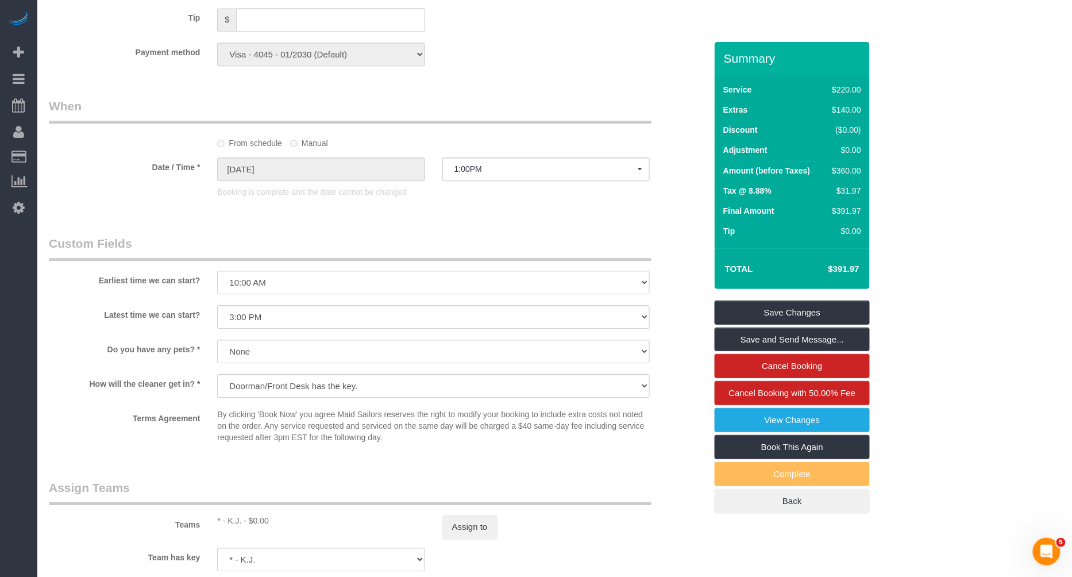
scroll to position [1363, 0]
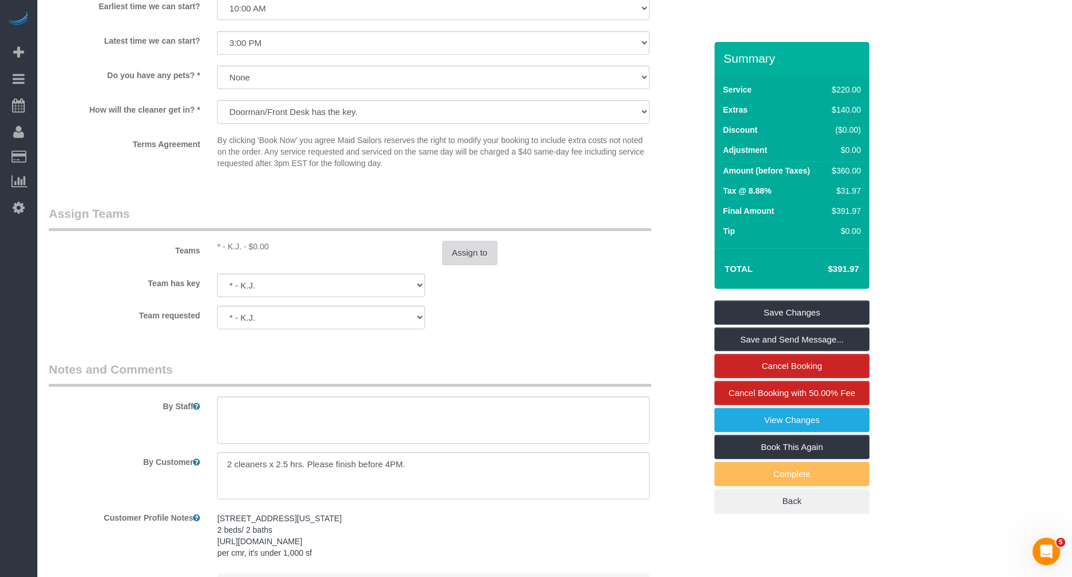
click at [485, 258] on button "Assign to" at bounding box center [469, 253] width 55 height 24
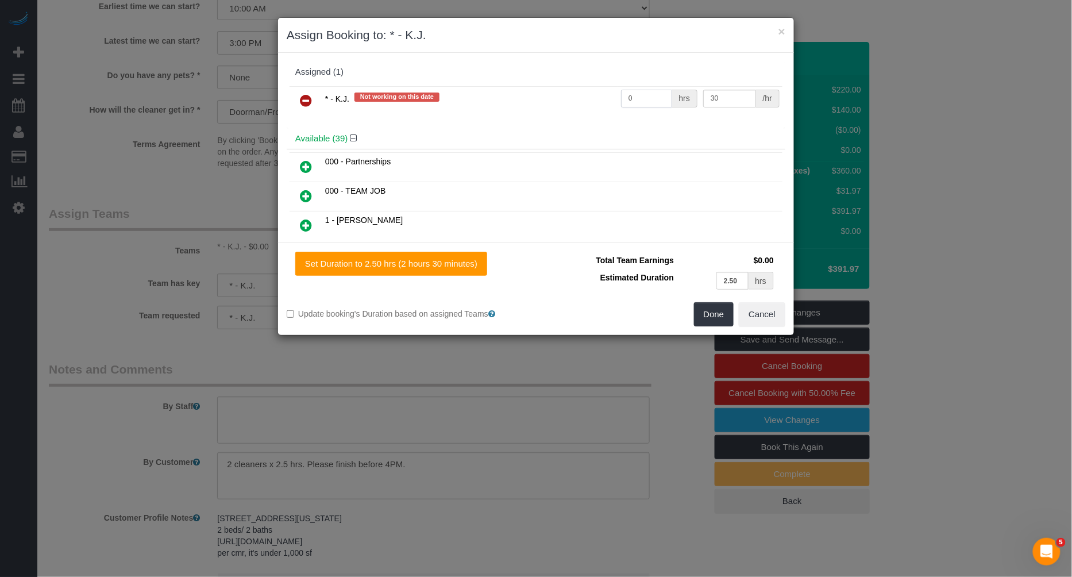
click at [664, 90] on input "0" at bounding box center [646, 99] width 51 height 18
type input "5"
click at [700, 310] on button "Done" at bounding box center [714, 314] width 40 height 24
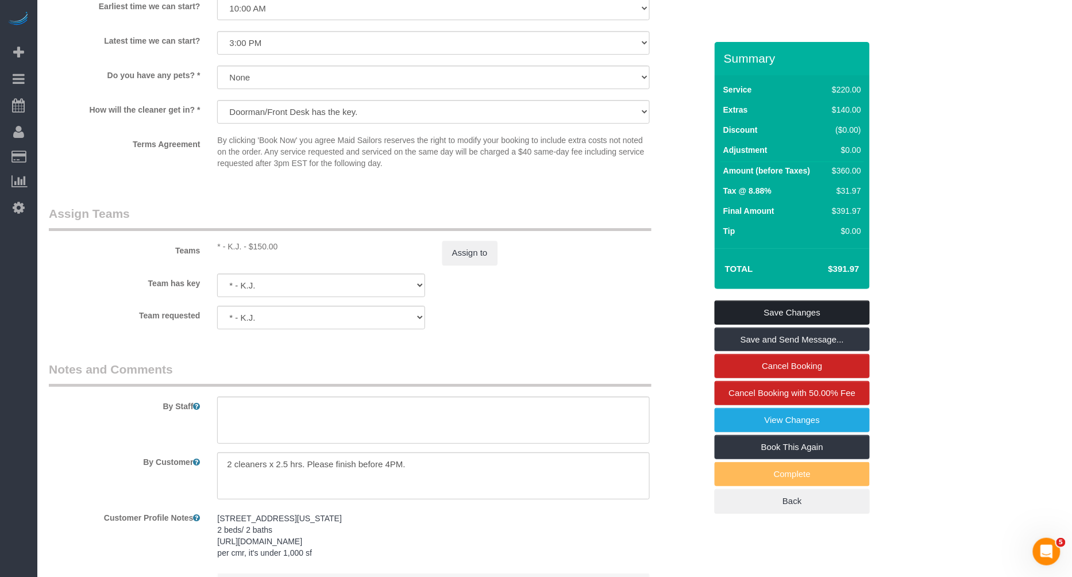
click at [812, 302] on link "Save Changes" at bounding box center [792, 312] width 155 height 24
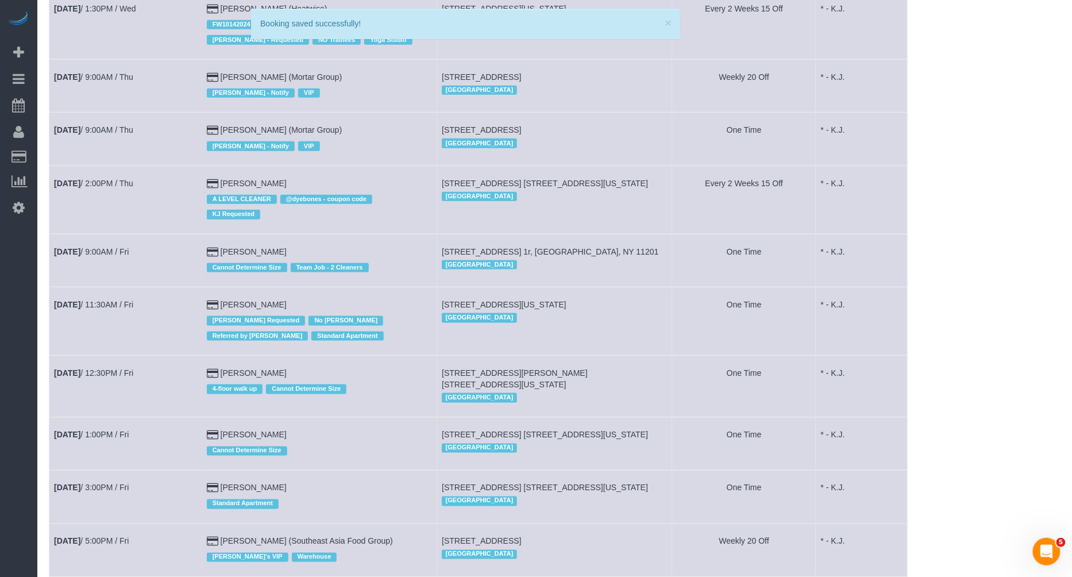
scroll to position [582, 0]
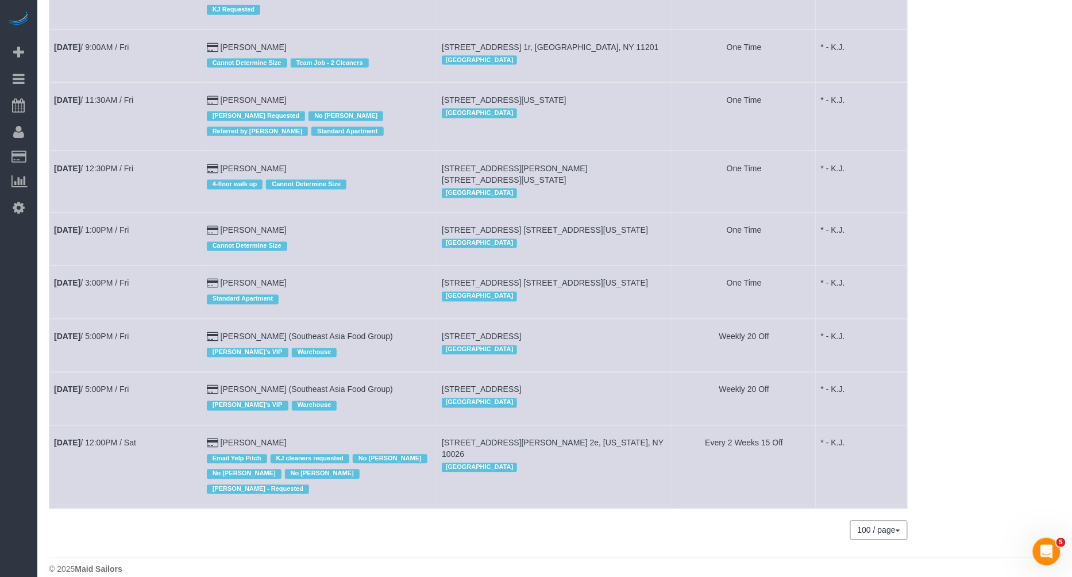
click at [140, 215] on td "Aug 29th / 1:00PM / Fri" at bounding box center [125, 239] width 153 height 53
click at [129, 226] on link "Aug 29th / 1:00PM / Fri" at bounding box center [91, 230] width 75 height 9
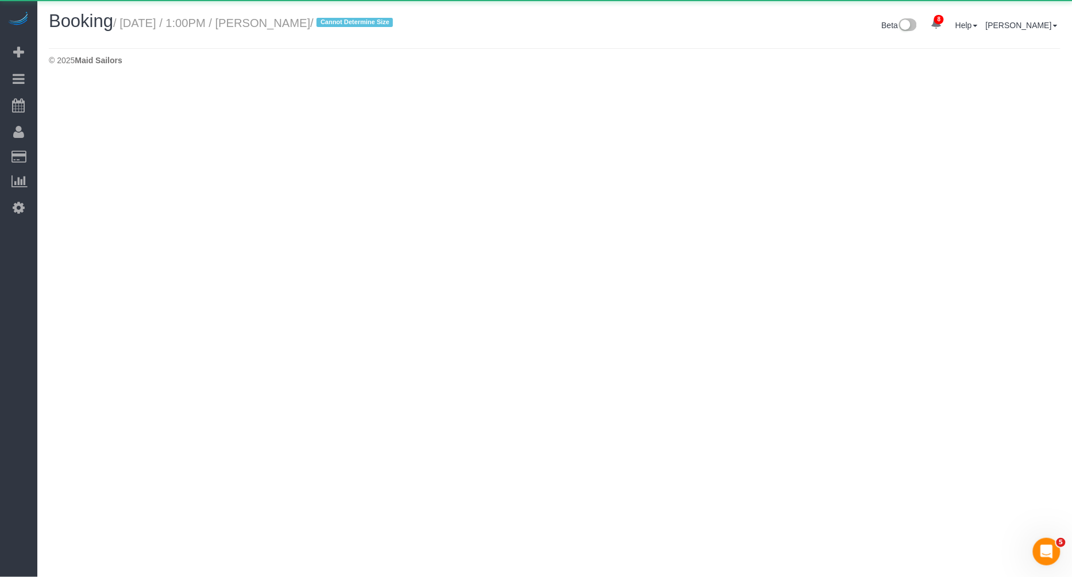
select select "NY"
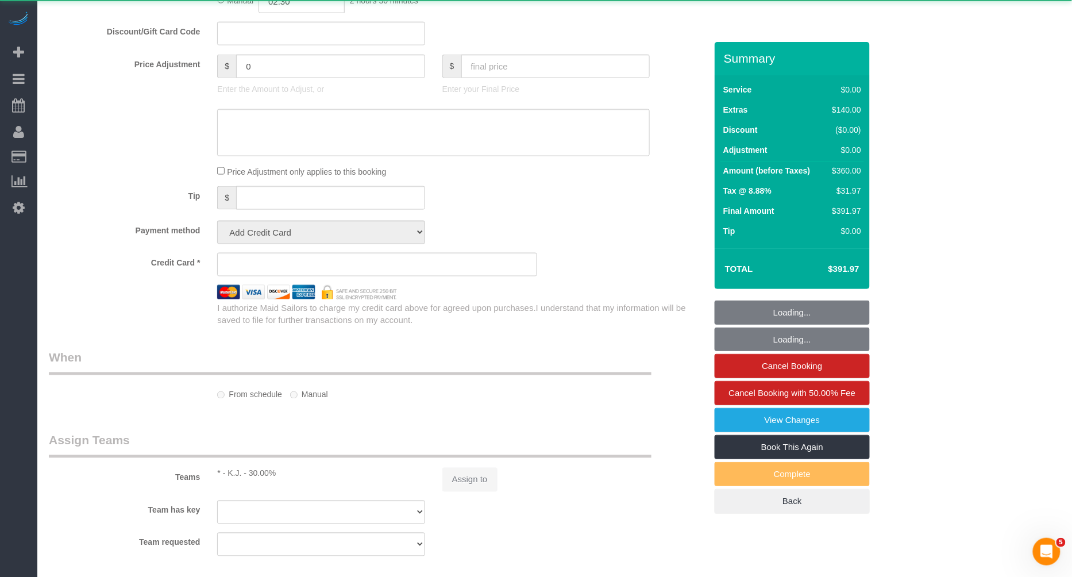
select select "object:35792"
select select "number:58"
select select "number:75"
select select "number:15"
select select "number:6"
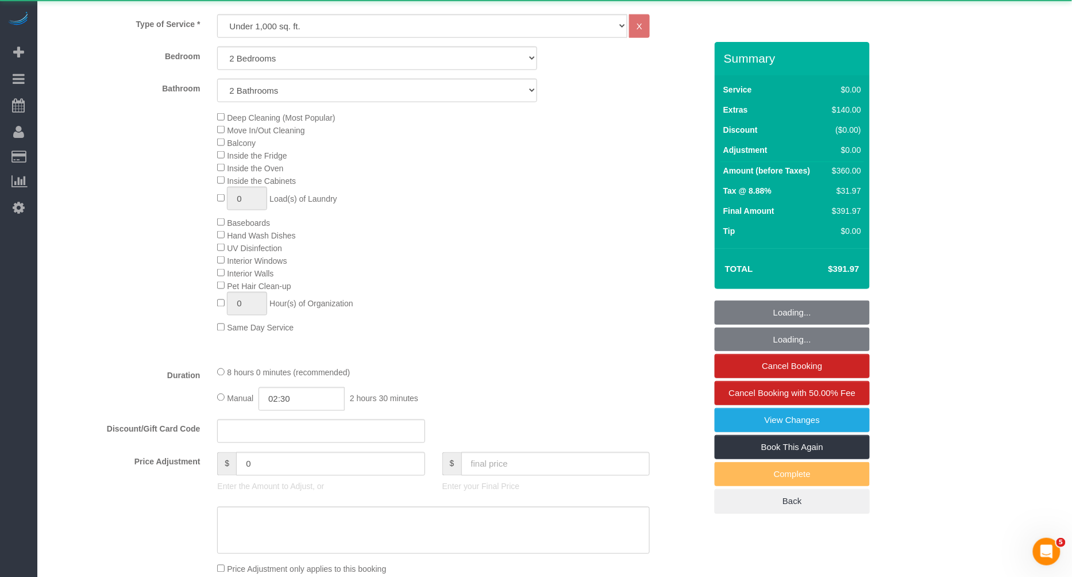
select select "object:36482"
select select "string:stripe-pm_1S0PQv4VGloSiKo7vxEnfix8"
select select "spot116"
select select "2"
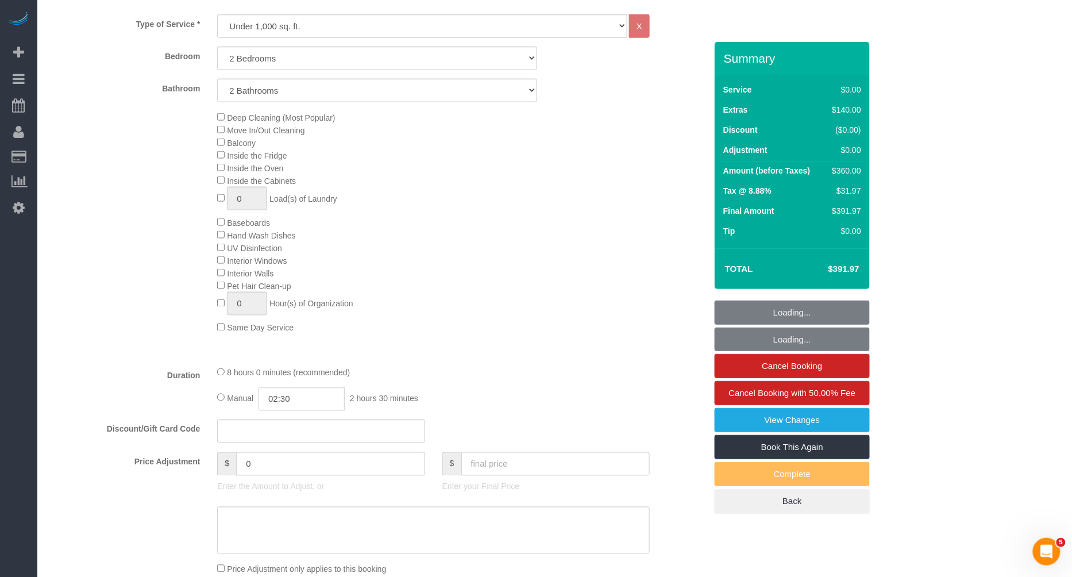
scroll to position [1492, 0]
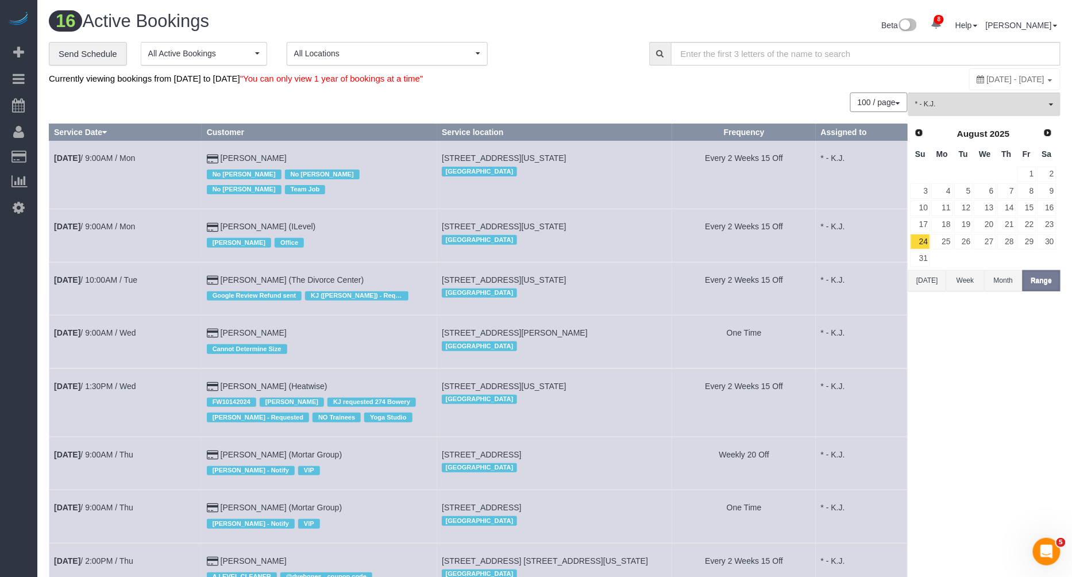
scroll to position [582, 0]
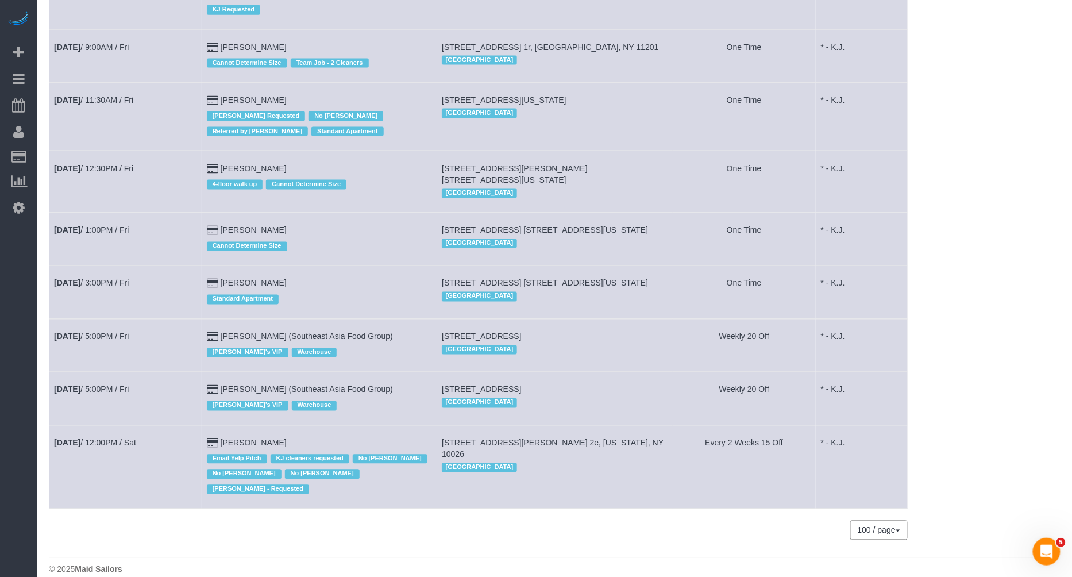
click at [115, 266] on td "Aug 29th / 3:00PM / Fri" at bounding box center [125, 292] width 153 height 53
click at [116, 279] on link "Aug 29th / 3:00PM / Fri" at bounding box center [91, 283] width 75 height 9
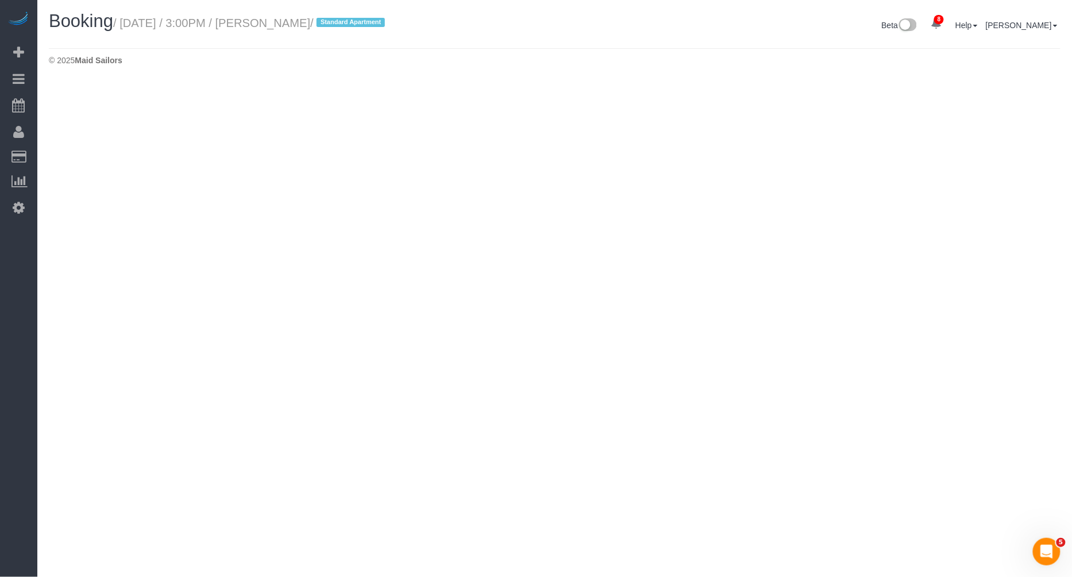
select select "NY"
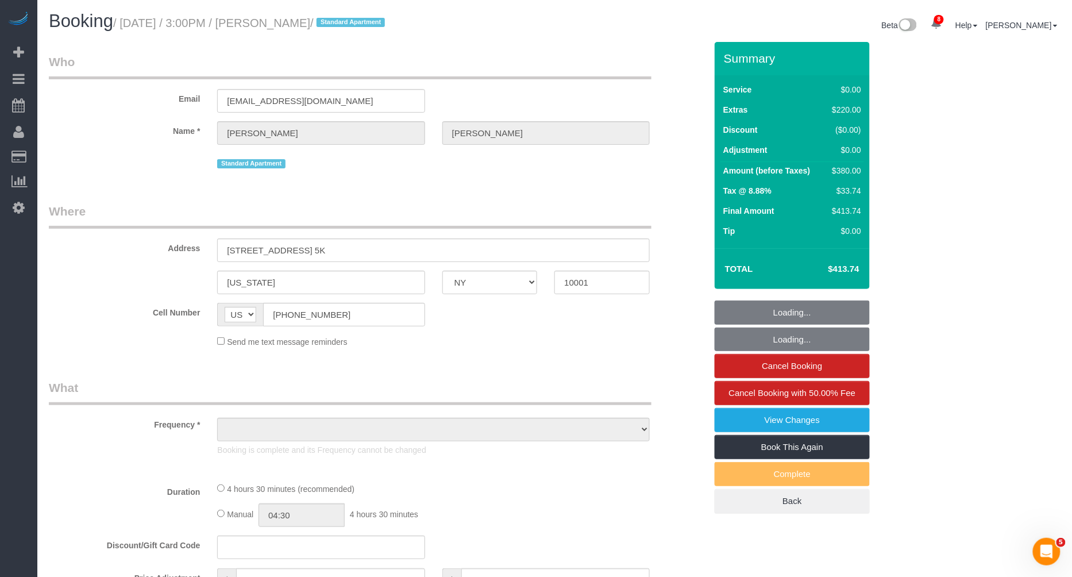
drag, startPoint x: 273, startPoint y: 23, endPoint x: 340, endPoint y: 22, distance: 67.2
click at [340, 22] on small "/ August 29, 2025 / 3:00PM / Zoe Mongan / Standard Apartment" at bounding box center [250, 23] width 275 height 13
copy small "Zoe Mongan"
select select "object:37976"
select select "1"
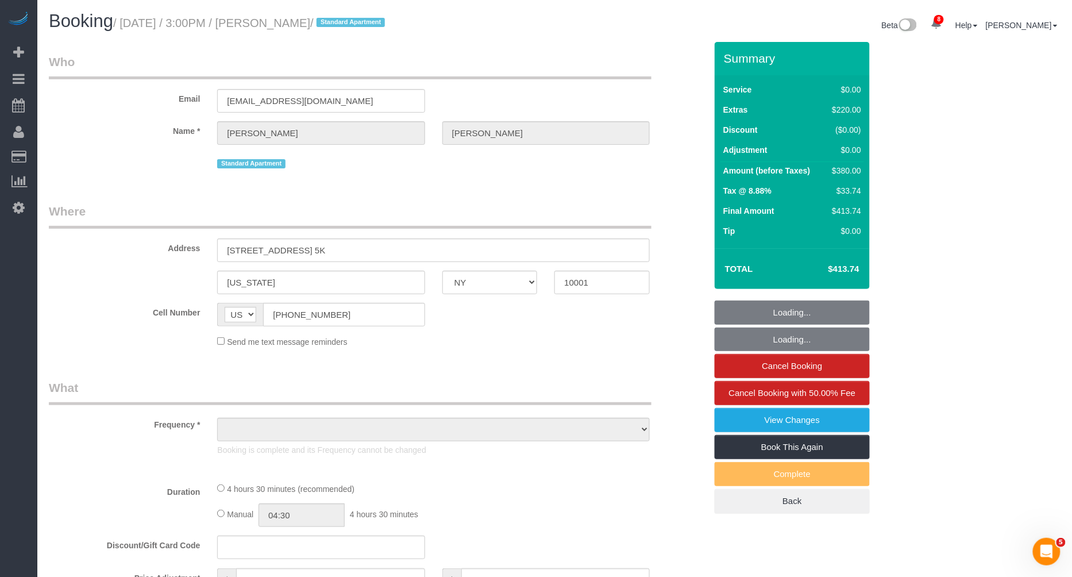
select select "spot126"
select select "number:89"
select select "number:90"
select select "number:15"
select select "number:5"
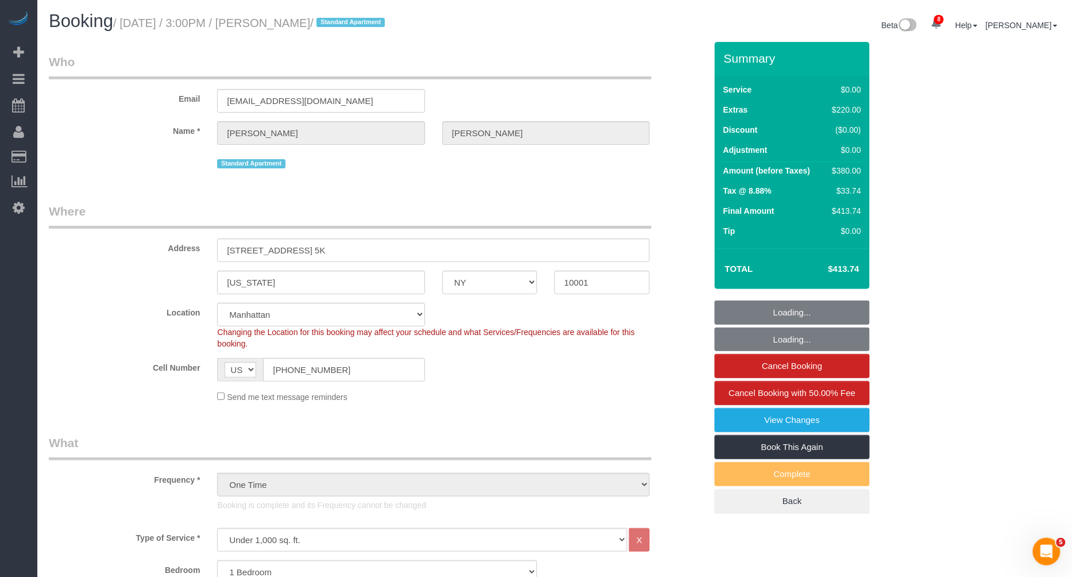
select select "string:stripe-pm_1S1BIj4VGloSiKo75aaEaYXt"
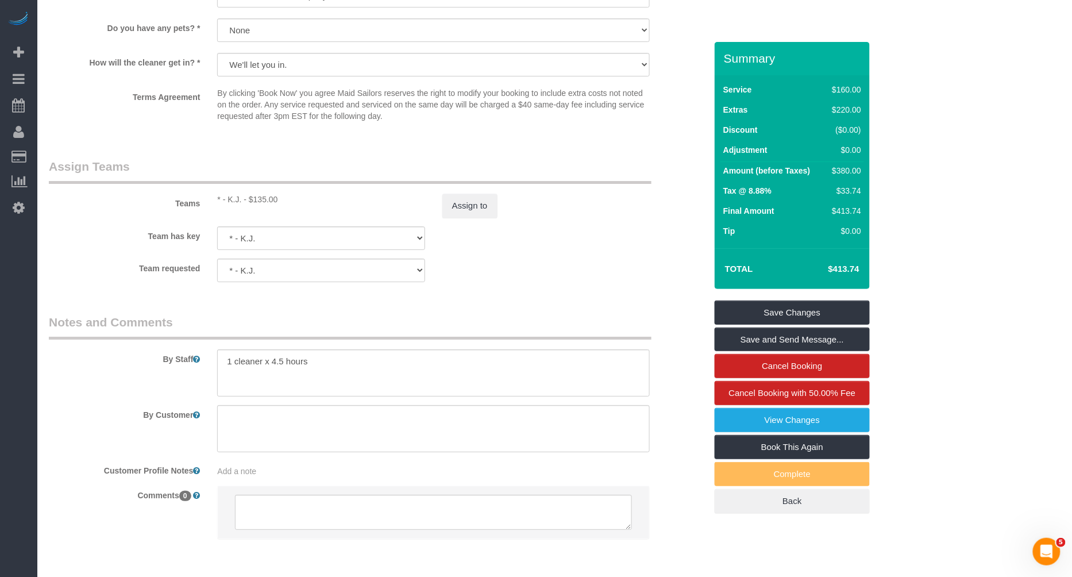
scroll to position [1451, 0]
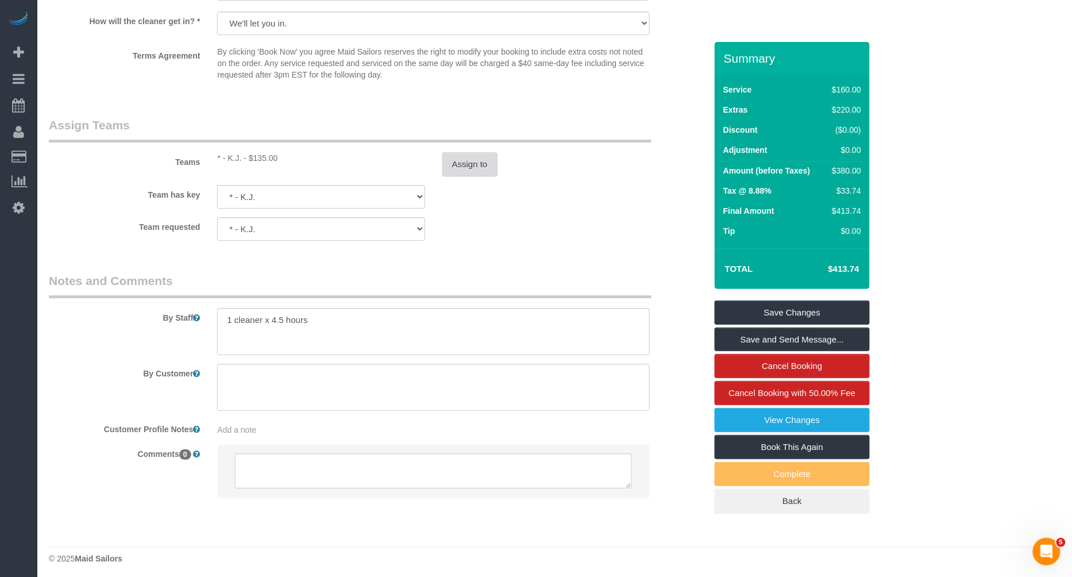
click at [454, 165] on button "Assign to" at bounding box center [469, 164] width 55 height 24
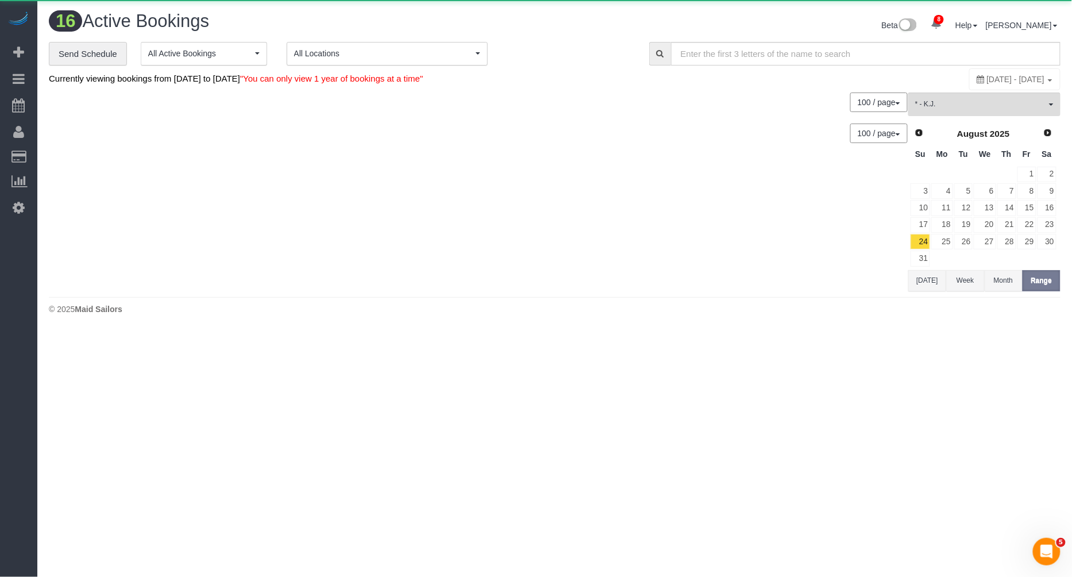
scroll to position [582, 0]
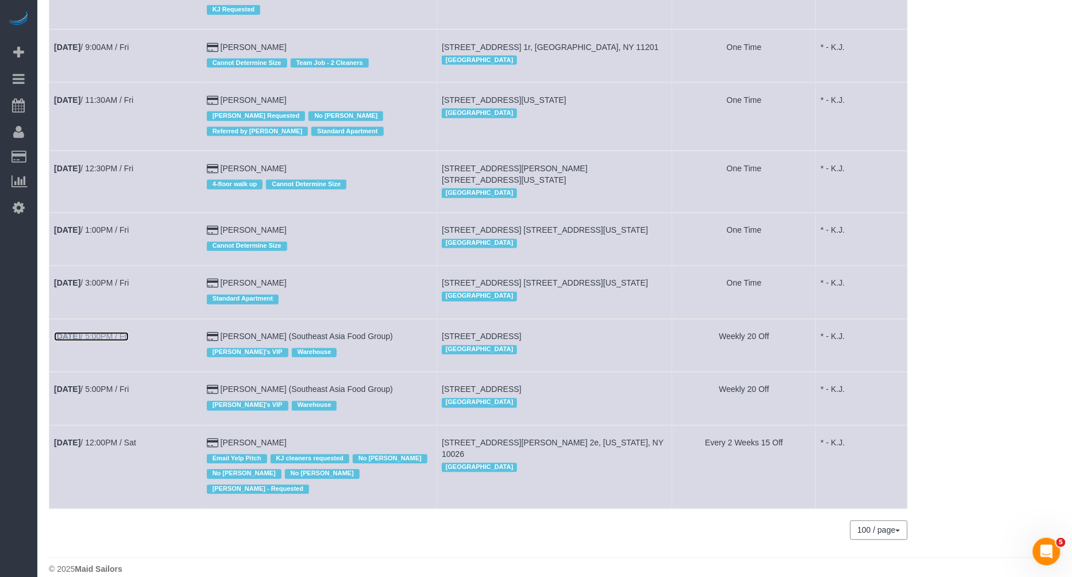
click at [119, 332] on link "Aug 29th / 5:00PM / Fri" at bounding box center [91, 336] width 75 height 9
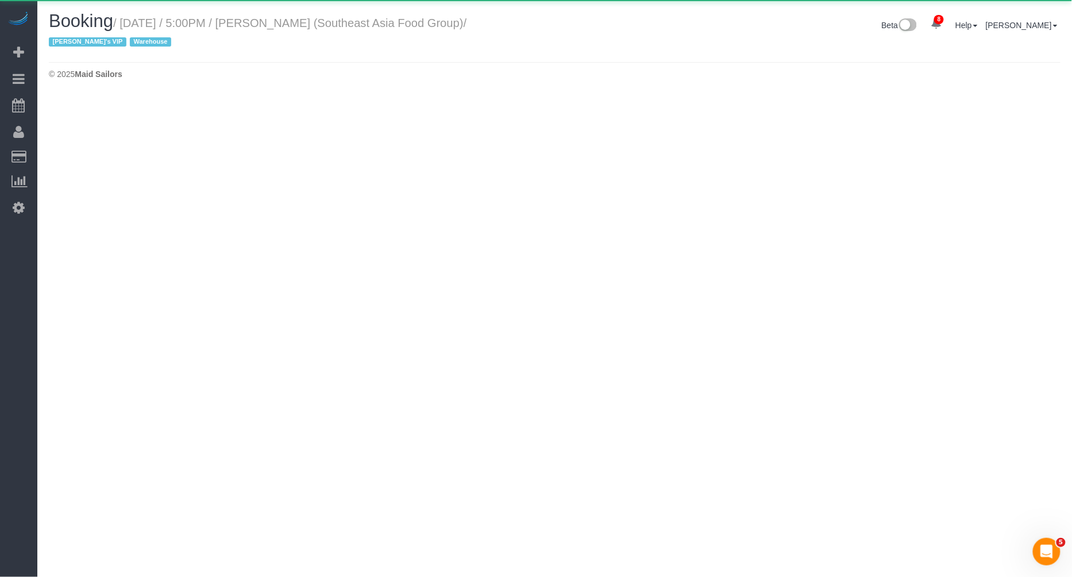
select select "NY"
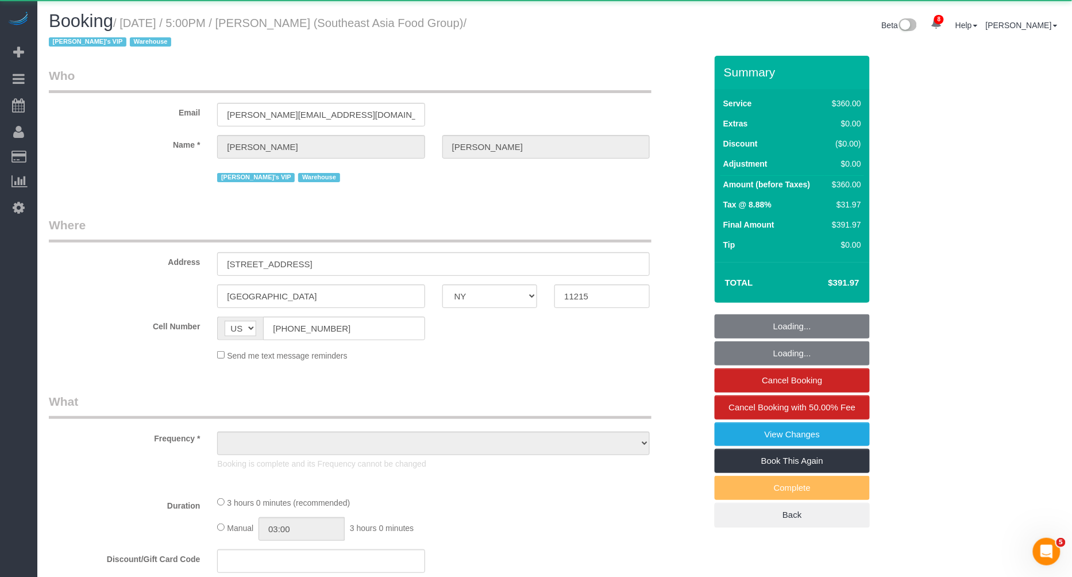
select select "2"
select select "180"
select select "number:89"
select select "number:90"
select select "number:15"
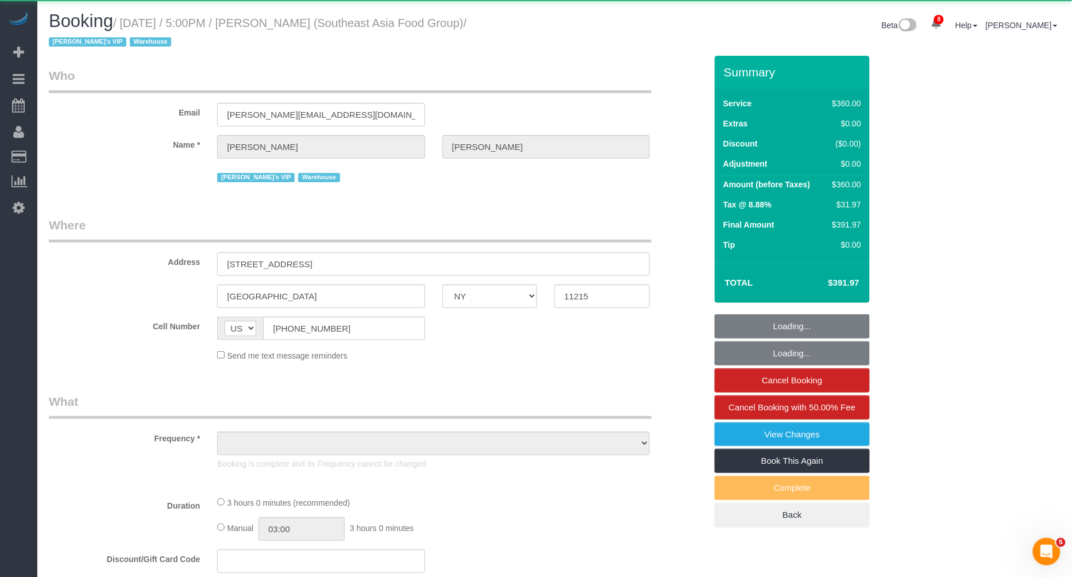
select select "number:5"
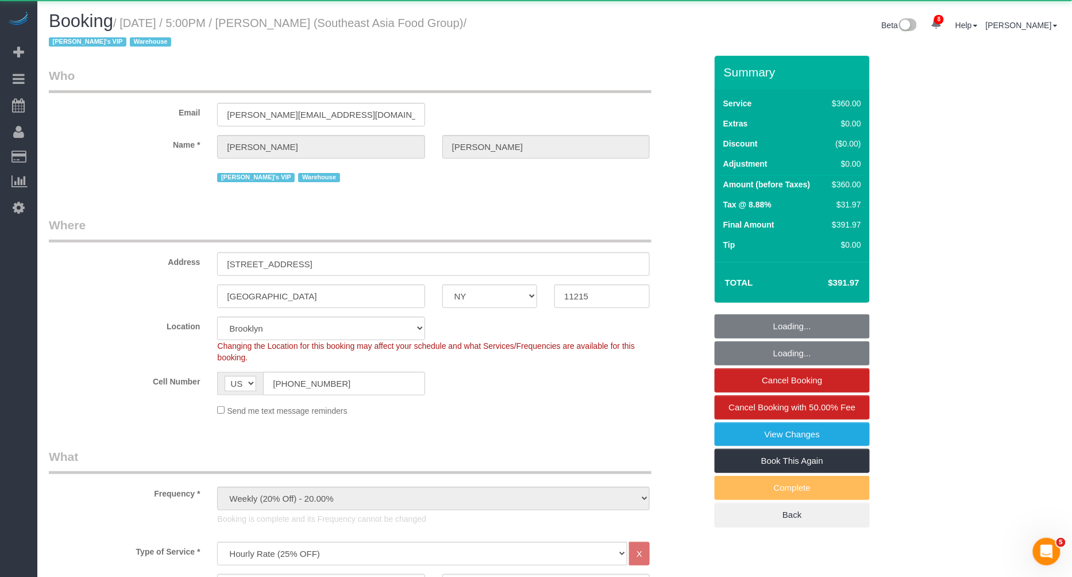
select select "object:41219"
select select "spot136"
click at [276, 24] on small "/ August 29, 2025 / 5:00PM / Clayton Lee (Southeast Asia Food Group) / Jacky's …" at bounding box center [258, 33] width 418 height 32
select select "string:stripe-pm_1RZPTJ4VGloSiKo7VVBTdkx4"
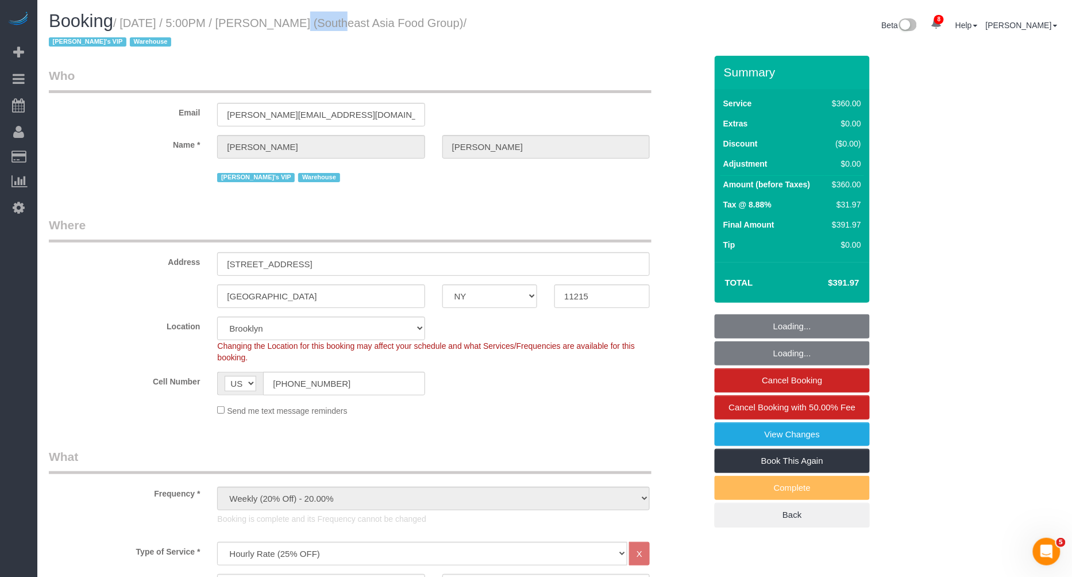
click at [276, 24] on small "/ August 29, 2025 / 5:00PM / Clayton Lee (Southeast Asia Food Group) / Jacky's …" at bounding box center [258, 33] width 418 height 32
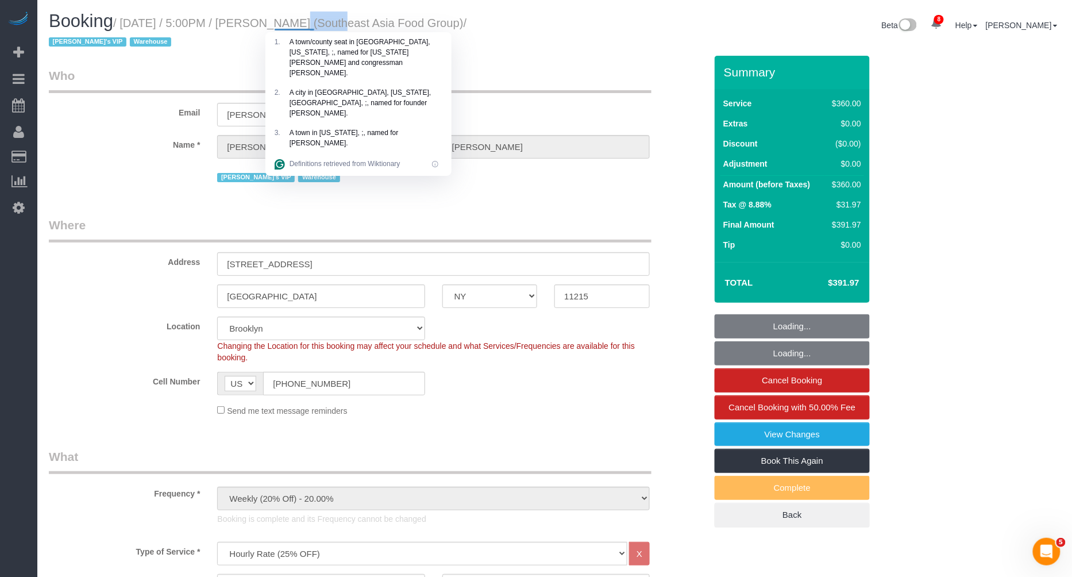
copy small "Clayton"
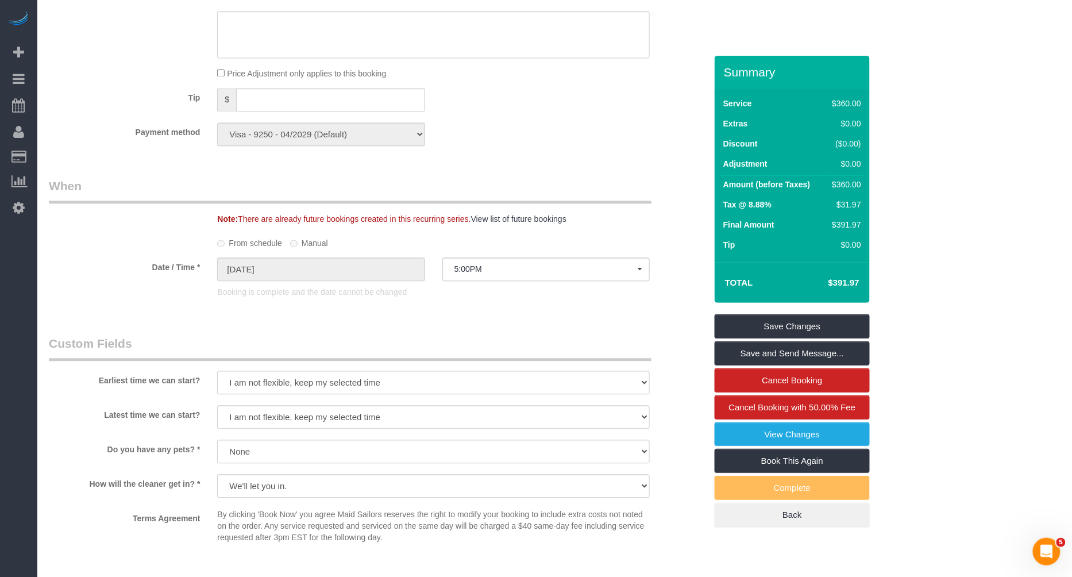
scroll to position [358, 0]
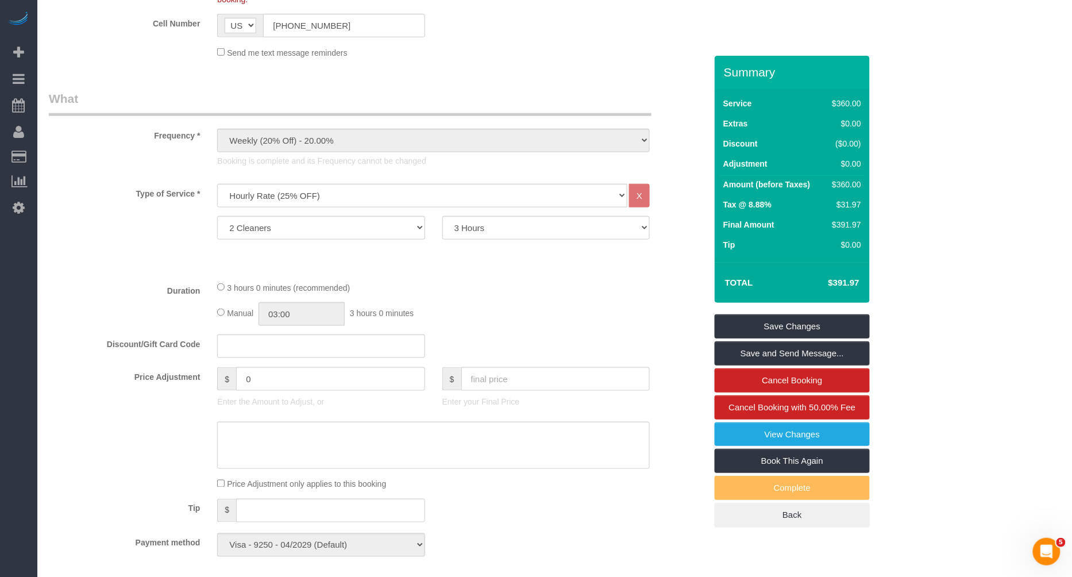
click at [101, 315] on div "Duration 3 hours 0 minutes (recommended) Manual 03:00 3 hours 0 minutes" at bounding box center [377, 303] width 674 height 45
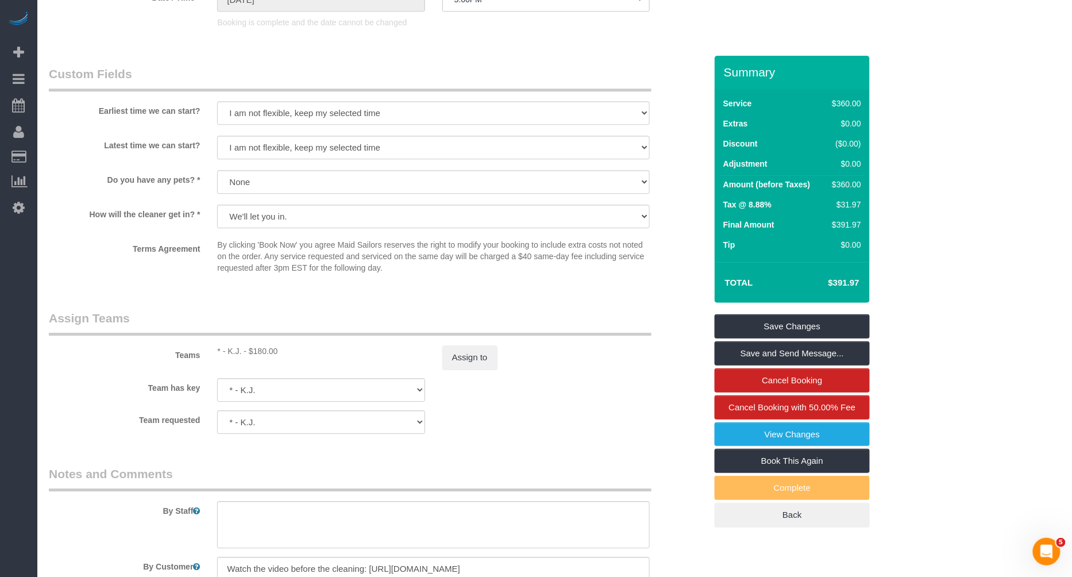
scroll to position [1038, 0]
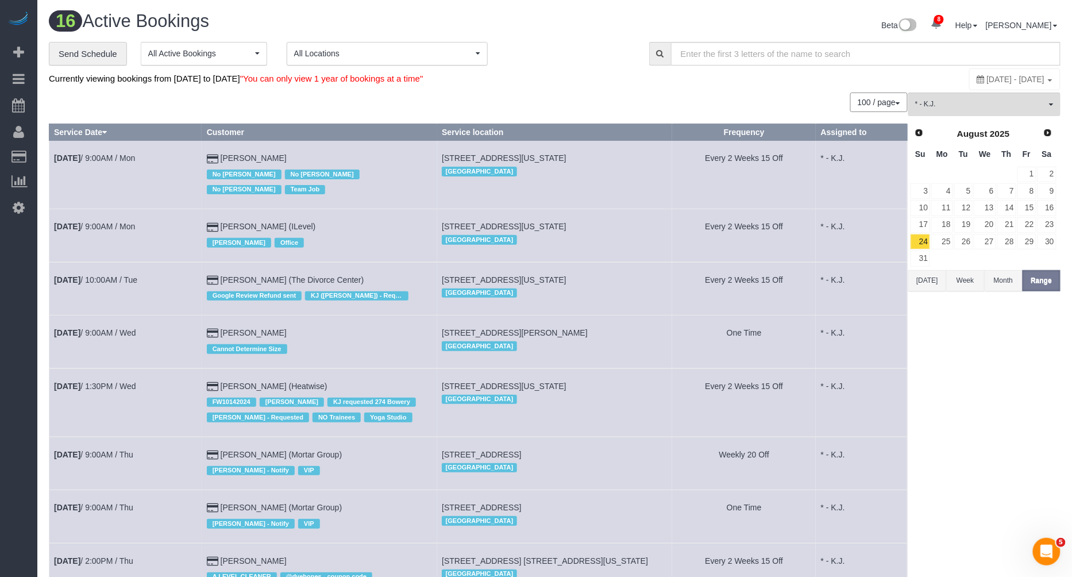
scroll to position [582, 0]
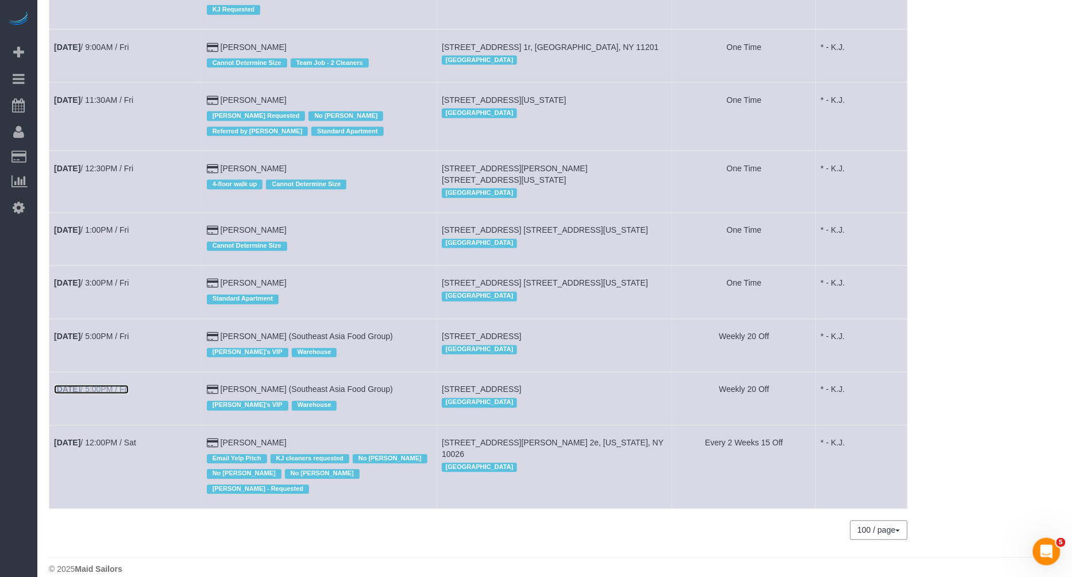
click at [114, 385] on link "Aug 29th / 5:00PM / Fri" at bounding box center [91, 389] width 75 height 9
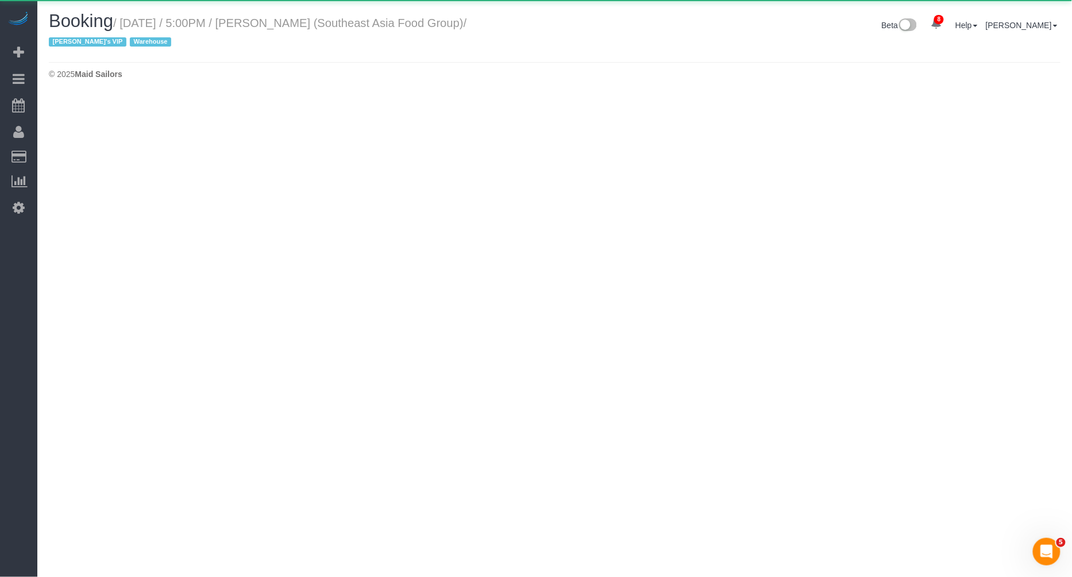
select select "NY"
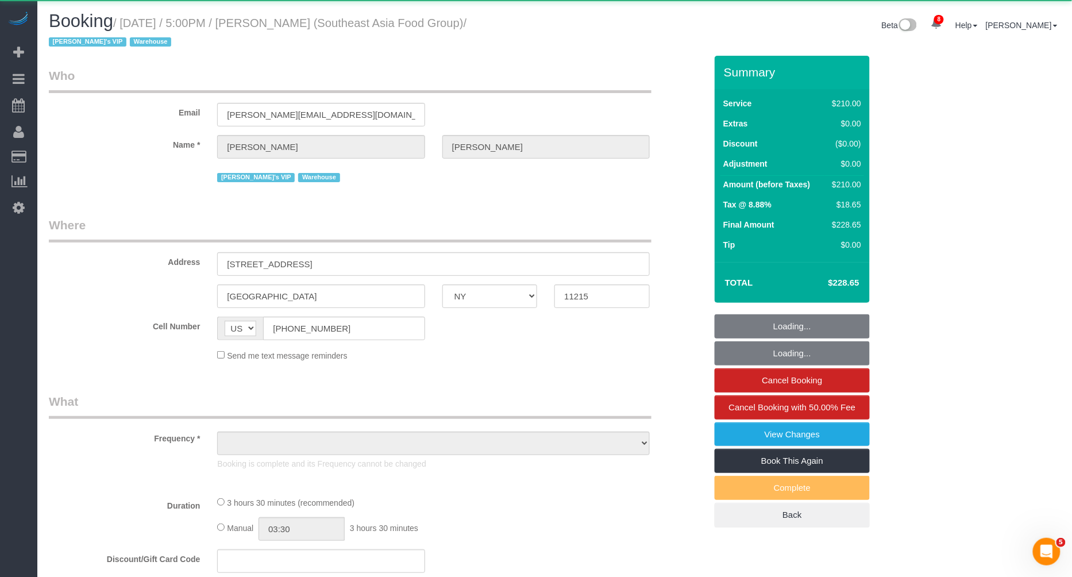
select select "object:43103"
select select "210"
select select "number:89"
select select "number:90"
select select "number:15"
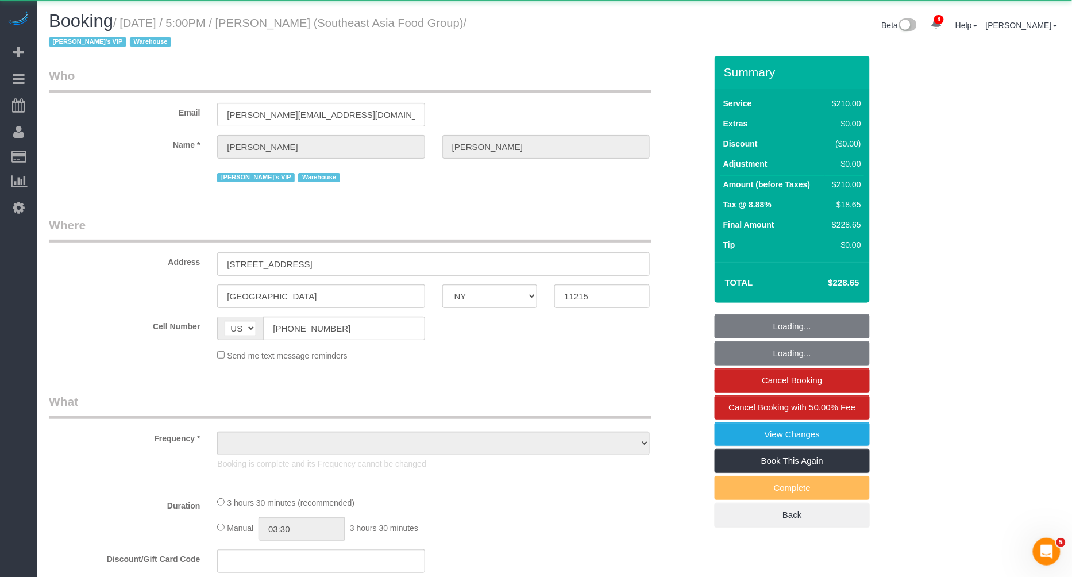
select select "number:5"
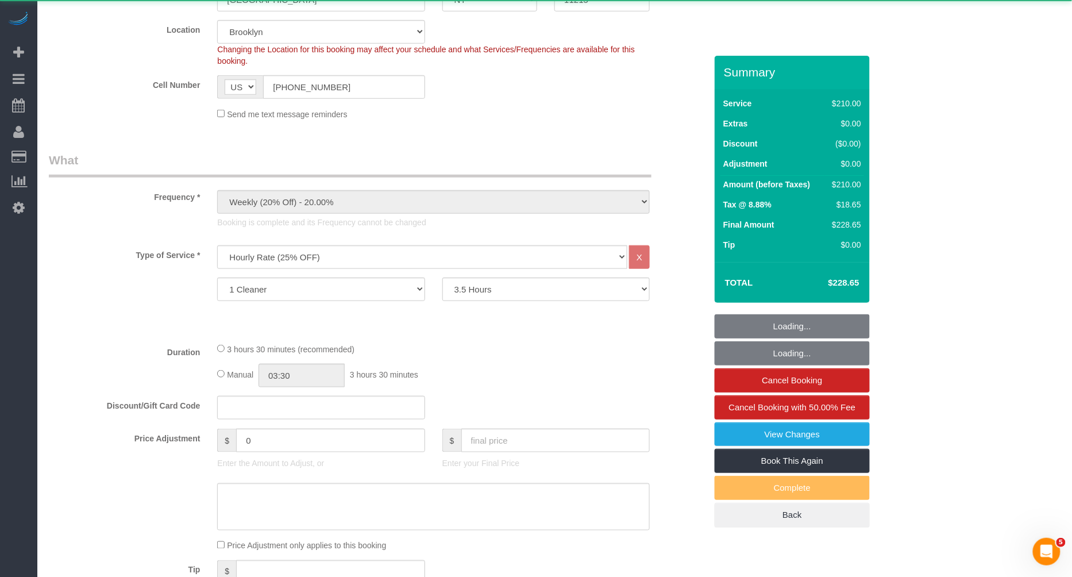
select select "string:stripe-pm_1RZPTJ4VGloSiKo7VVBTdkx4"
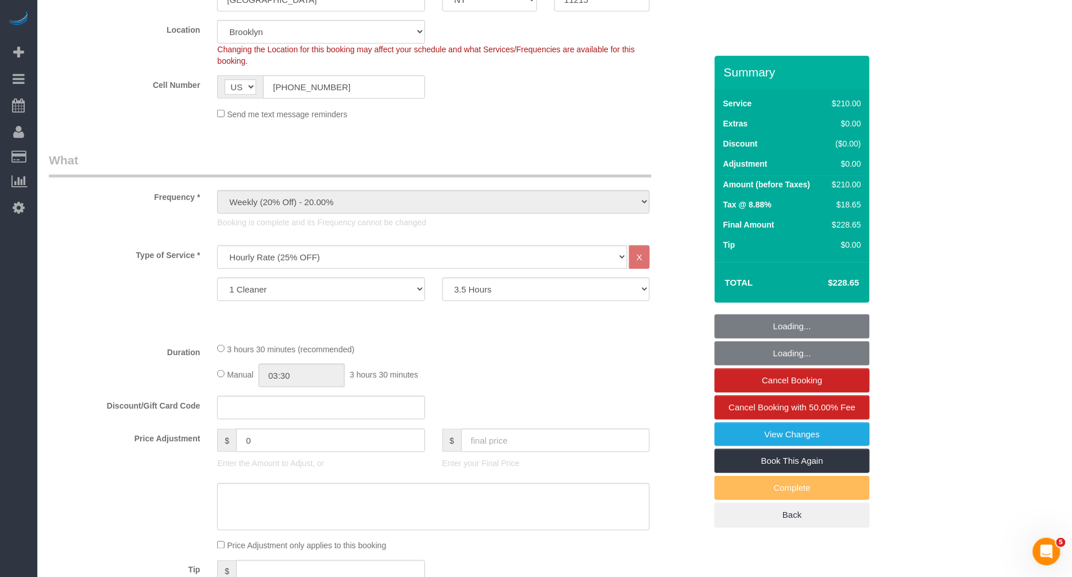
select select "spot156"
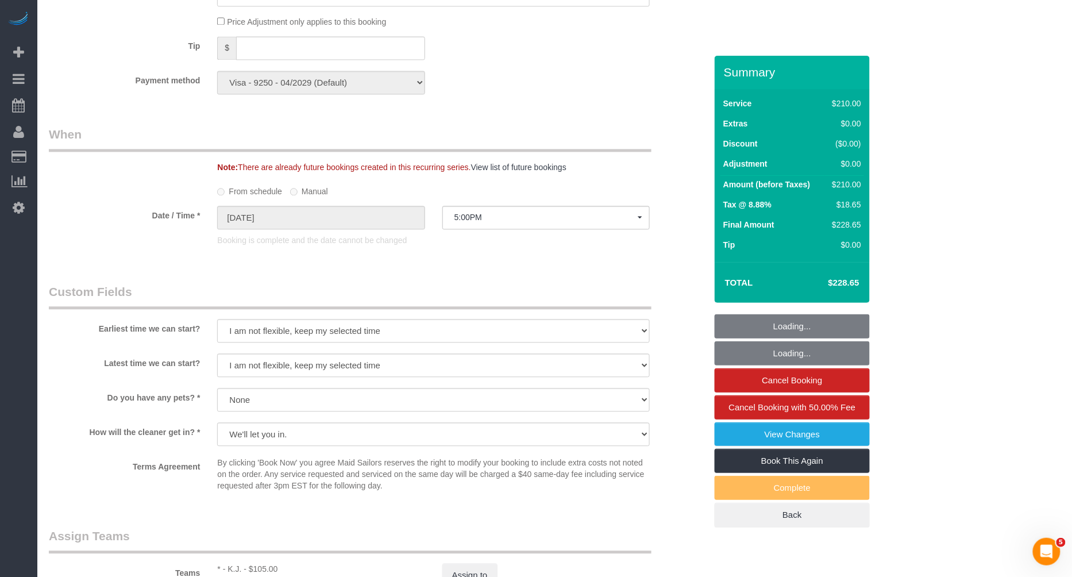
scroll to position [1232, 0]
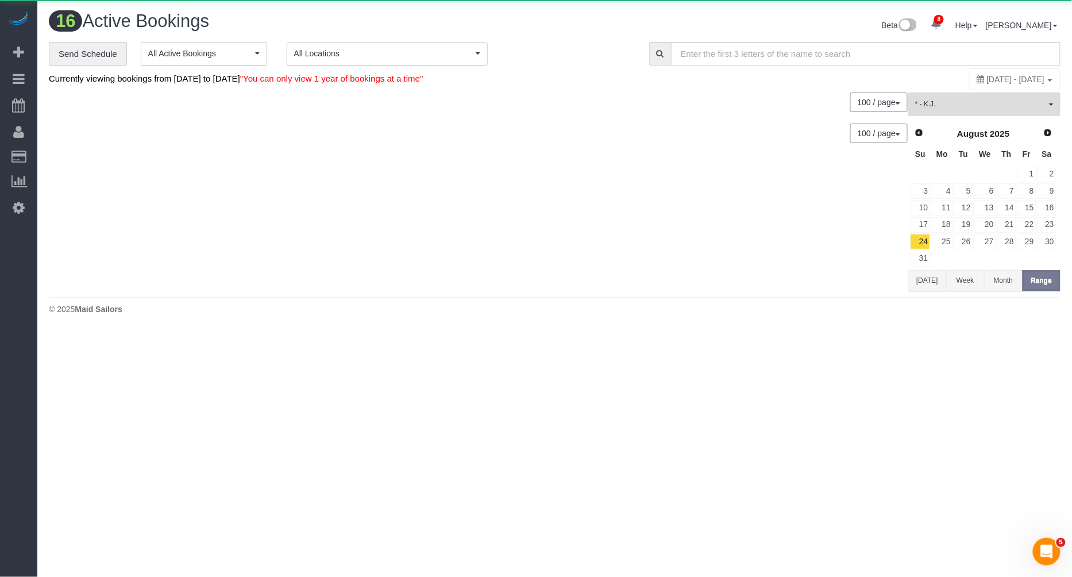
scroll to position [582, 0]
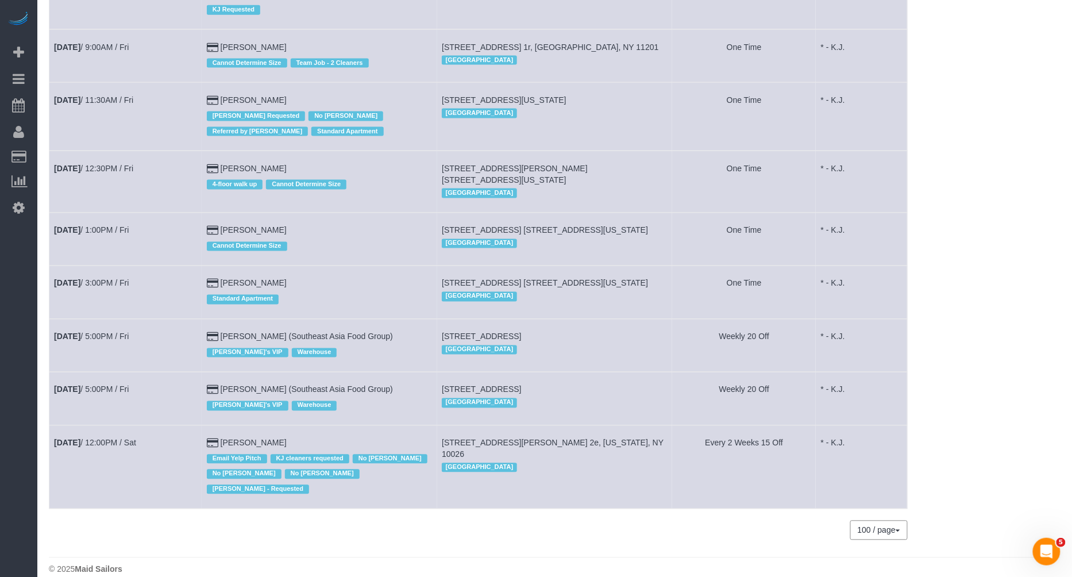
click at [103, 425] on td "Aug 30th / 12:00PM / Sat" at bounding box center [125, 466] width 153 height 83
click at [109, 438] on link "Aug 30th / 12:00PM / Sat" at bounding box center [95, 442] width 82 height 9
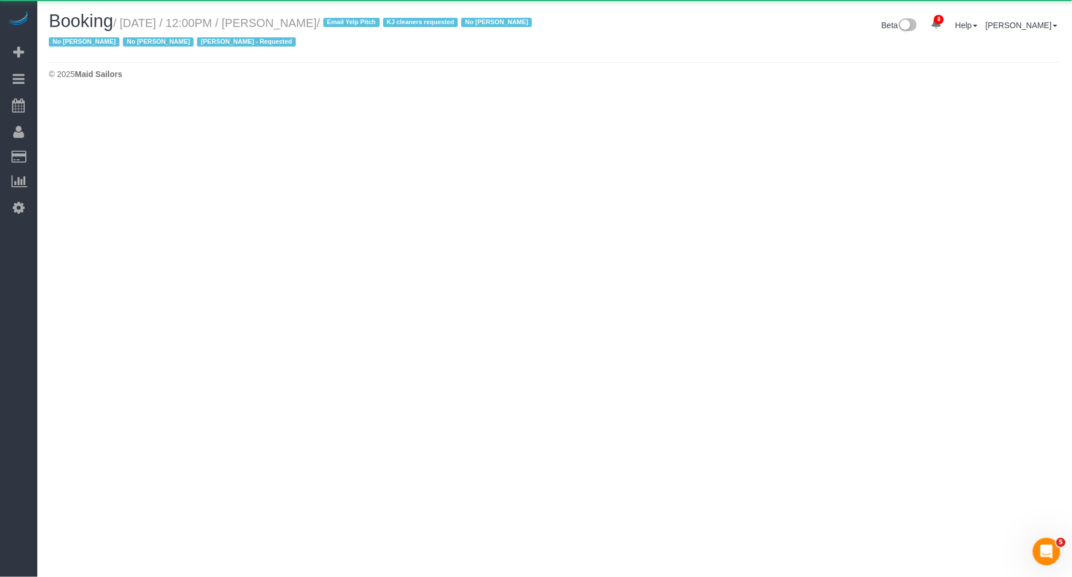
select select "NY"
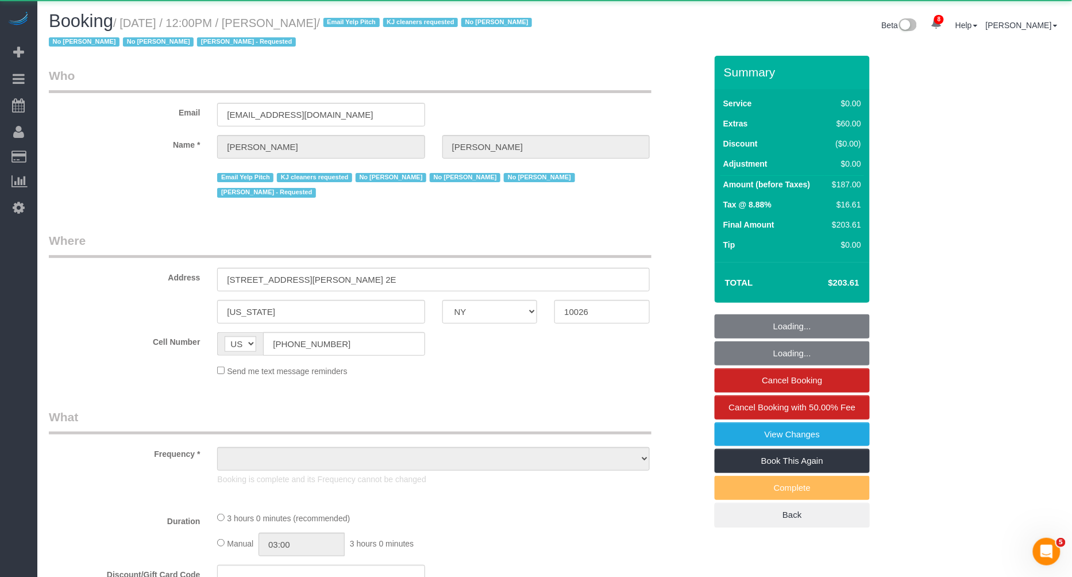
select select "object:44590"
select select "spot166"
select select "number:89"
select select "number:90"
select select "number:15"
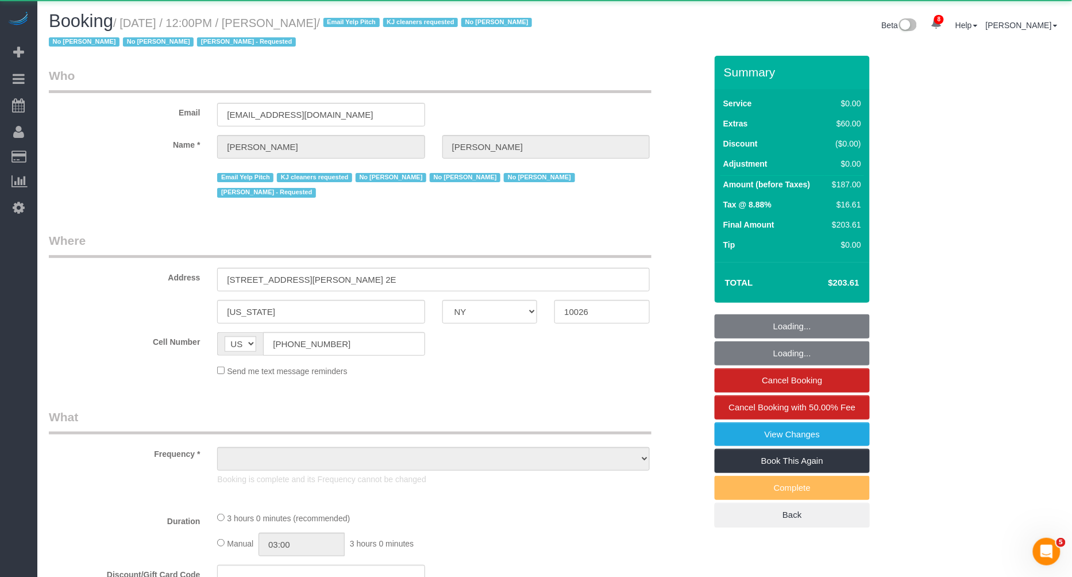
select select "number:5"
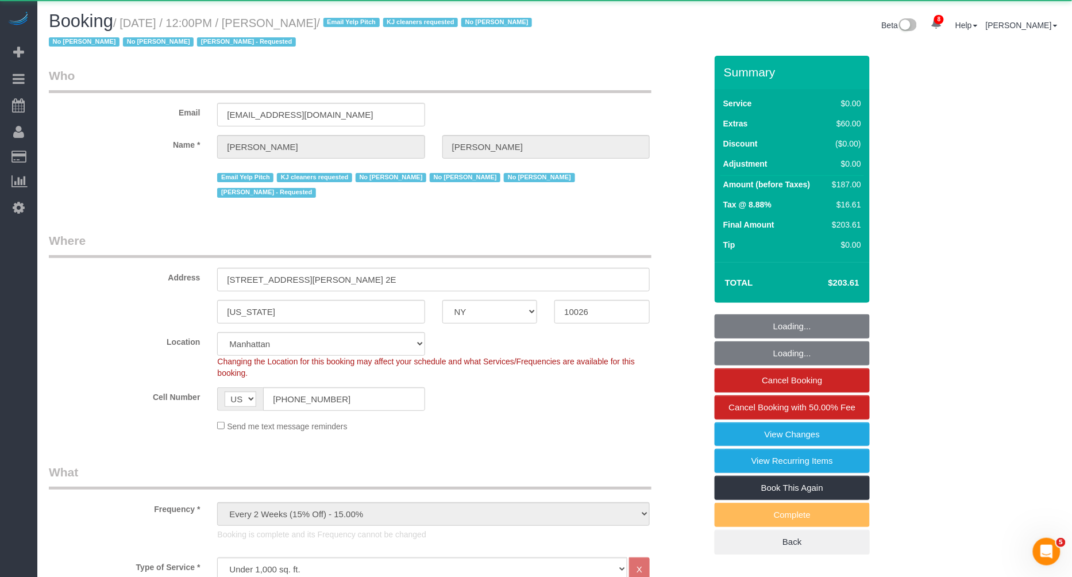
select select "string:stripe-pm_1NCPuE4VGloSiKo7ZNNYeUpB"
select select "1"
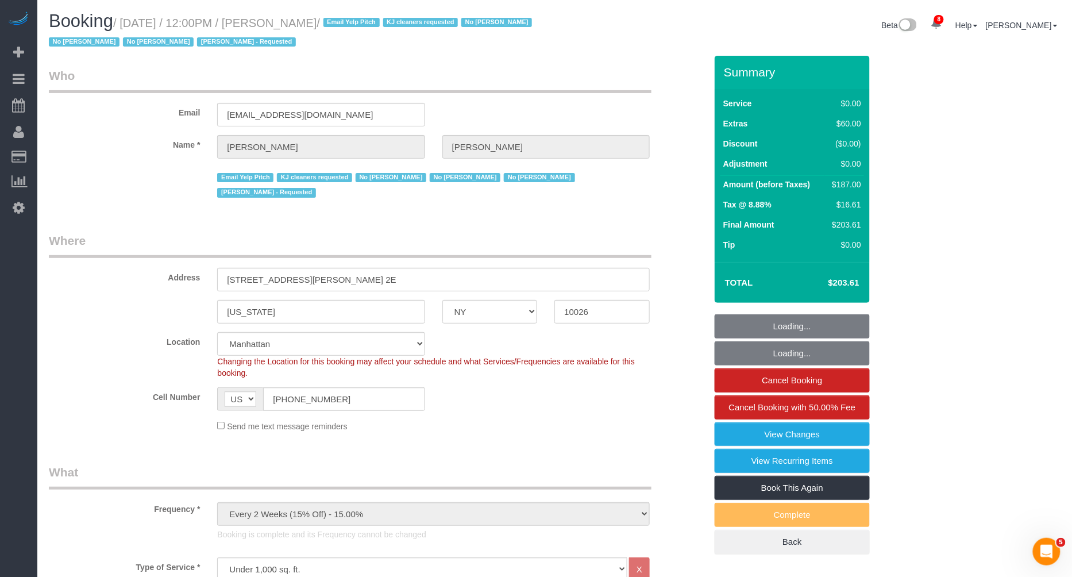
drag, startPoint x: 312, startPoint y: 22, endPoint x: 367, endPoint y: 16, distance: 55.6
click at [333, 21] on small "/ August 30, 2025 / 12:00PM / Joey Cole / Email Yelp Pitch KJ cleaners requeste…" at bounding box center [292, 33] width 486 height 32
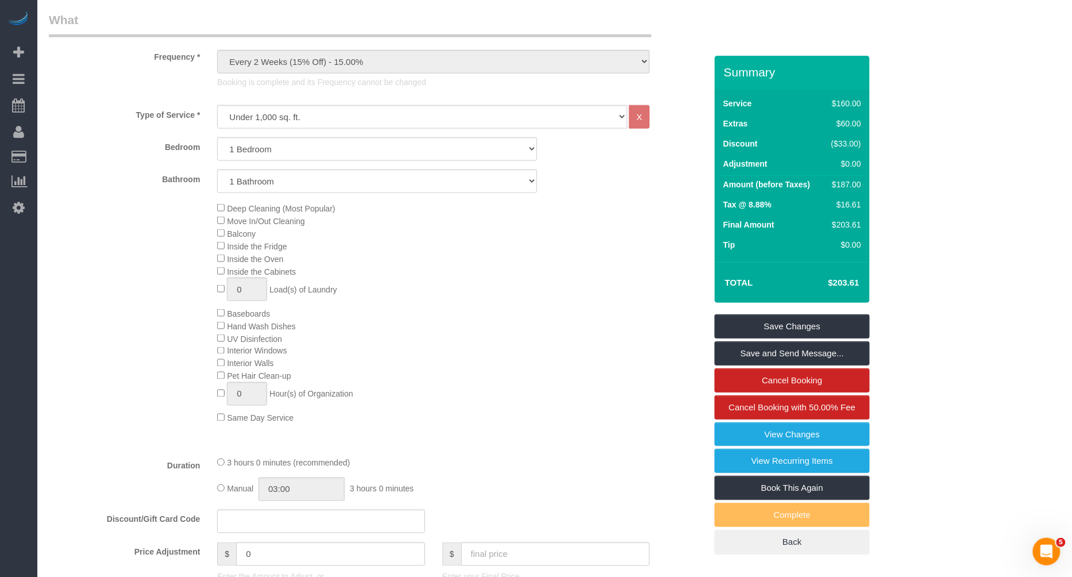
scroll to position [1519, 0]
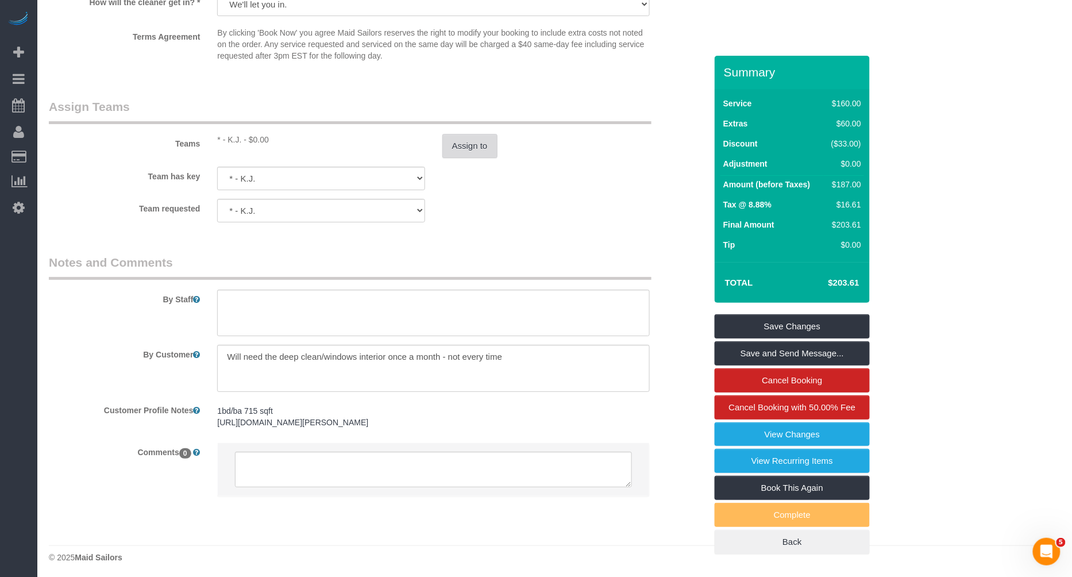
click at [469, 145] on button "Assign to" at bounding box center [469, 146] width 55 height 24
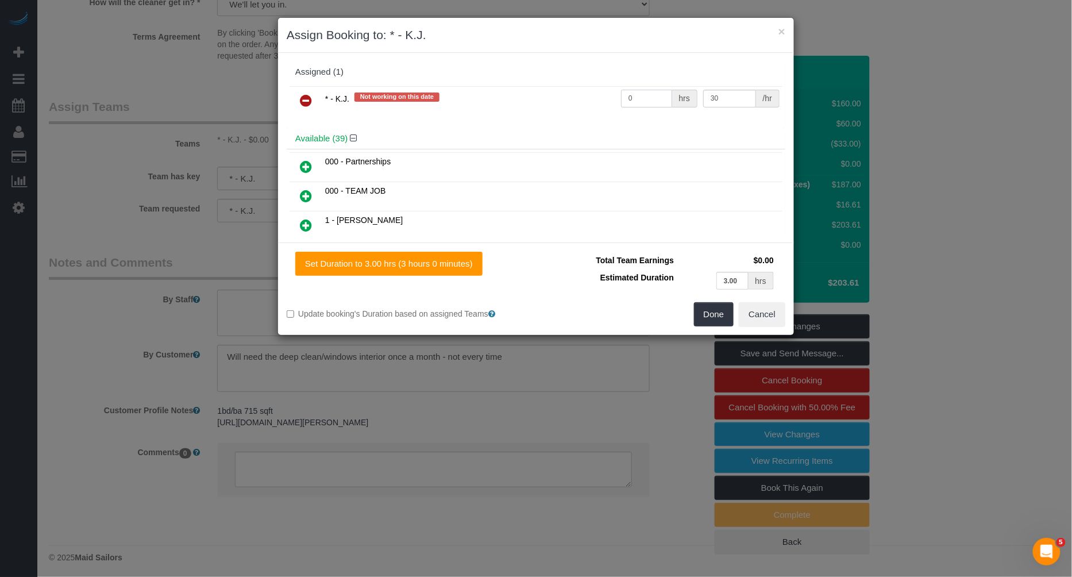
click at [648, 96] on input "0" at bounding box center [646, 99] width 51 height 18
type input "3"
click at [716, 318] on button "Done" at bounding box center [714, 314] width 40 height 24
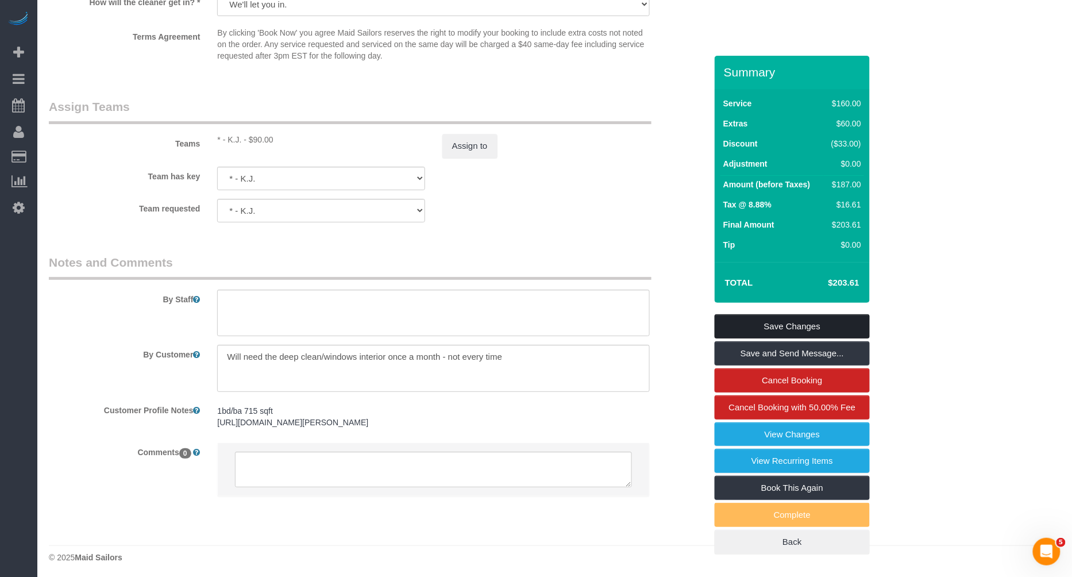
click at [795, 319] on link "Save Changes" at bounding box center [792, 326] width 155 height 24
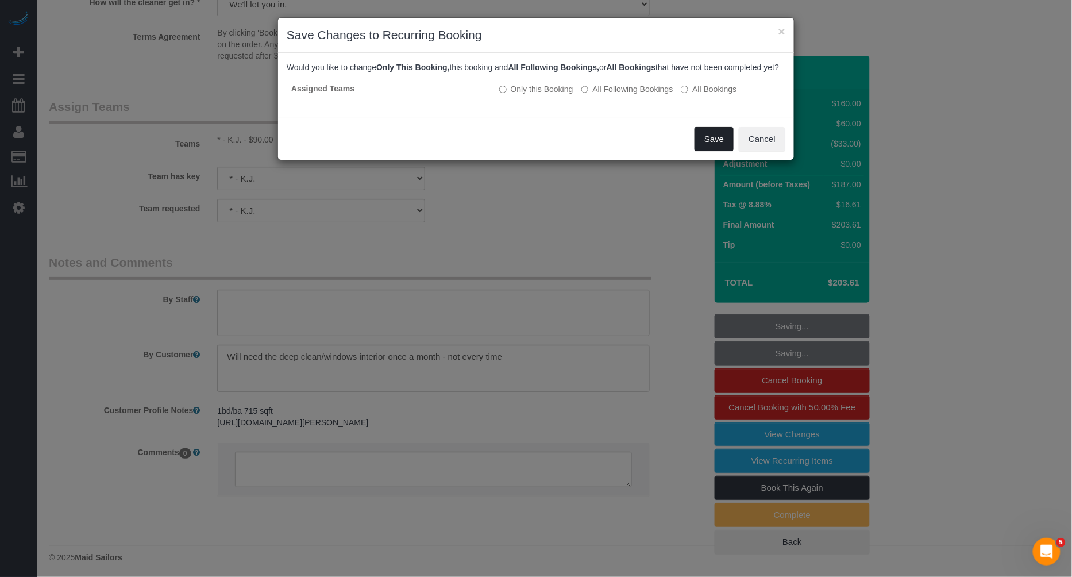
click at [723, 151] on button "Save" at bounding box center [713, 139] width 39 height 24
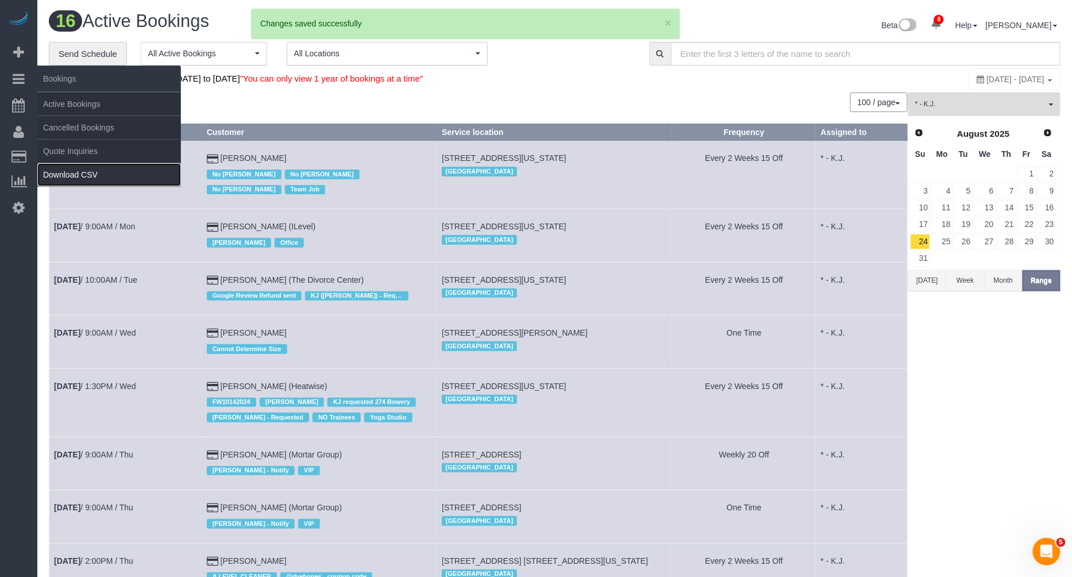
click at [90, 175] on link "Download CSV" at bounding box center [109, 174] width 144 height 23
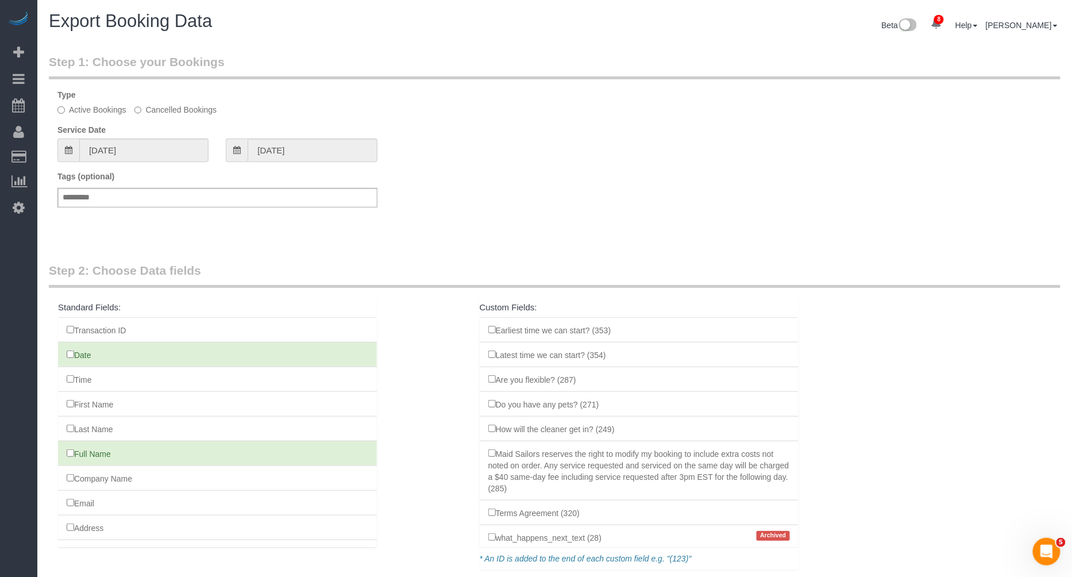
click at [485, 204] on div "Tags (optional) Add a tag" at bounding box center [554, 195] width 1011 height 48
click at [126, 149] on input "08/02/2025" at bounding box center [143, 150] width 129 height 24
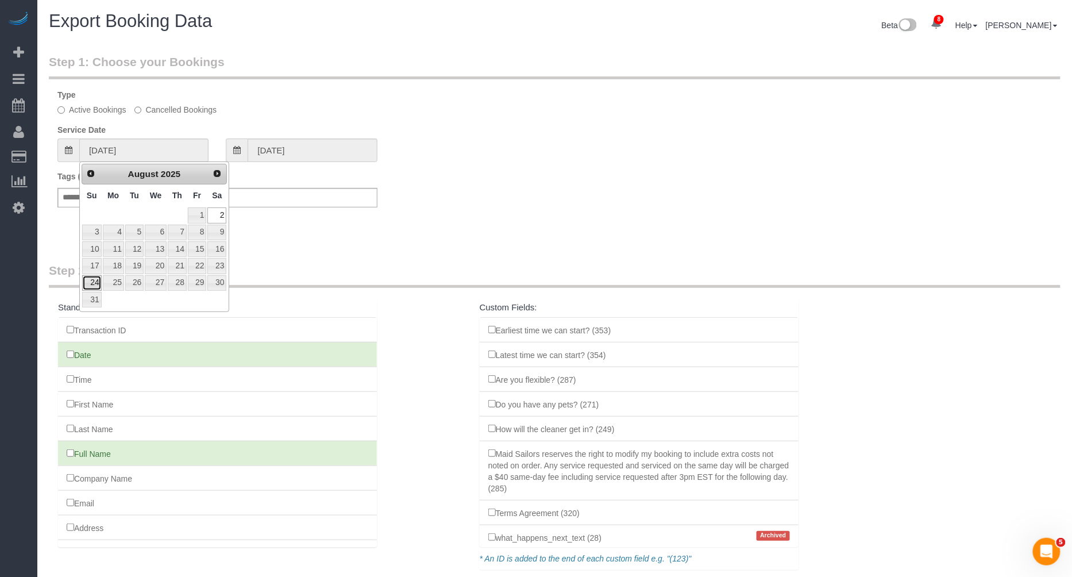
click at [93, 280] on link "24" at bounding box center [92, 283] width 20 height 16
type input "08/24/2025"
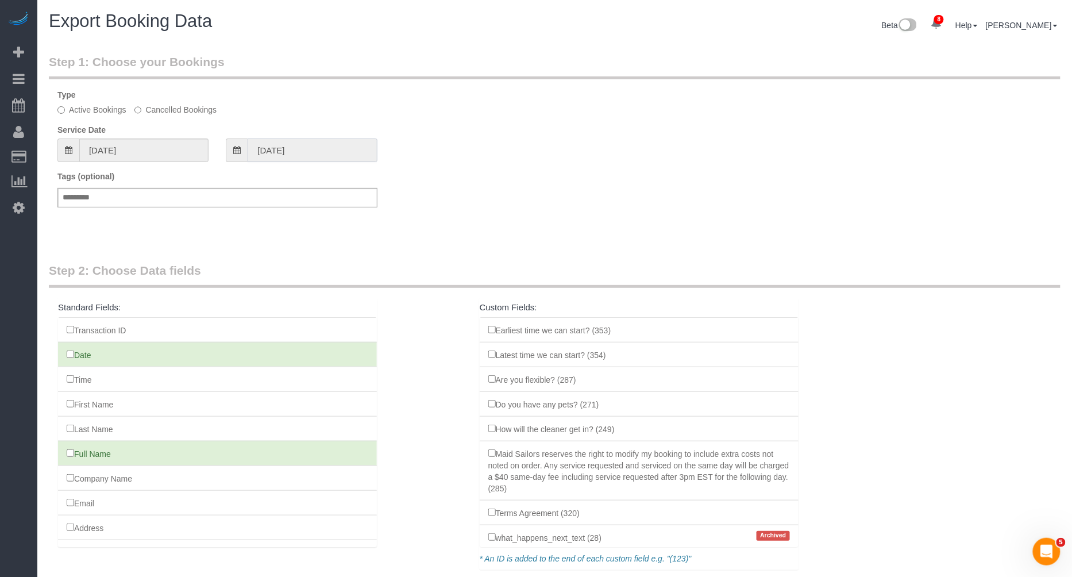
click at [324, 147] on input "08/24/2025" at bounding box center [312, 150] width 129 height 24
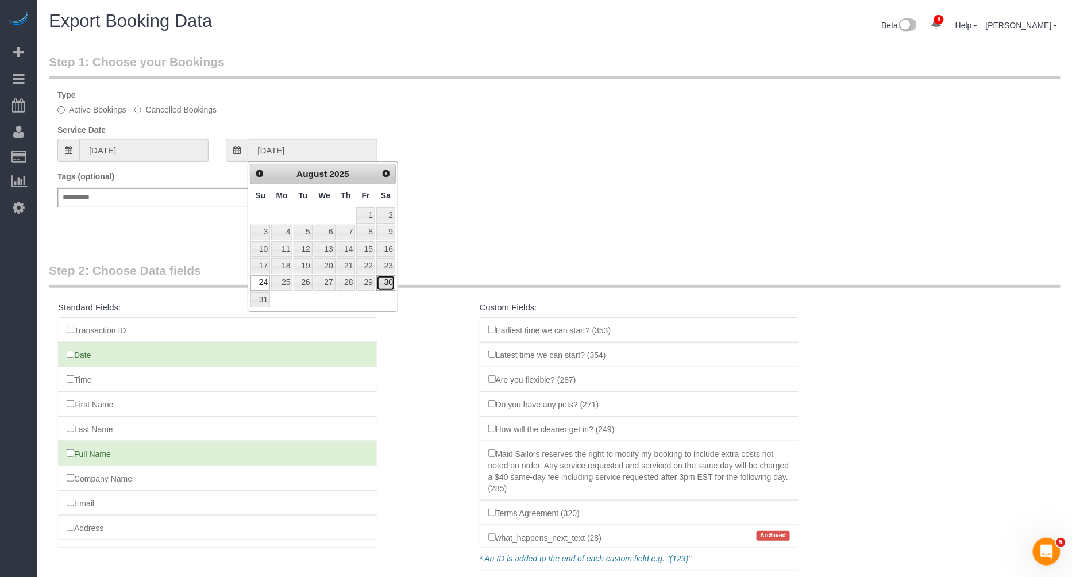
click at [389, 283] on link "30" at bounding box center [385, 283] width 19 height 16
type input "08/30/2025"
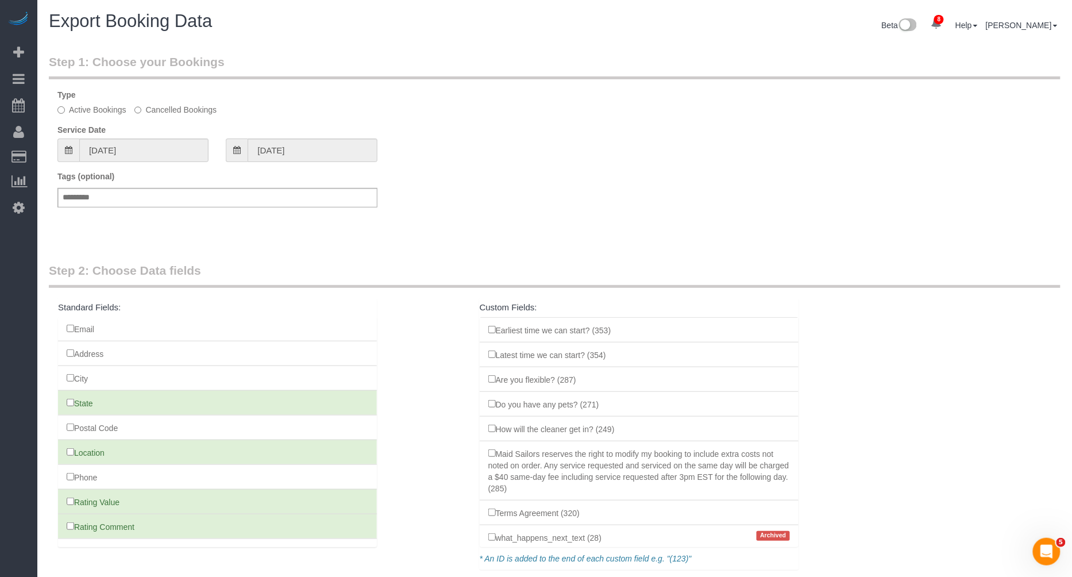
scroll to position [175, 0]
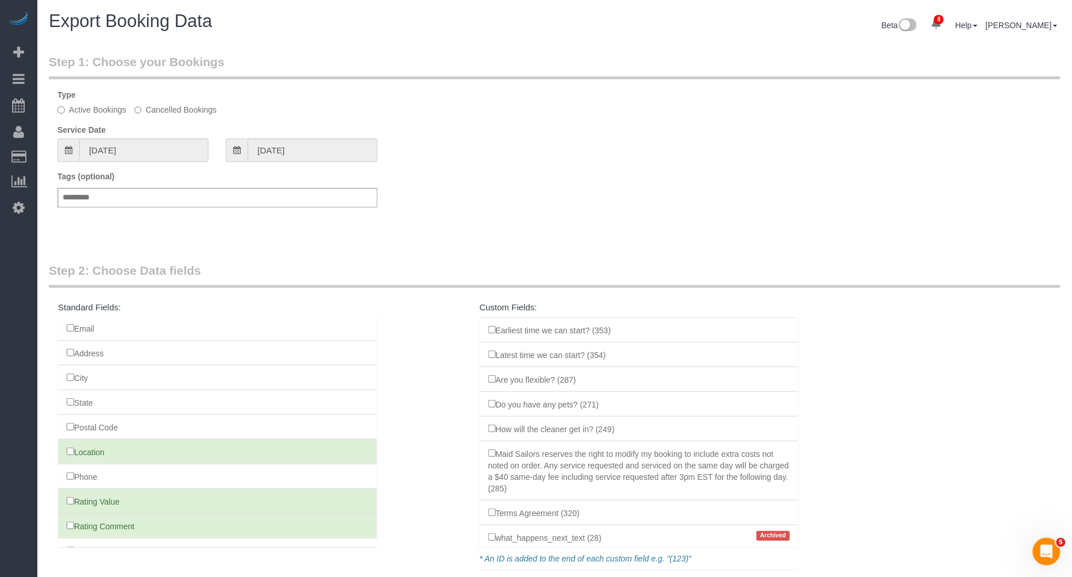
click at [74, 343] on li "Address" at bounding box center [217, 352] width 319 height 25
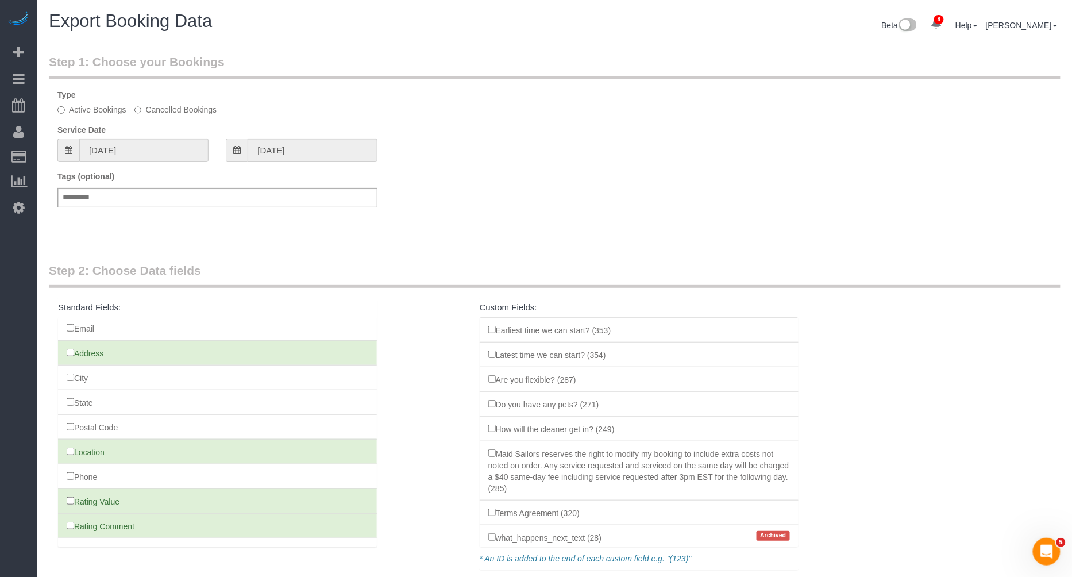
click at [73, 439] on li "Location" at bounding box center [217, 451] width 319 height 25
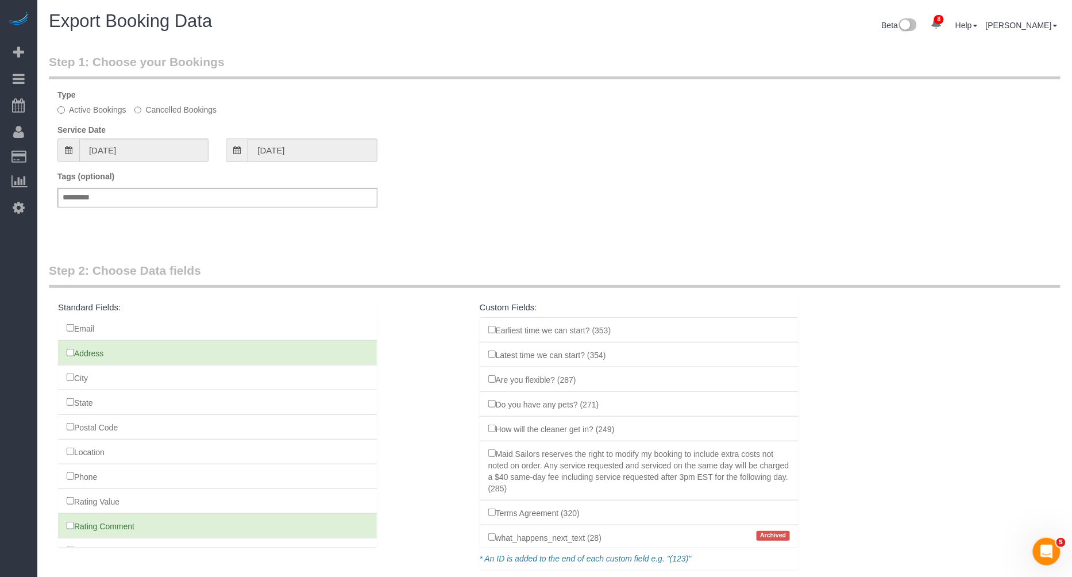
click at [67, 520] on li "Rating Comment" at bounding box center [217, 525] width 319 height 25
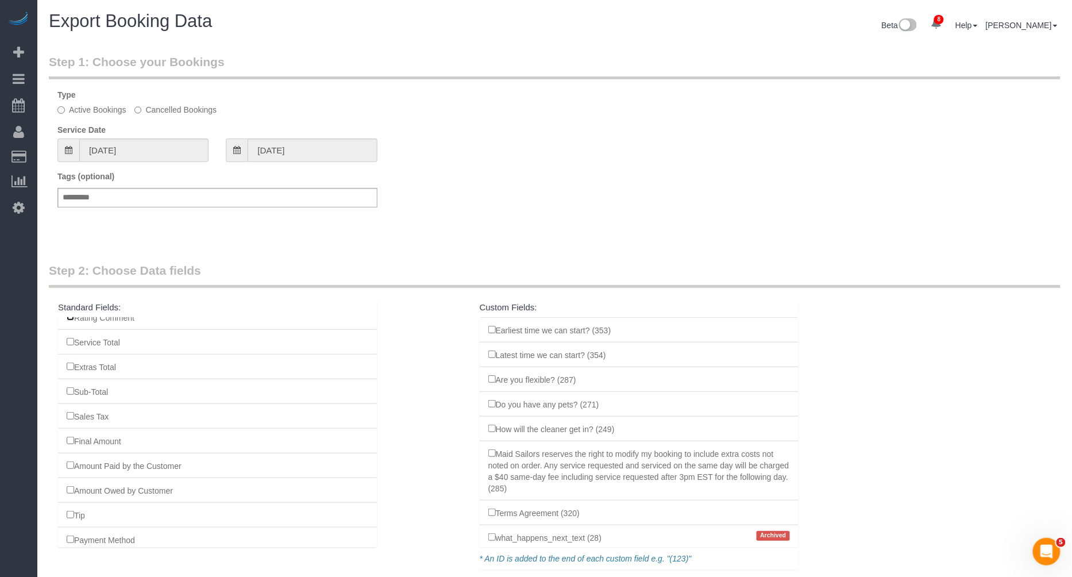
scroll to position [391, 0]
click at [71, 499] on li "Tip" at bounding box center [217, 506] width 319 height 25
click at [71, 497] on li "Tip" at bounding box center [217, 506] width 319 height 25
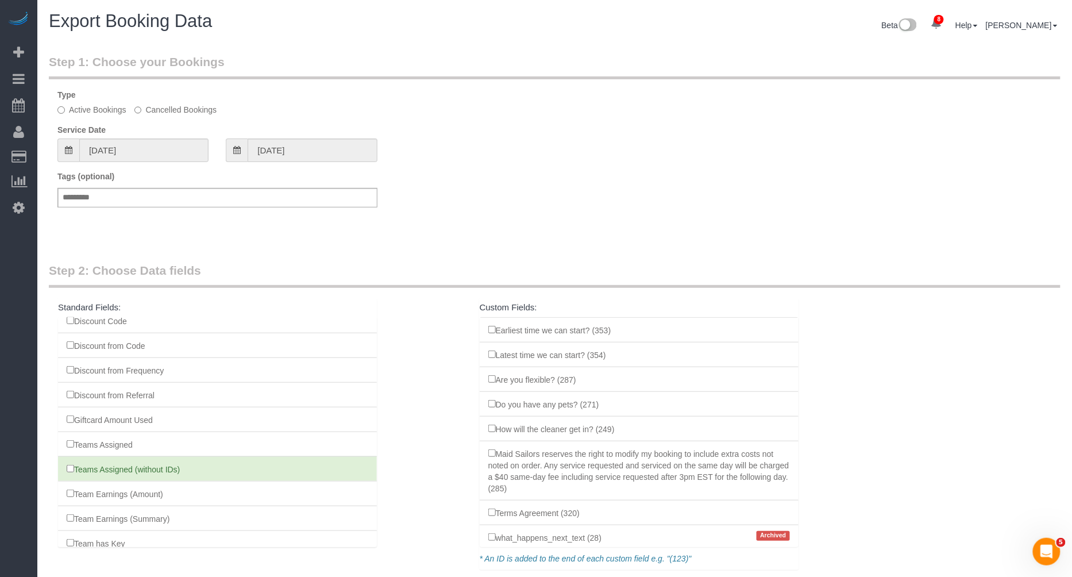
scroll to position [657, 0]
click at [64, 476] on li "Team Earnings (Amount)" at bounding box center [217, 488] width 319 height 25
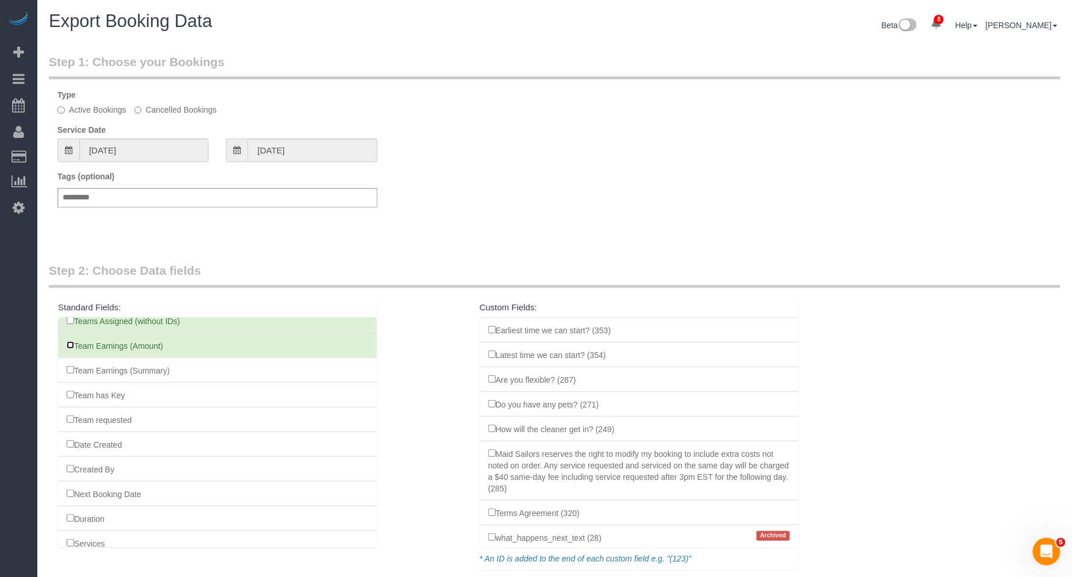
scroll to position [800, 0]
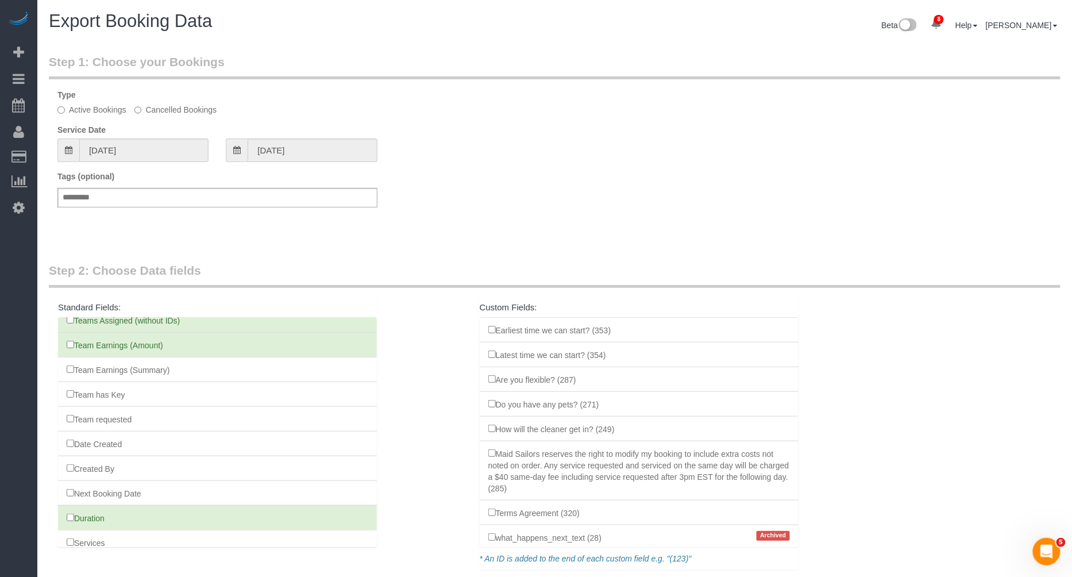
click at [69, 530] on li "Services" at bounding box center [217, 542] width 319 height 25
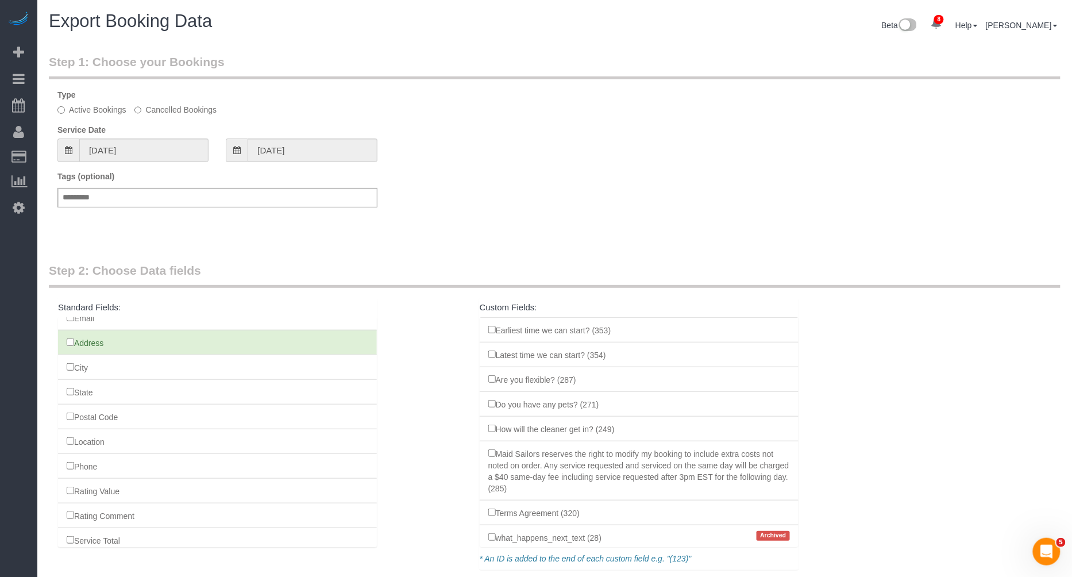
scroll to position [90, 0]
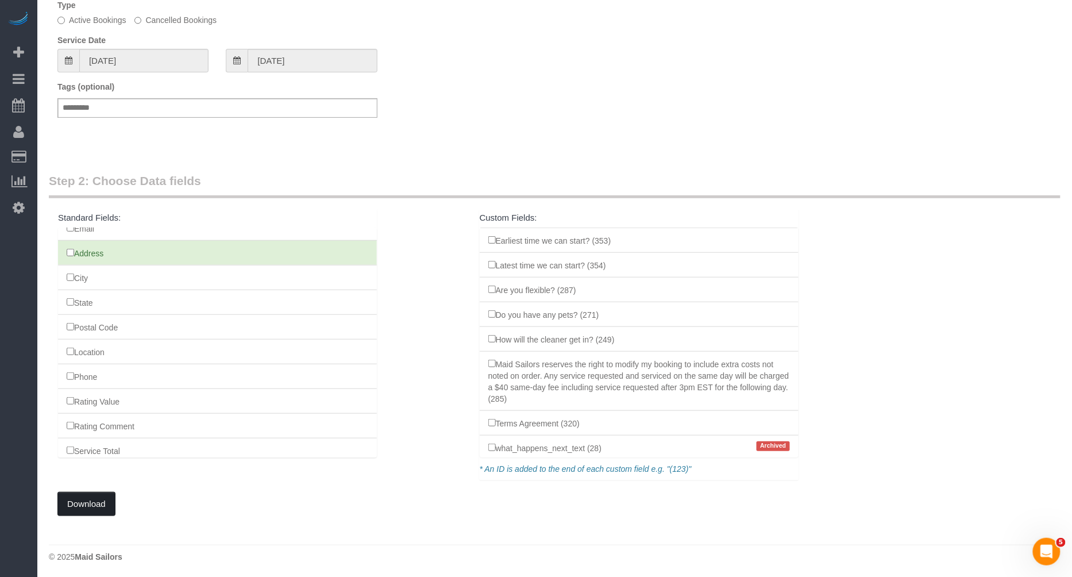
click at [101, 500] on button "Download" at bounding box center [86, 504] width 58 height 24
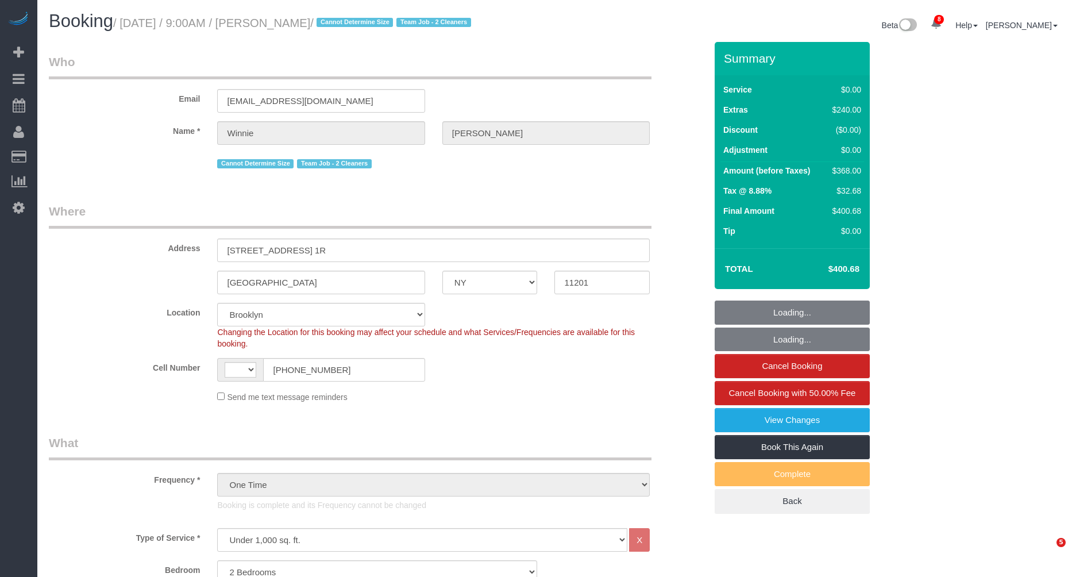
select select "NY"
select select "2"
select select "spot1"
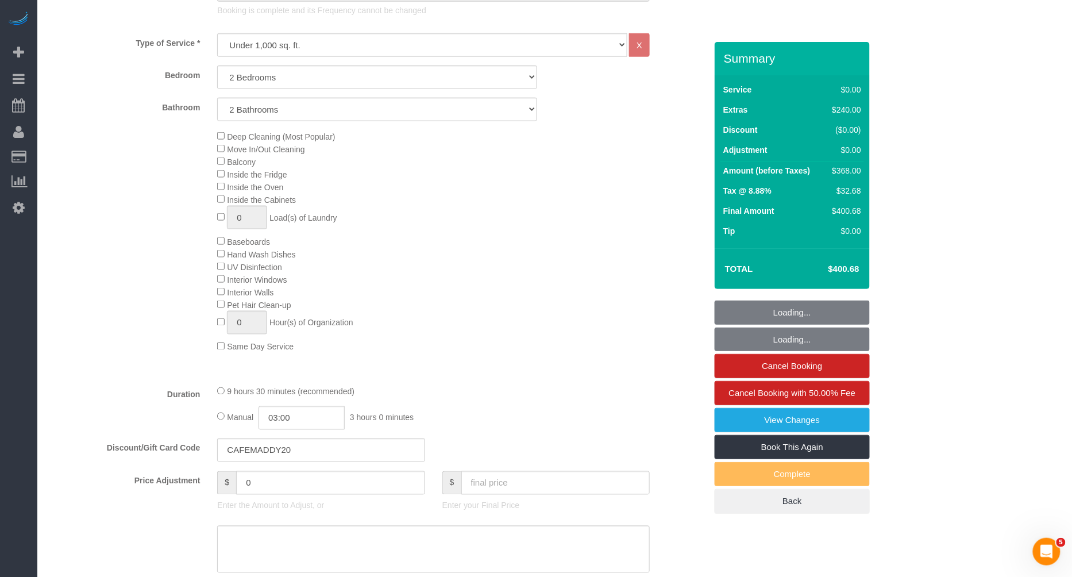
scroll to position [496, 0]
select select "object:1641"
select select "2"
select select "number:89"
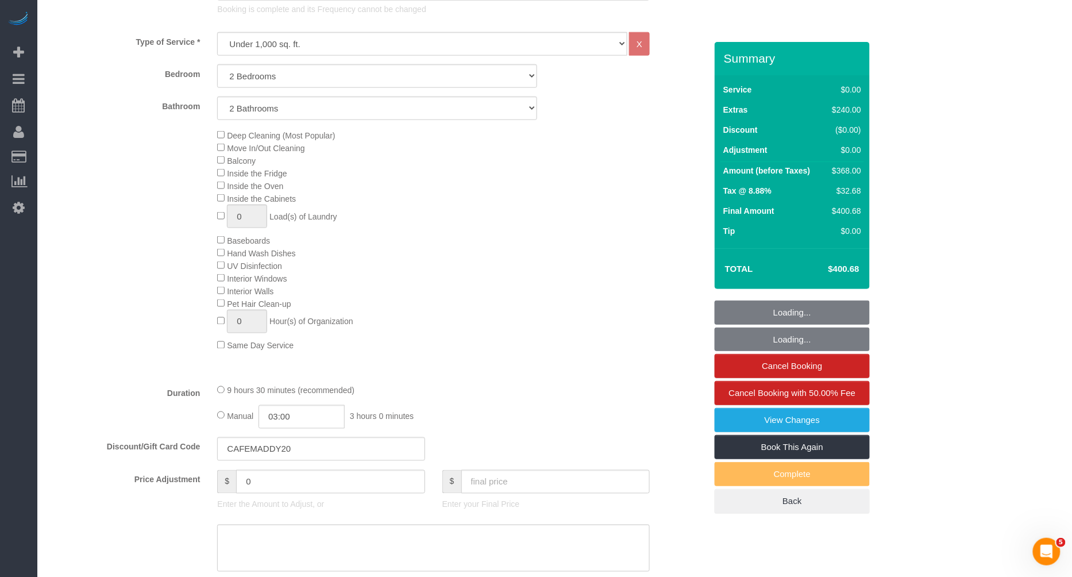
select select "number:74"
select select "number:15"
select select "number:5"
select select "string:US"
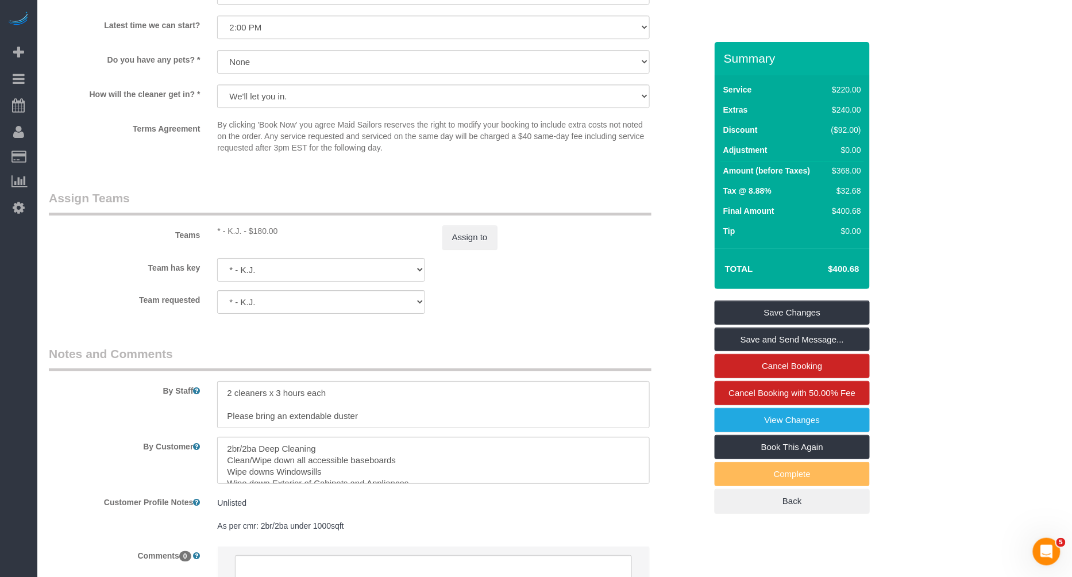
scroll to position [1381, 0]
click at [574, 314] on fieldset "Assign Teams Teams * - K.J. - $180.00 Assign to Team has key * - K.J. 000- Donn…" at bounding box center [377, 253] width 657 height 133
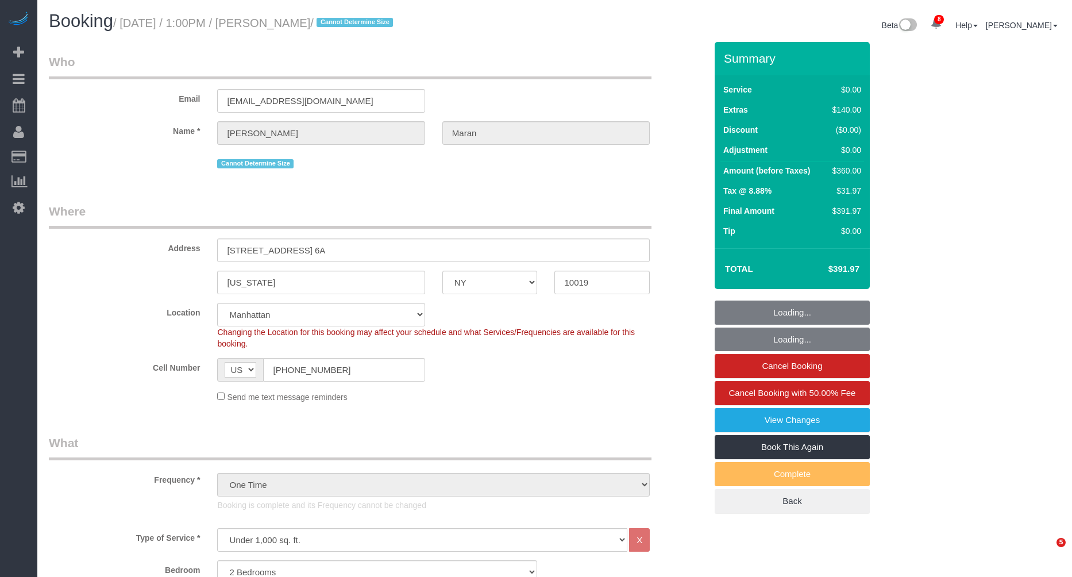
select select "NY"
select select "2"
select select "spot1"
select select "number:58"
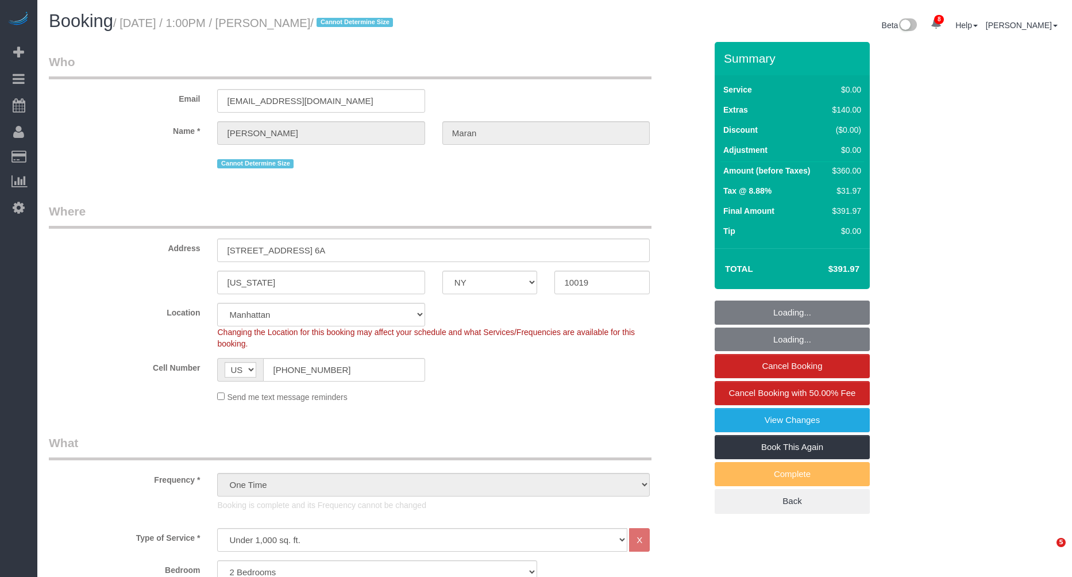
select select "number:75"
select select "number:15"
select select "number:6"
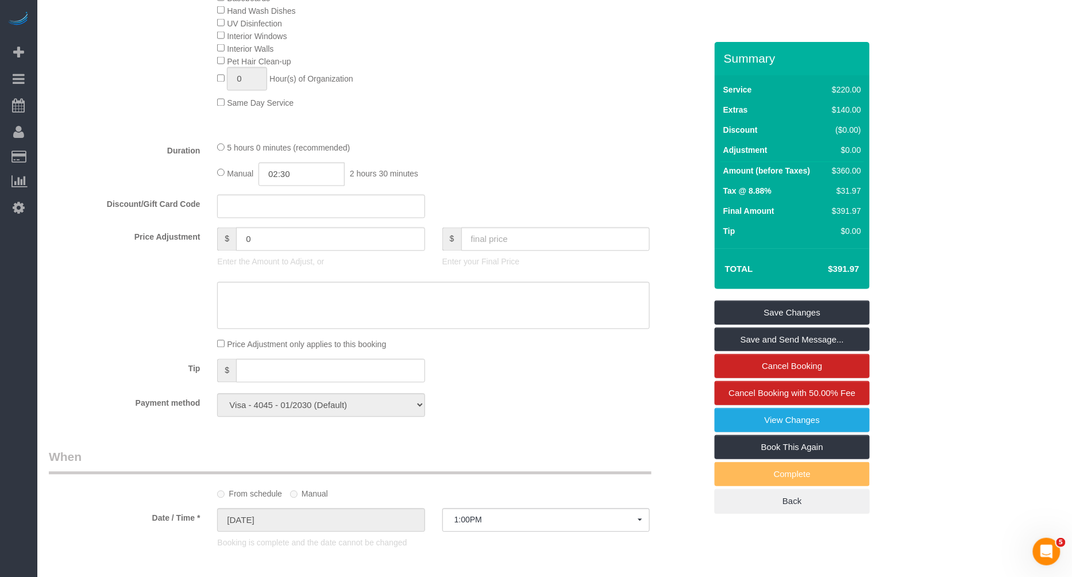
scroll to position [719, 0]
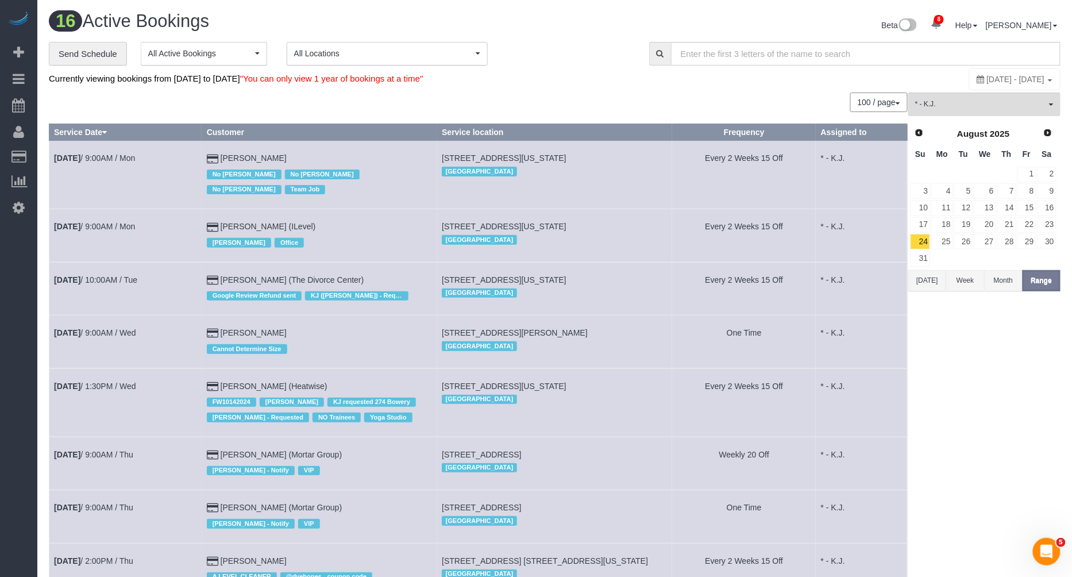
scroll to position [563, 0]
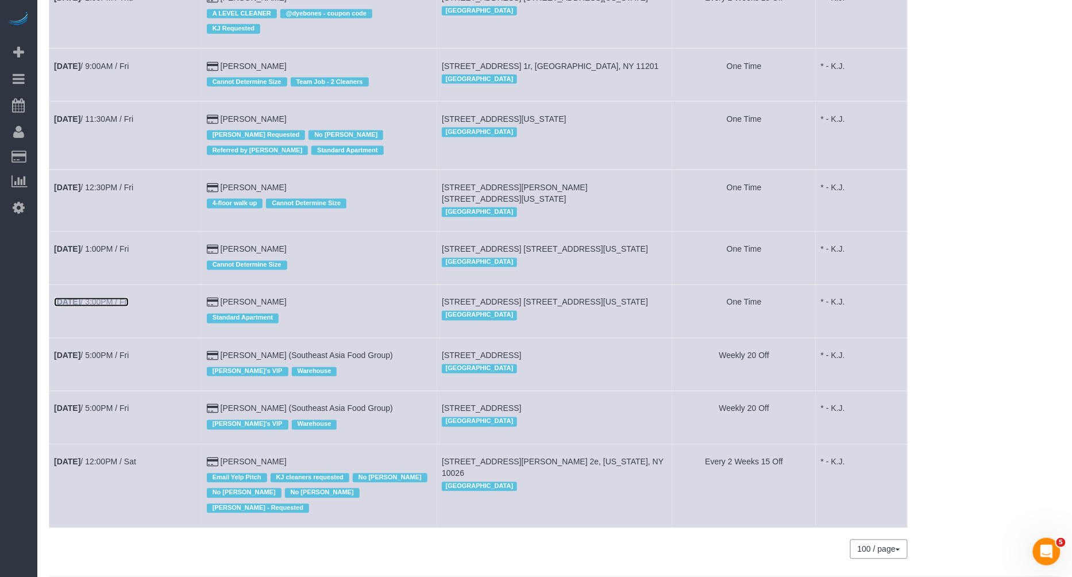
click at [117, 298] on link "Aug 29th / 3:00PM / Fri" at bounding box center [91, 302] width 75 height 9
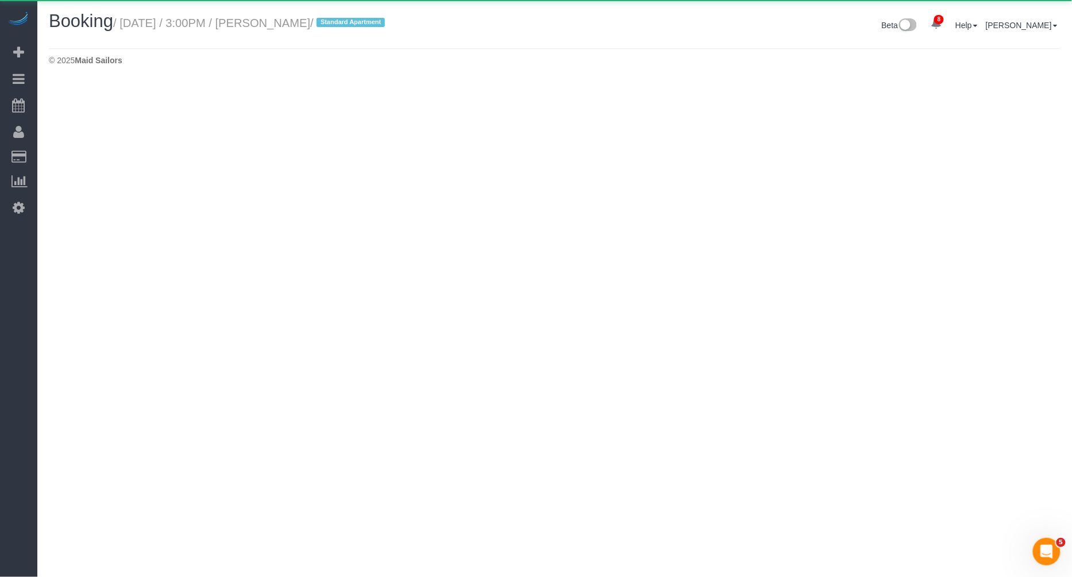
select select "NY"
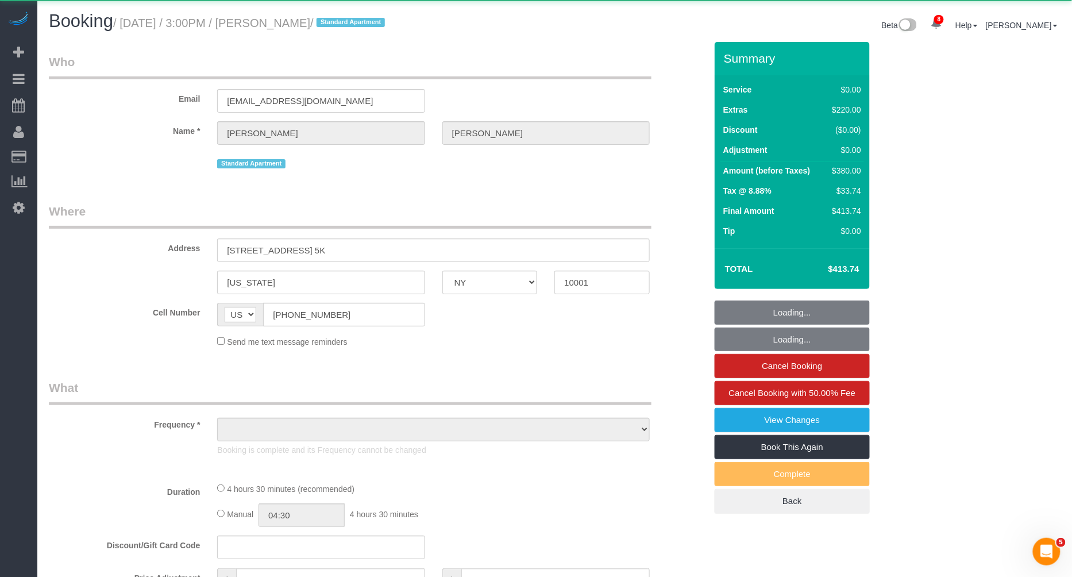
select select "object:3814"
select select "1"
select select "spot11"
select select "number:89"
select select "number:90"
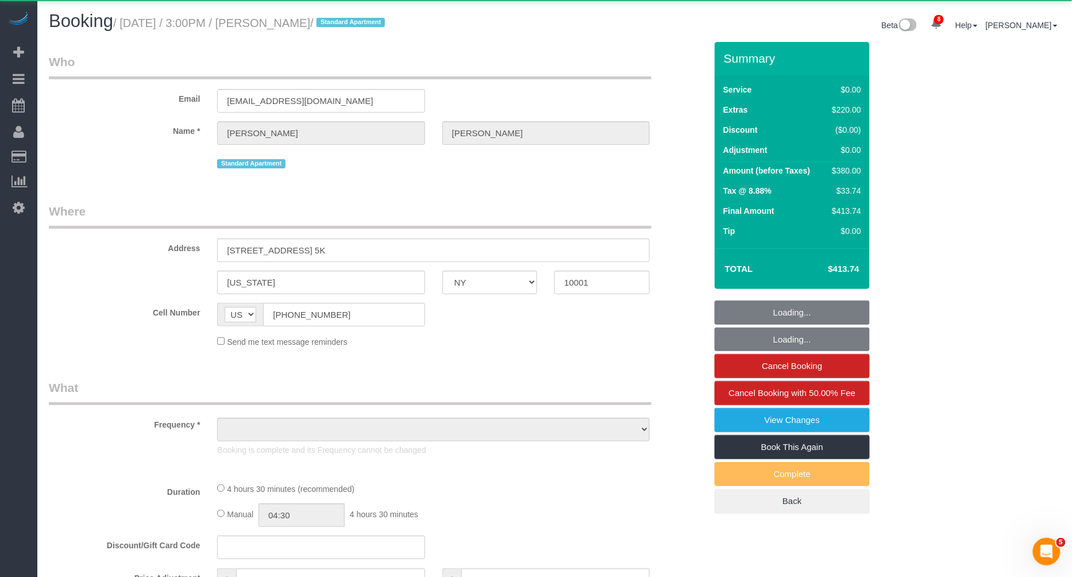
select select "number:15"
select select "number:5"
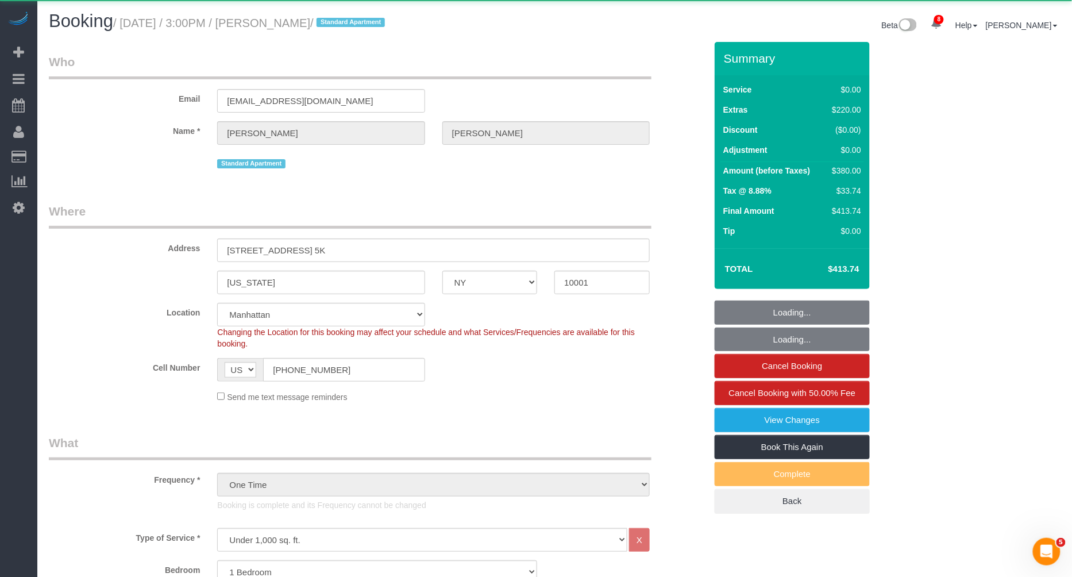
select select "string:stripe-pm_1S1BIj4VGloSiKo75aaEaYXt"
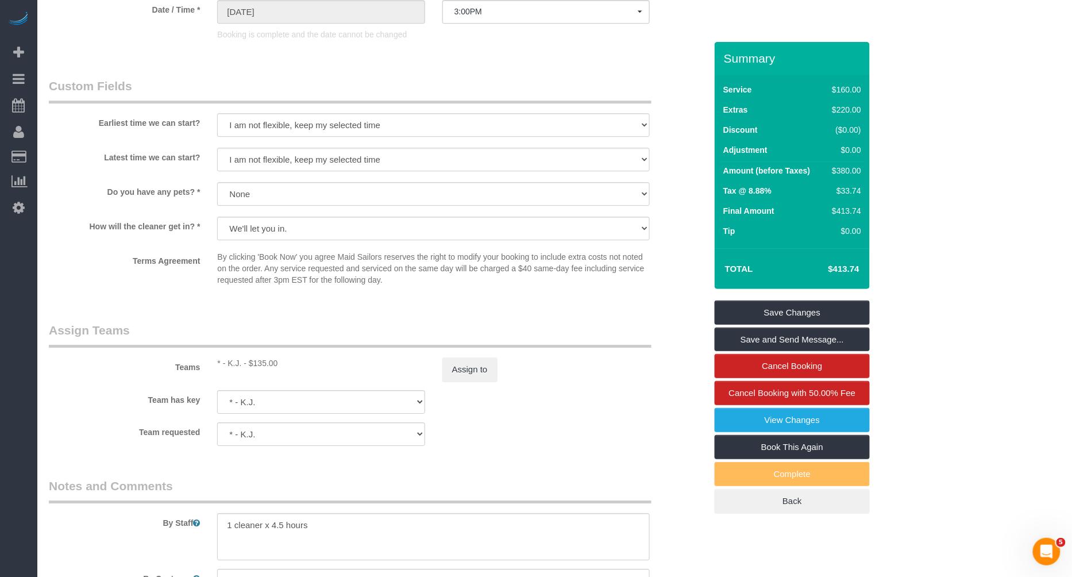
scroll to position [1385, 0]
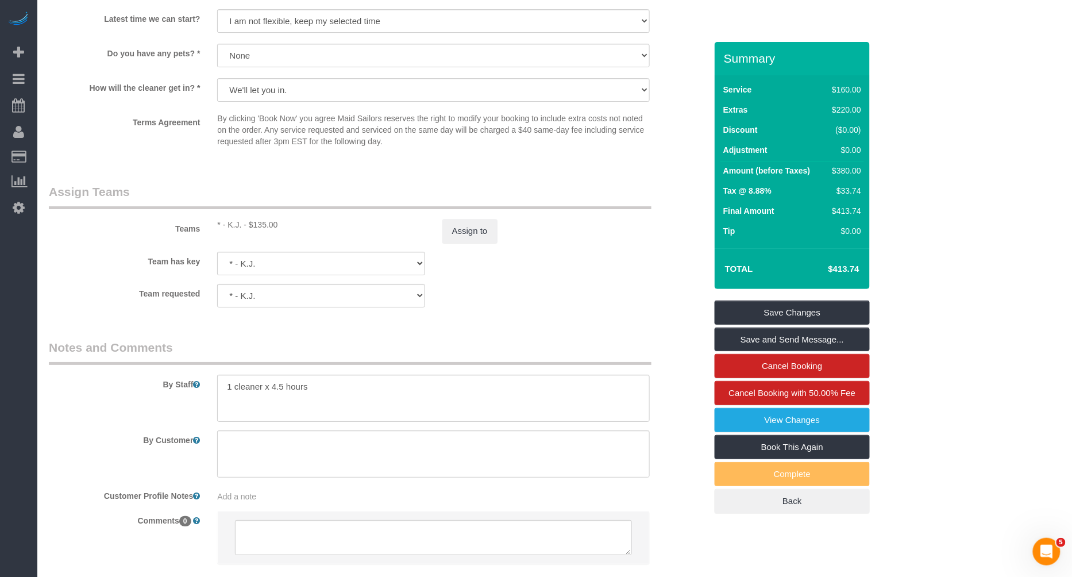
click at [608, 257] on div "Team has key * - K.J. 000- Donna Mercado 000 - Partnerships 000 - TEAM JOB 1 - …" at bounding box center [377, 264] width 674 height 24
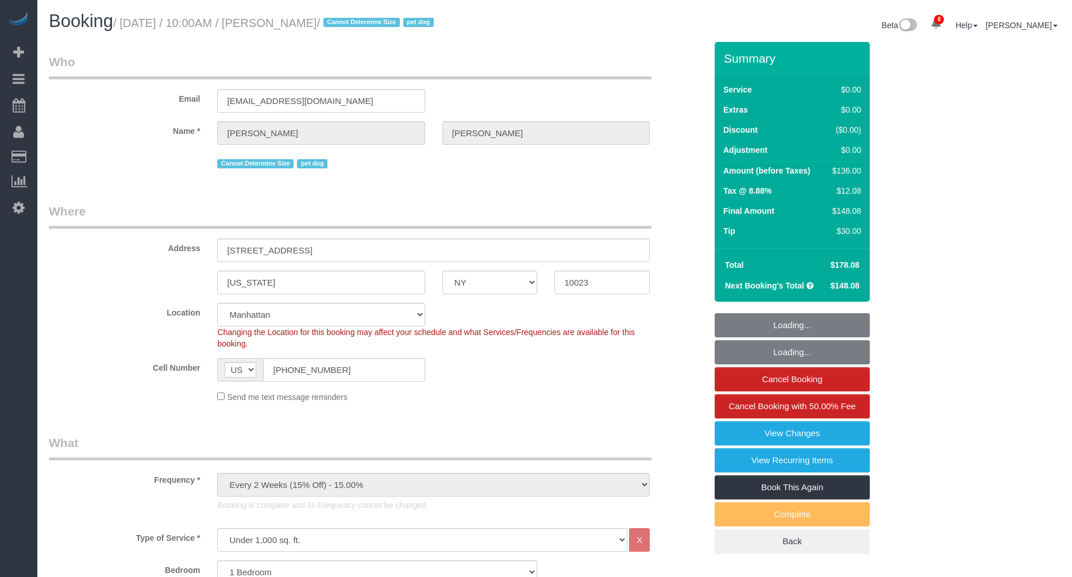
select select "NY"
select select "1"
select select "string:stripe-pm_1RMZCL4VGloSiKo7DWvxFkK9"
select select "spot1"
select select "number:57"
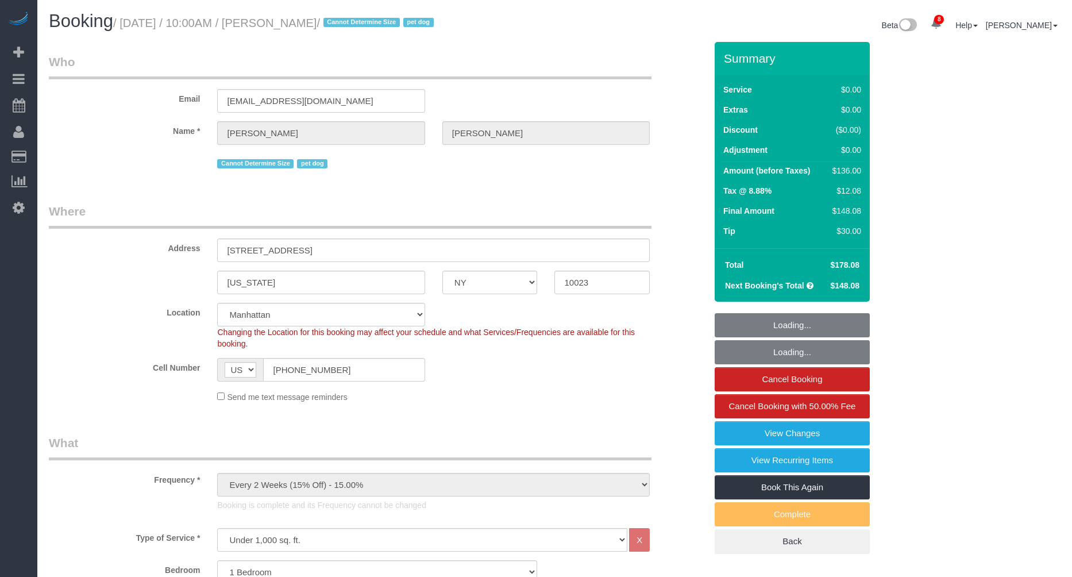
select select "number:70"
select select "number:13"
select select "number:6"
select select "NY"
select select "1"
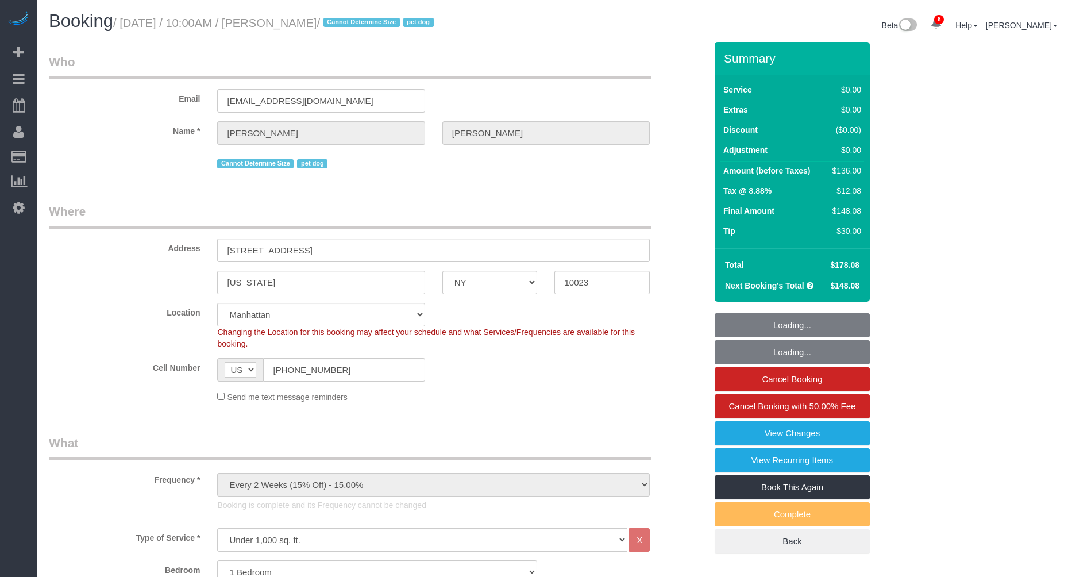
select select "string:stripe-pm_1RMZCL4VGloSiKo7DWvxFkK9"
select select "spot1"
select select "number:57"
select select "number:70"
select select "number:13"
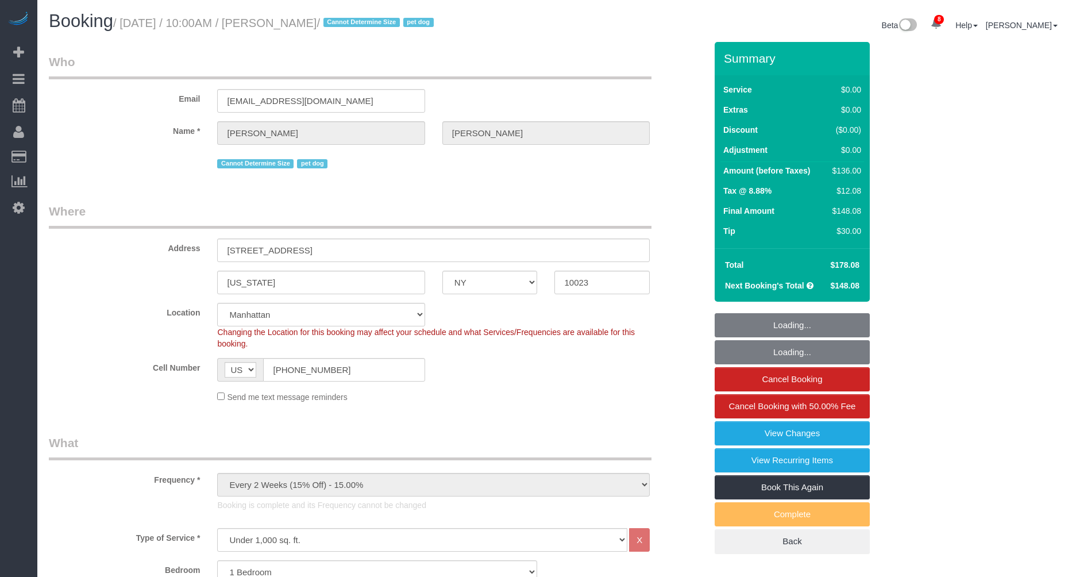
select select "number:6"
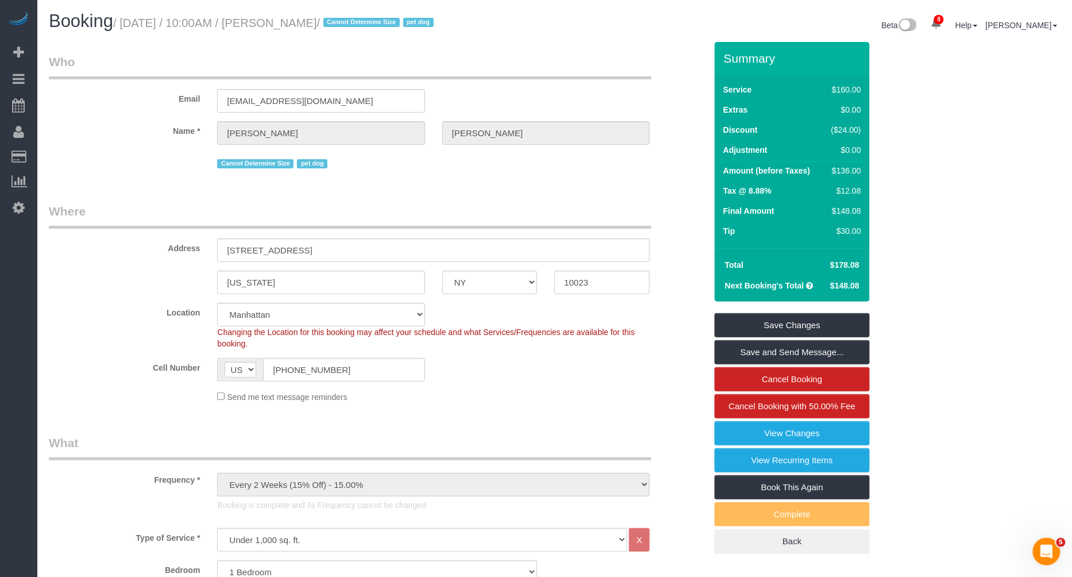
drag, startPoint x: 339, startPoint y: 25, endPoint x: 348, endPoint y: 25, distance: 9.2
click at [348, 25] on small "/ August 15, 2025 / 10:00AM / Sarah Mardis / Cannot Determine Size pet dog" at bounding box center [275, 23] width 324 height 13
click at [274, 243] on input "54 West 74th Street, Apt.402" at bounding box center [433, 250] width 433 height 24
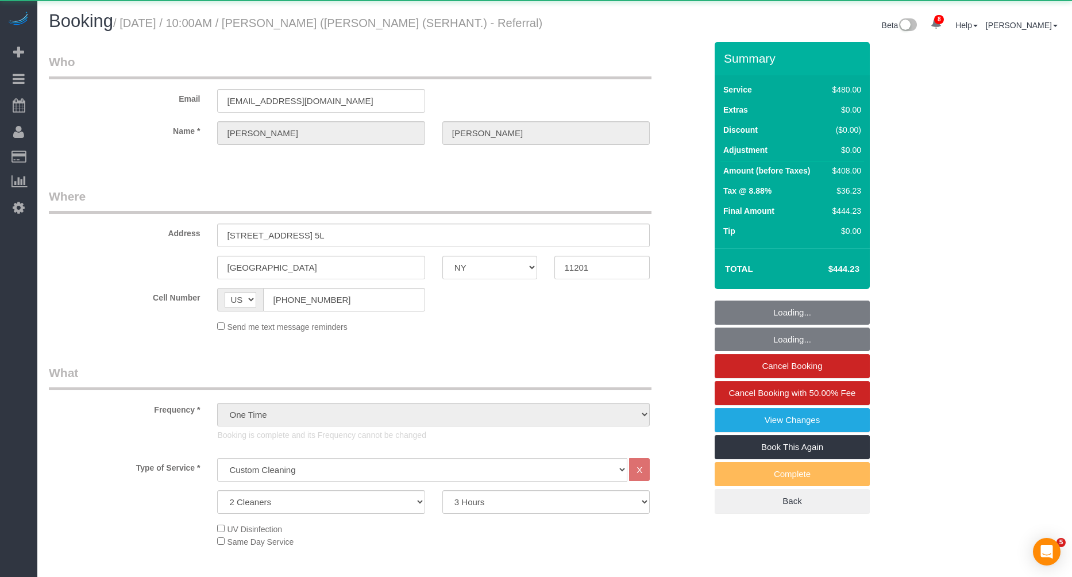
select select "NY"
select select "2"
select select "180"
select select "object:1352"
select select "string:stripe-pm_1RsZvY4VGloSiKo7ii2ASQUG"
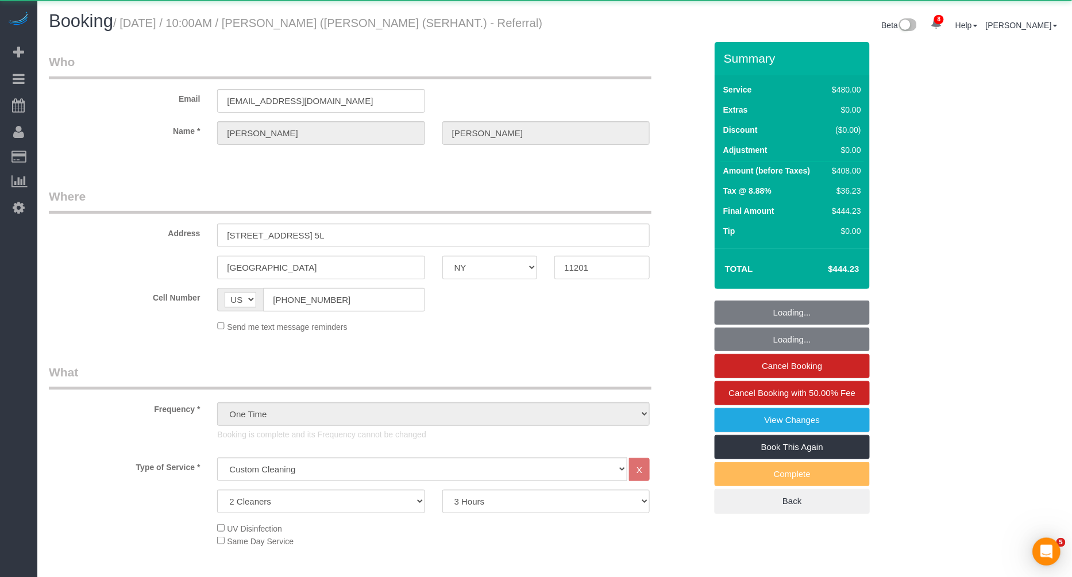
select select "spot6"
select select "number:89"
select select "number:90"
select select "number:15"
select select "number:7"
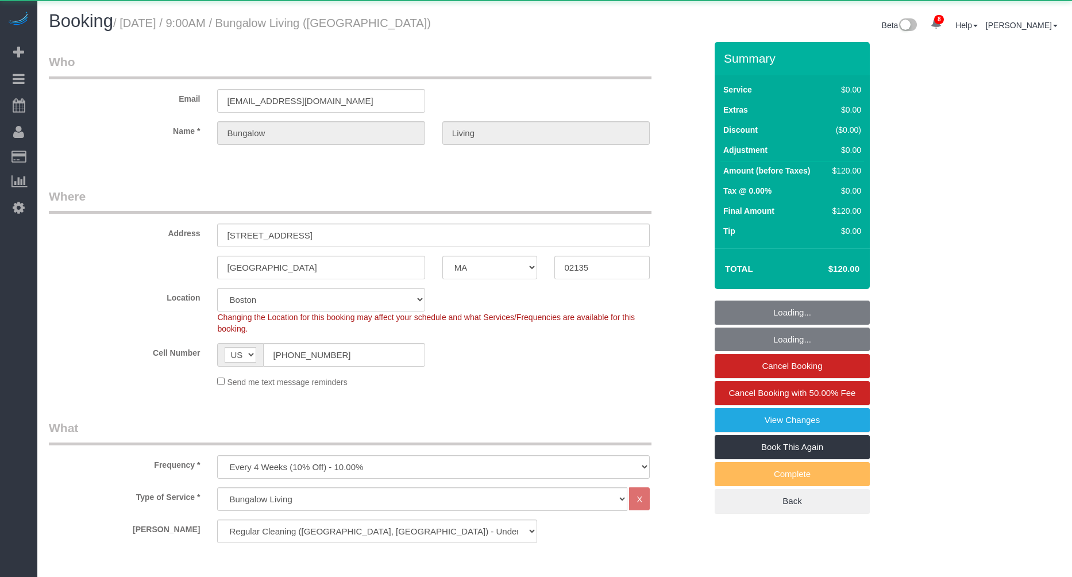
select select "MA"
select select "number:89"
select select "number:90"
select select "number:15"
select select "number:7"
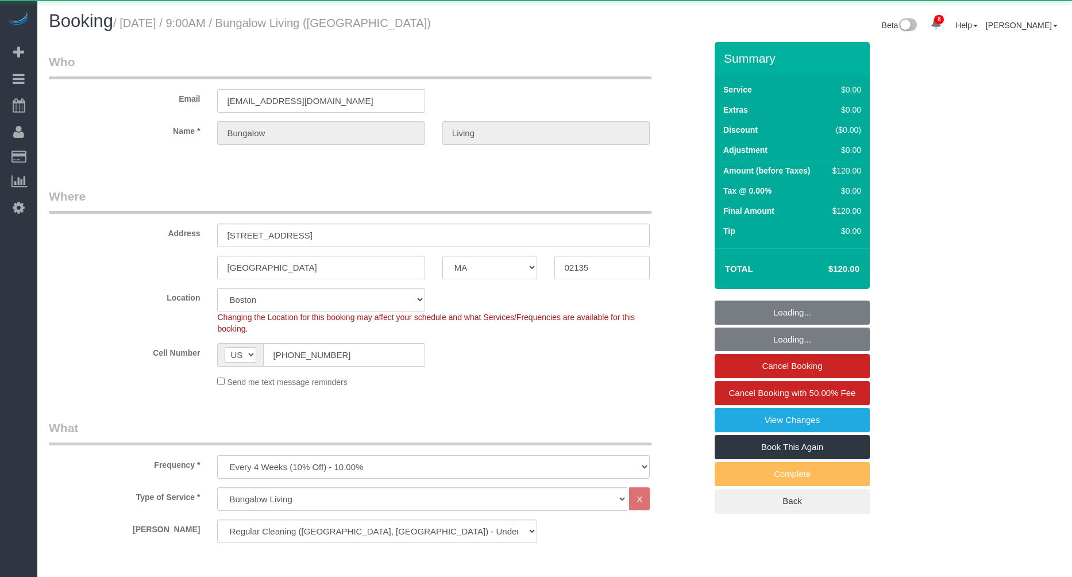
select select "number:21"
select select "spot52"
